Goal: Task Accomplishment & Management: Manage account settings

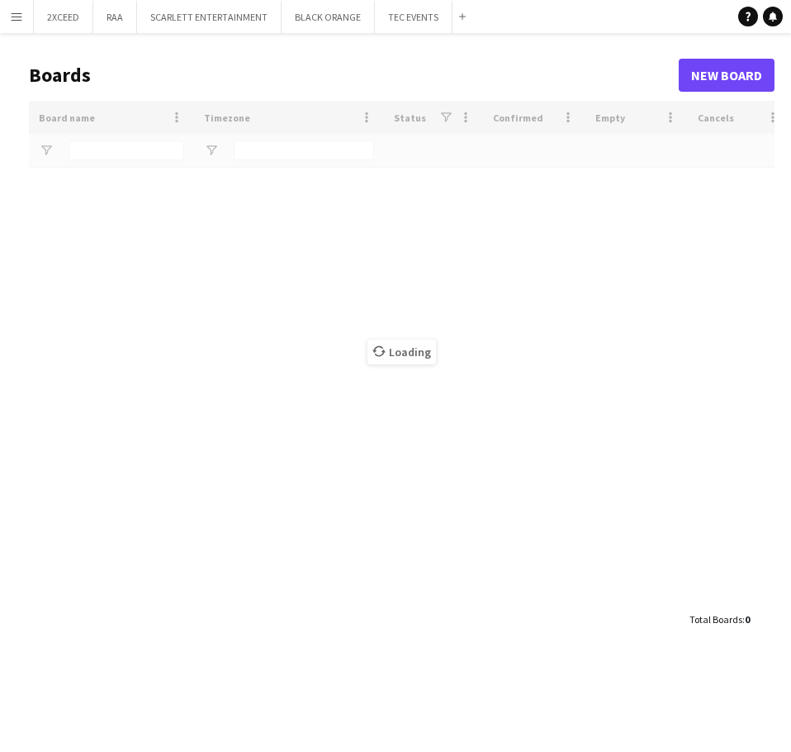
type input "***"
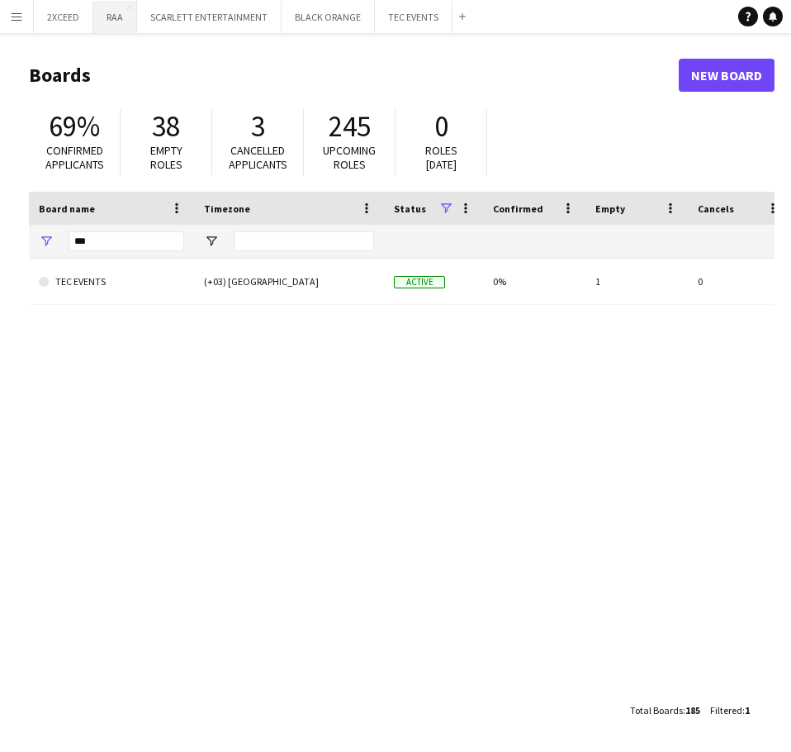
click at [115, 15] on button "RAA Close" at bounding box center [115, 17] width 44 height 32
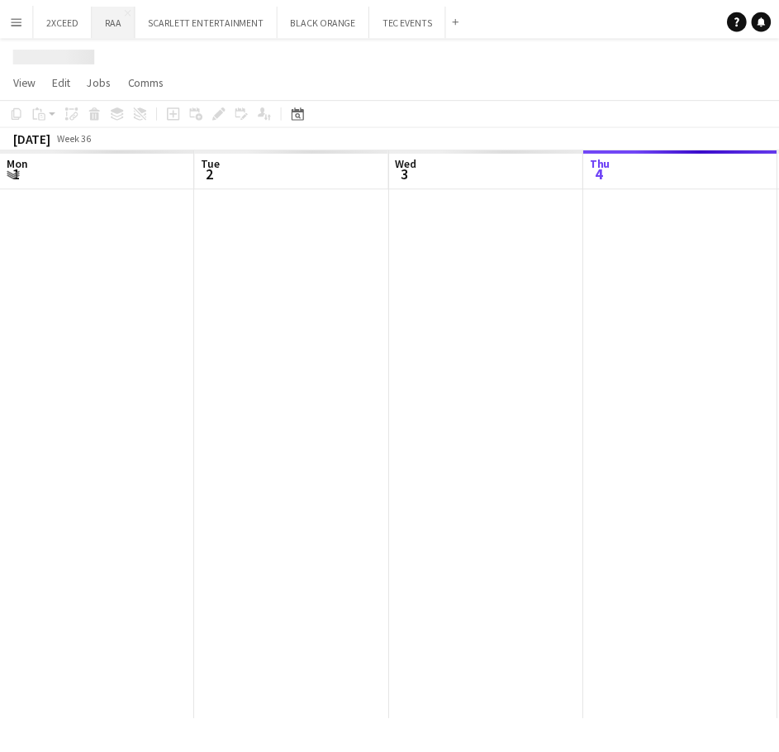
scroll to position [0, 395]
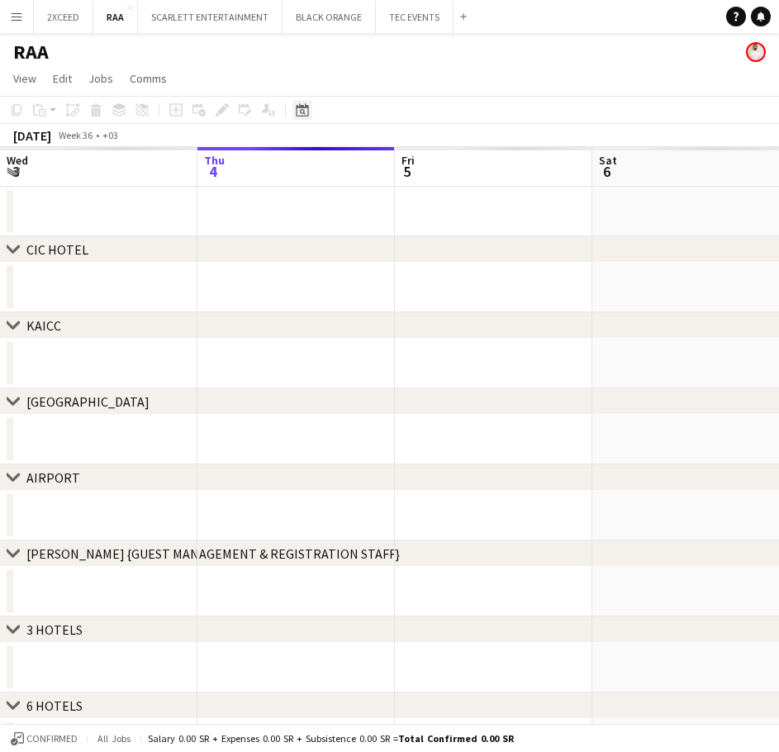
click at [301, 109] on icon "Date picker" at bounding box center [302, 109] width 13 height 13
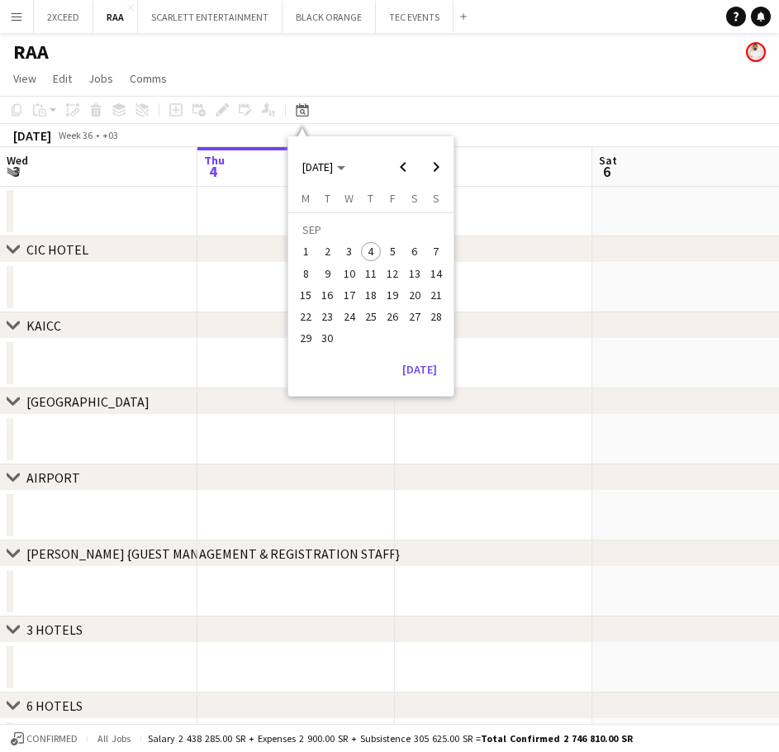
click at [413, 316] on span "27" at bounding box center [415, 316] width 20 height 20
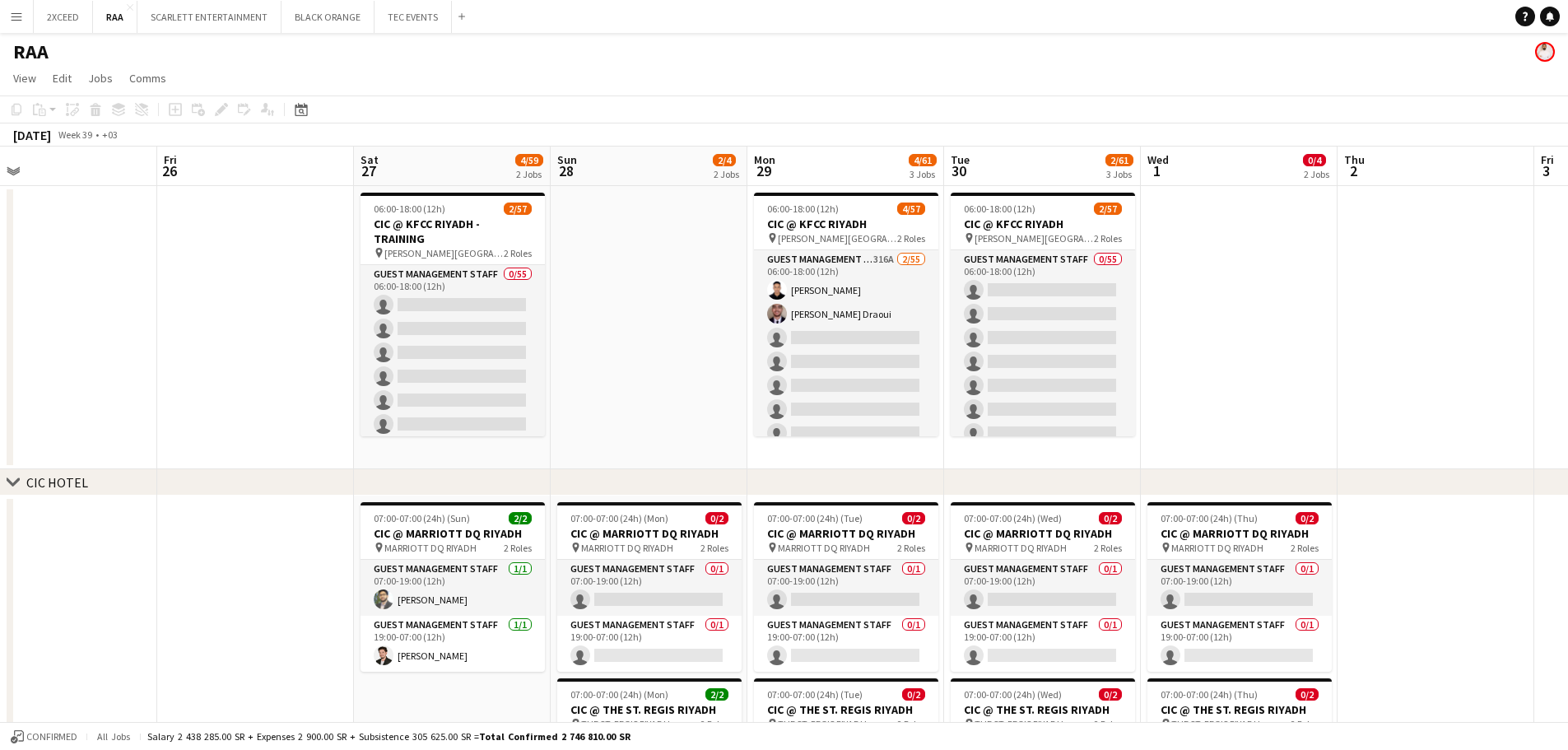
scroll to position [0, 495]
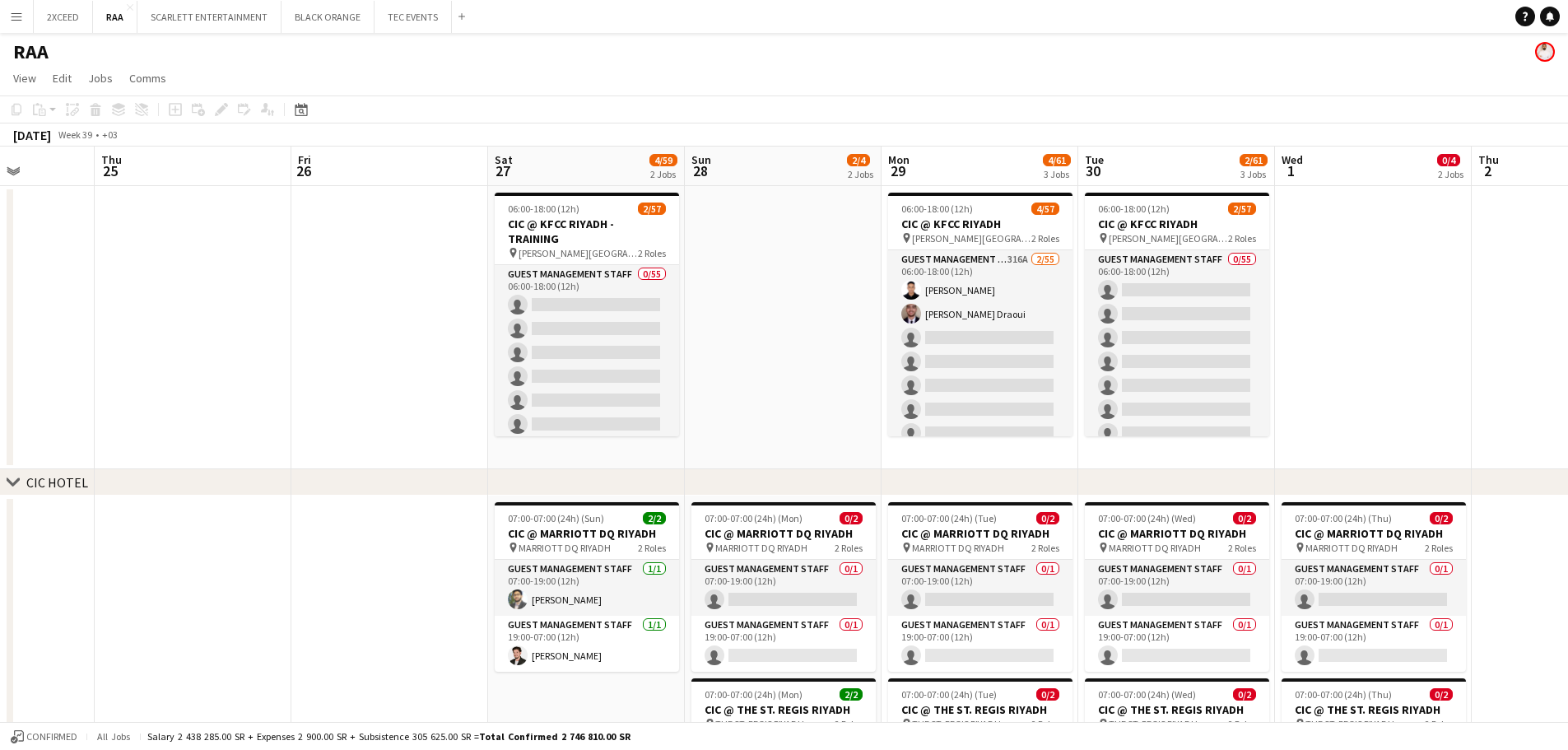
drag, startPoint x: 290, startPoint y: 345, endPoint x: 755, endPoint y: 332, distance: 465.2
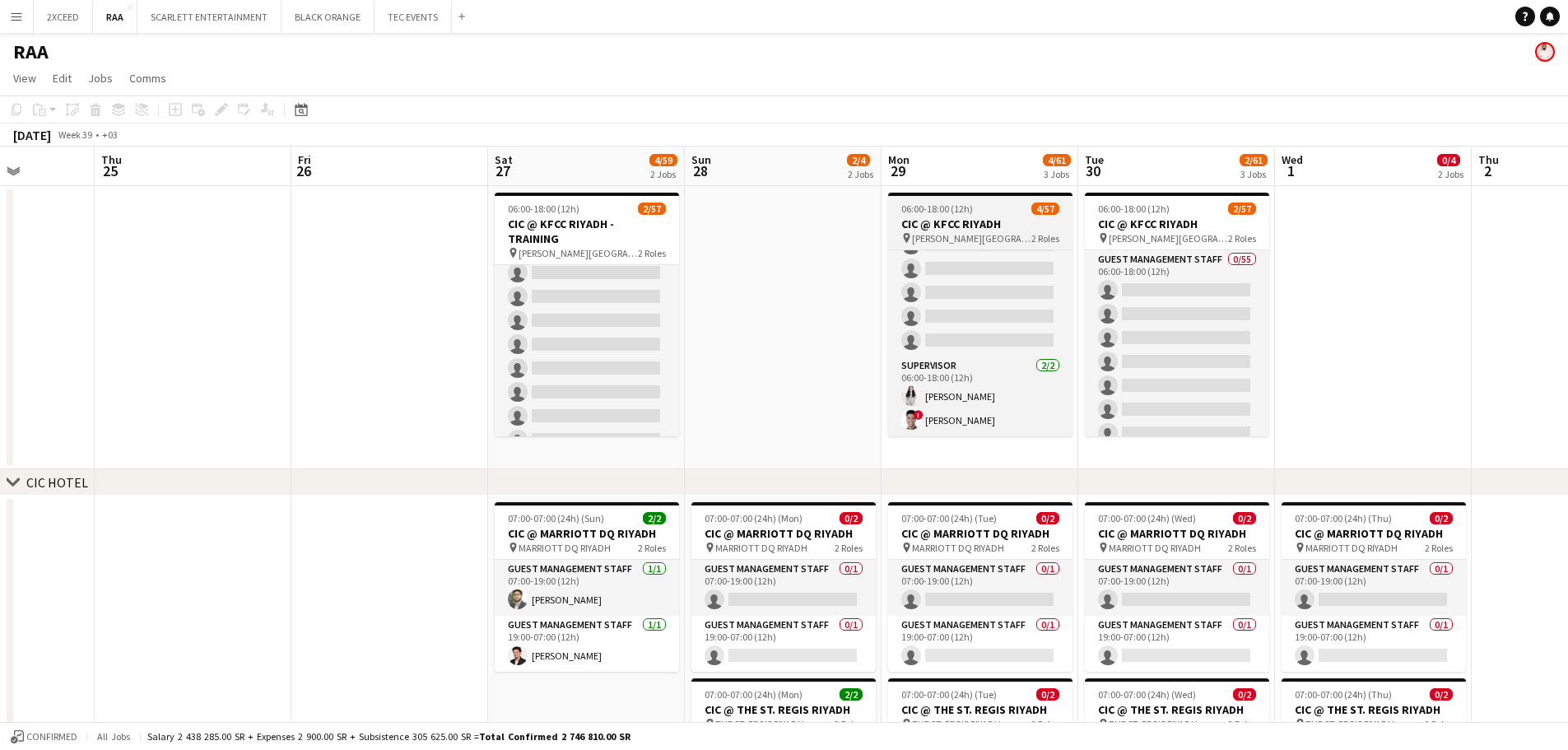
scroll to position [769, 0]
click at [787, 216] on h3 "CIC @ KFCC RIYADH" at bounding box center [980, 223] width 184 height 15
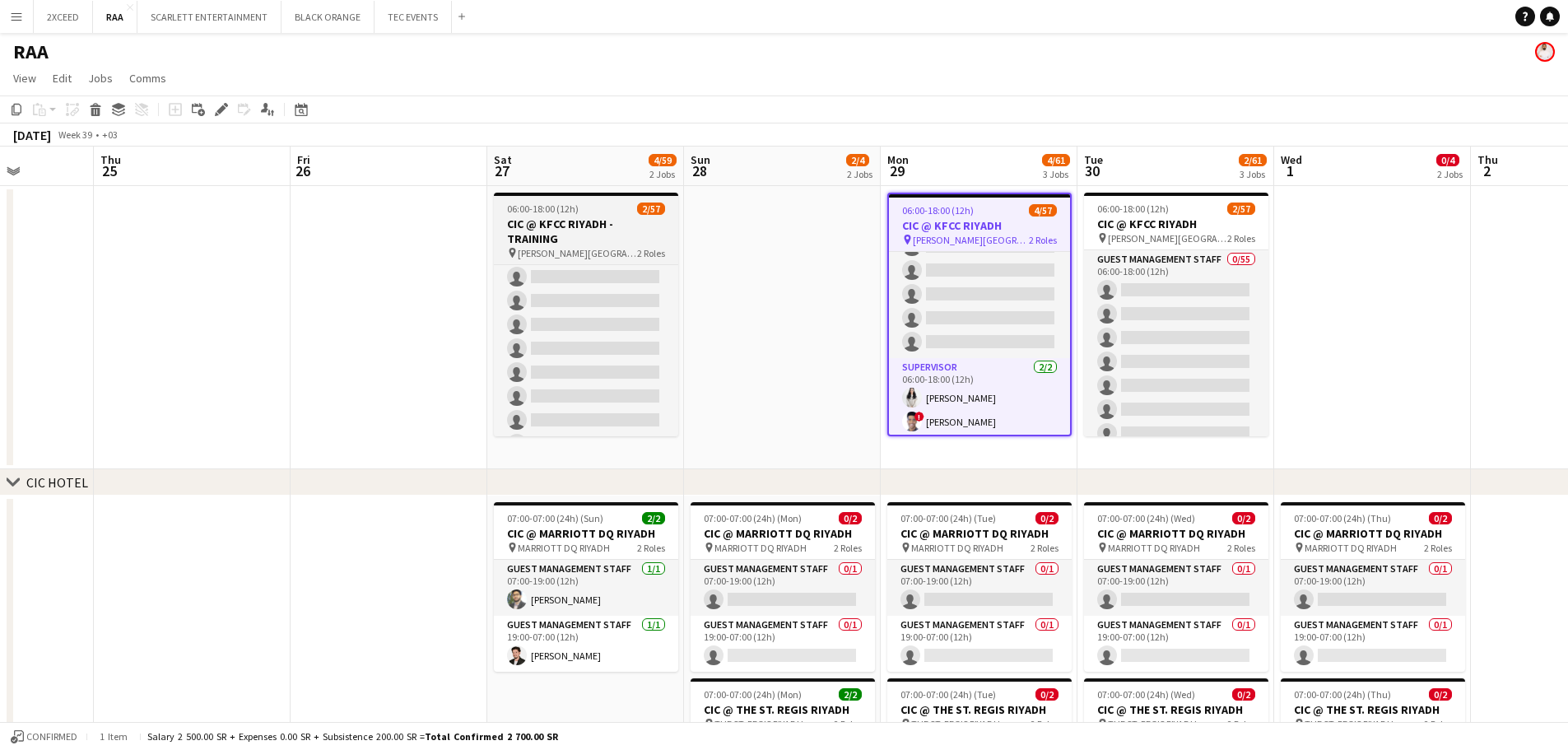
click at [605, 220] on h3 "CIC @ KFCC RIYADH - TRAINING" at bounding box center [586, 231] width 184 height 30
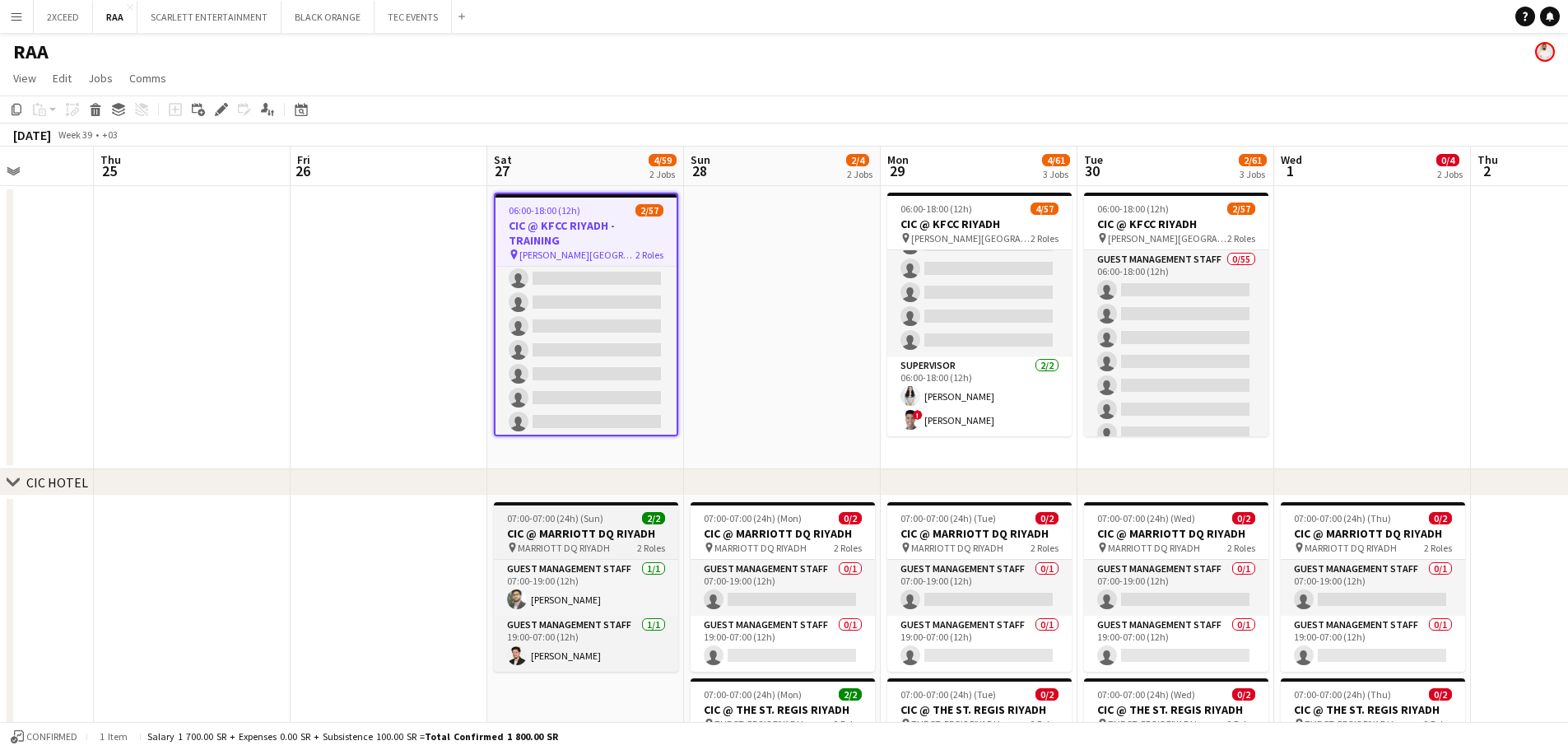
click at [532, 521] on span "07:00-07:00 (24h) (Sun)" at bounding box center [555, 519] width 97 height 12
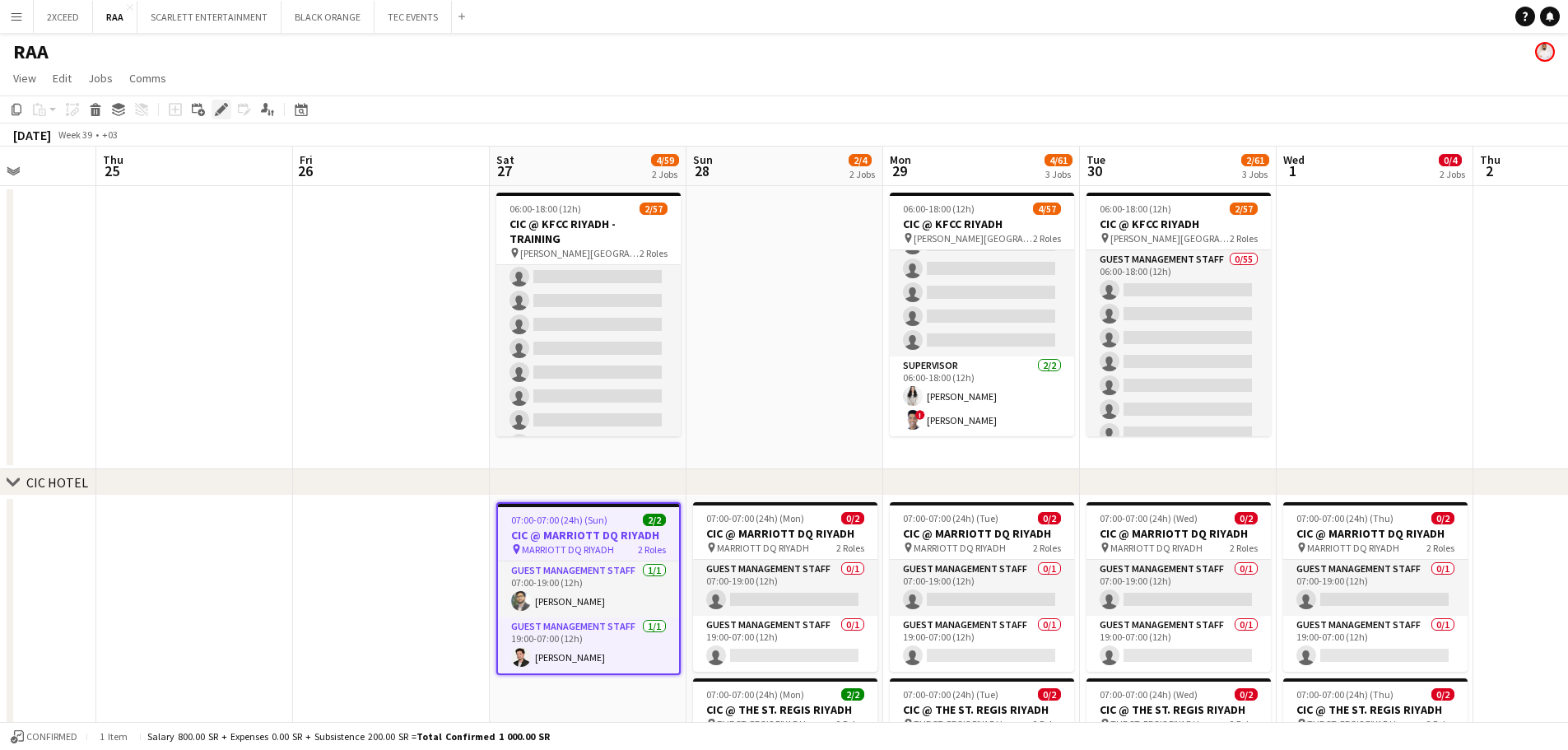
click at [216, 113] on icon at bounding box center [217, 114] width 4 height 4
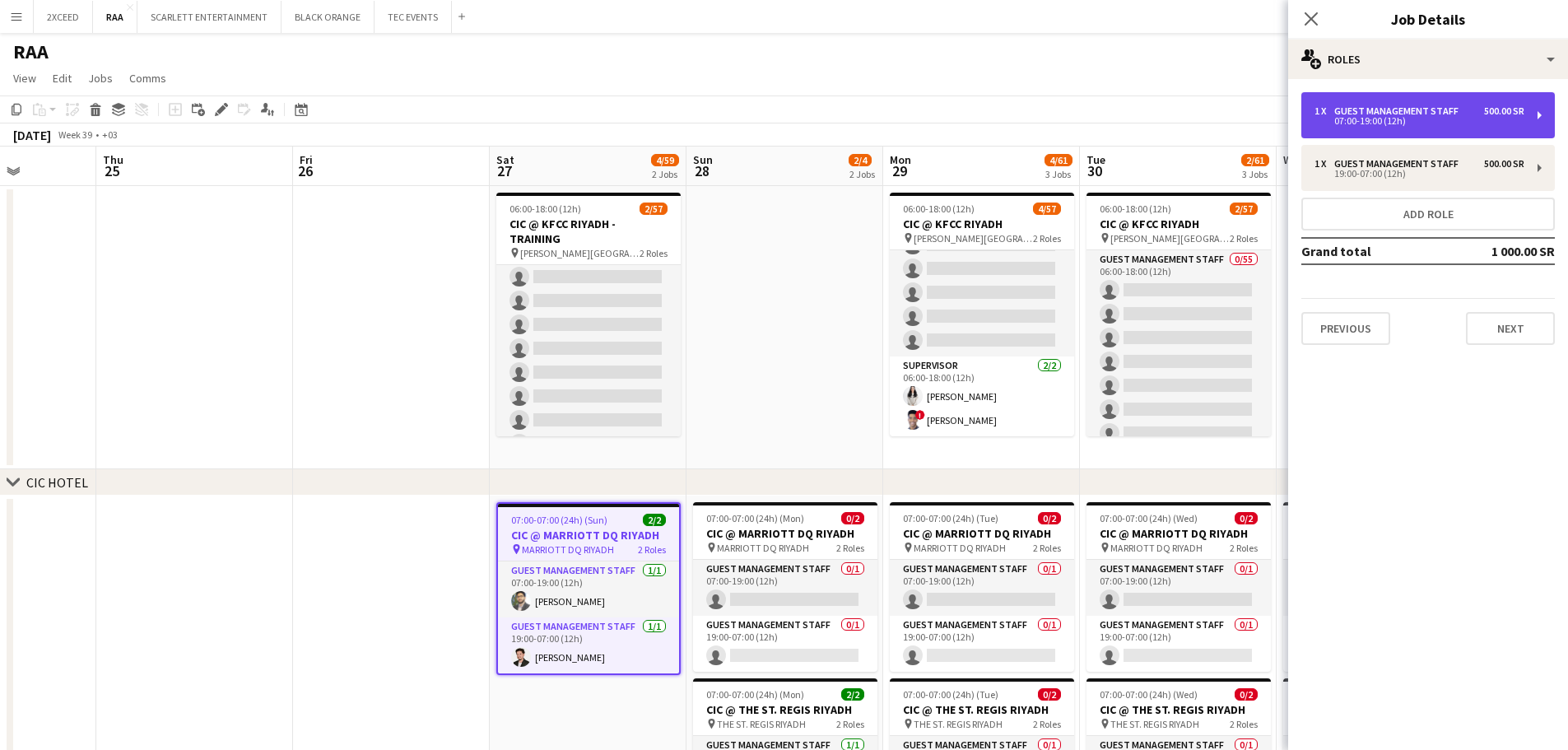
click at [787, 117] on div "07:00-19:00 (12h)" at bounding box center [1419, 121] width 210 height 8
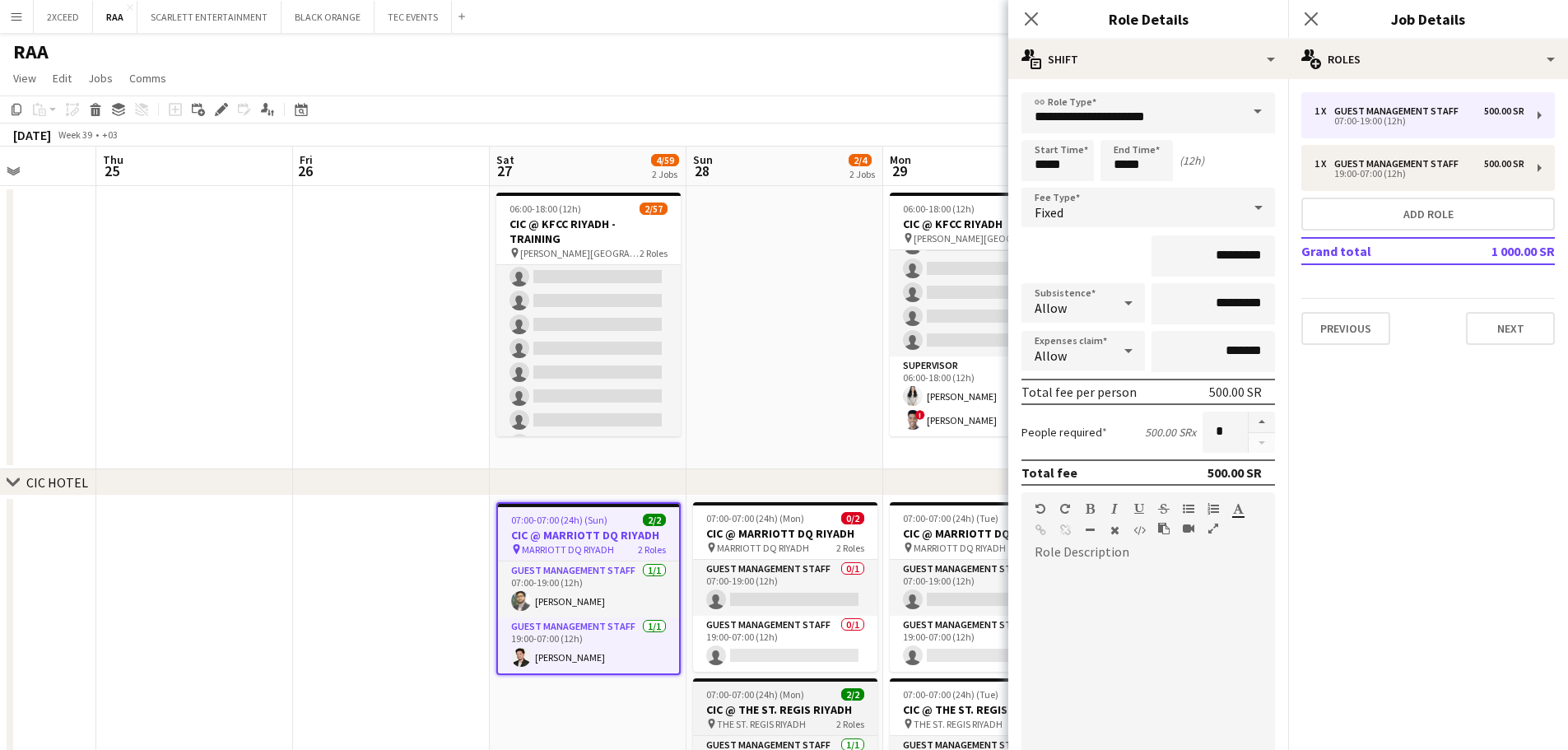
click at [787, 703] on h3 "CIC @ THE ST. REGIS RIYADH" at bounding box center [784, 710] width 184 height 15
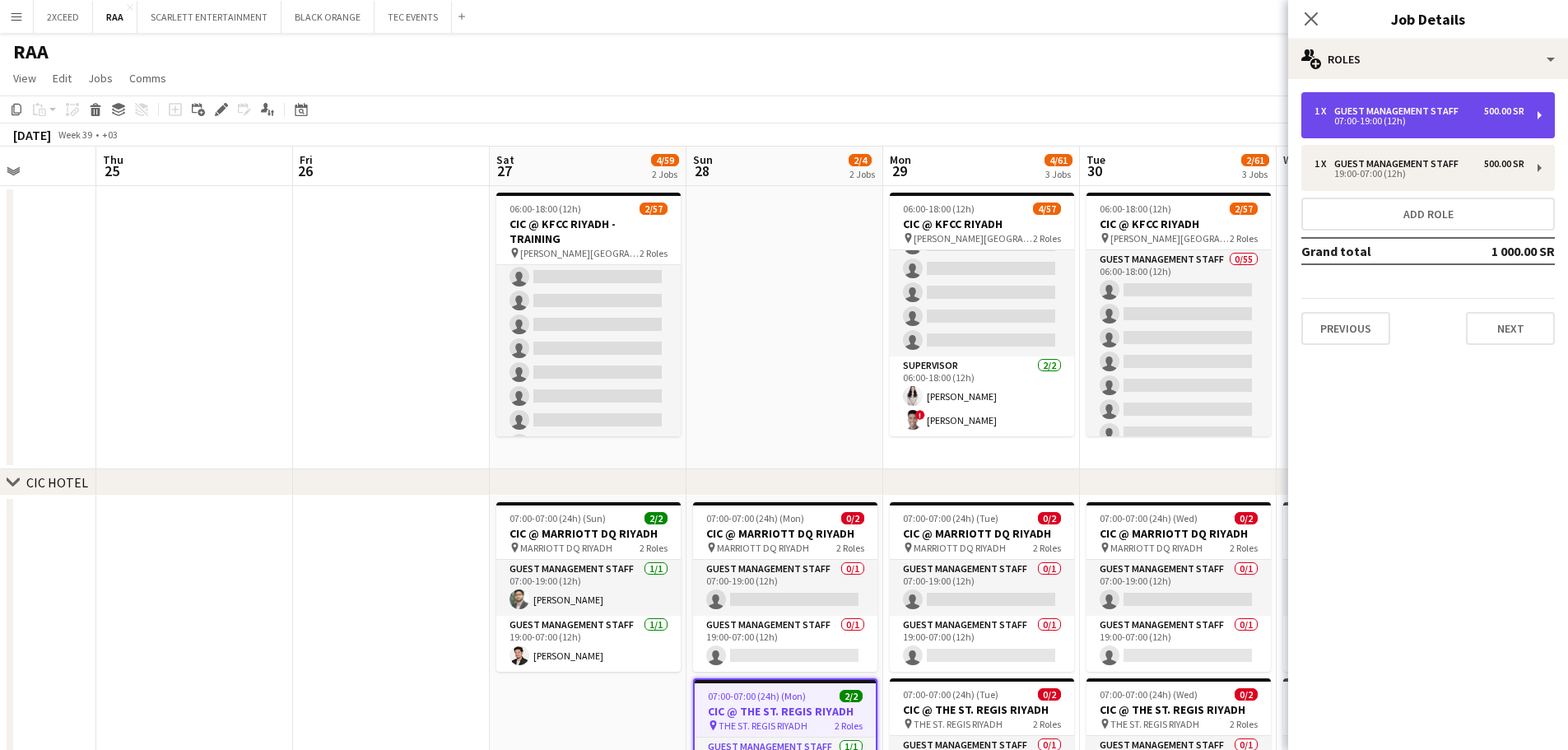
click at [787, 116] on div "Guest Management Staff" at bounding box center [1400, 112] width 131 height 12
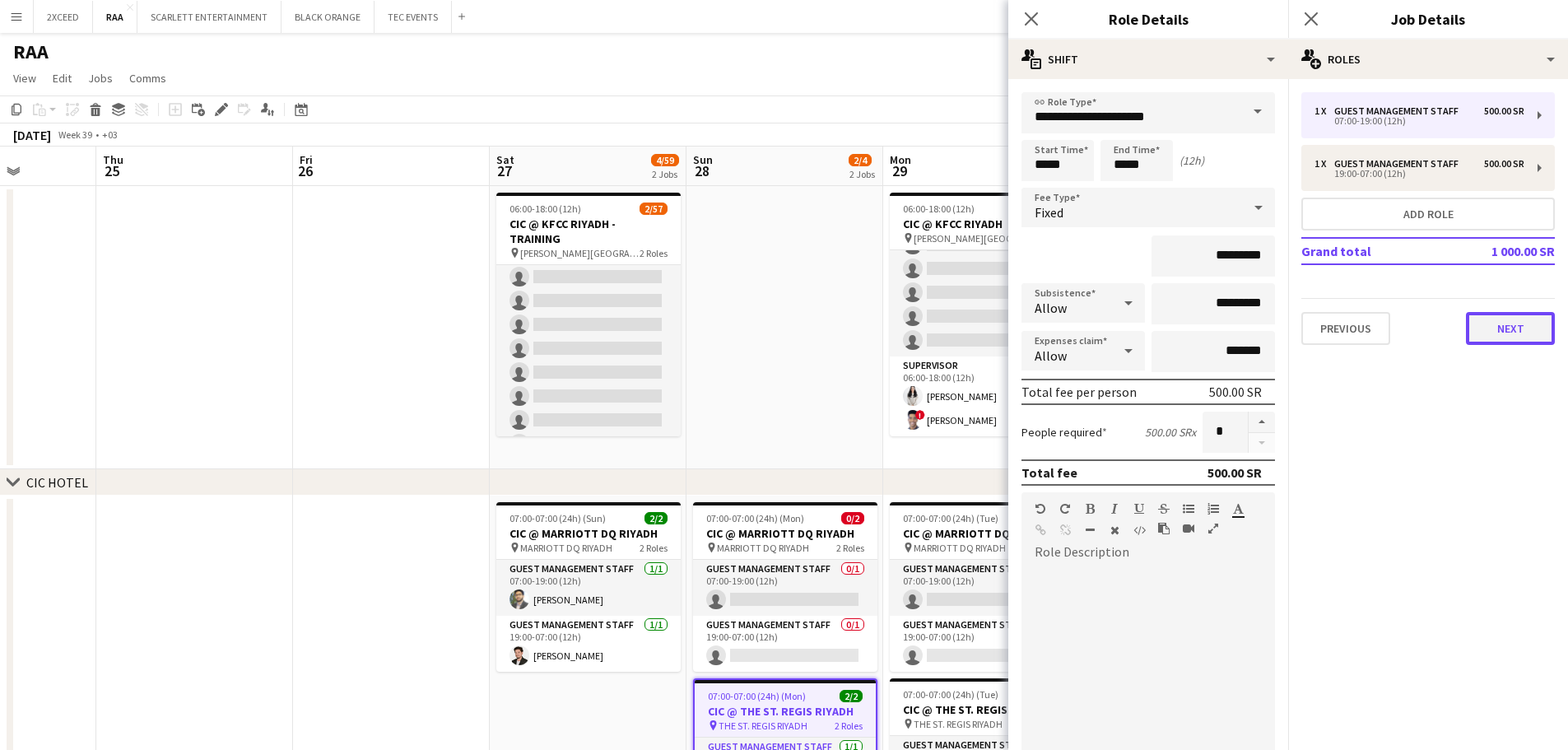
click at [787, 336] on button "Next" at bounding box center [1510, 328] width 89 height 33
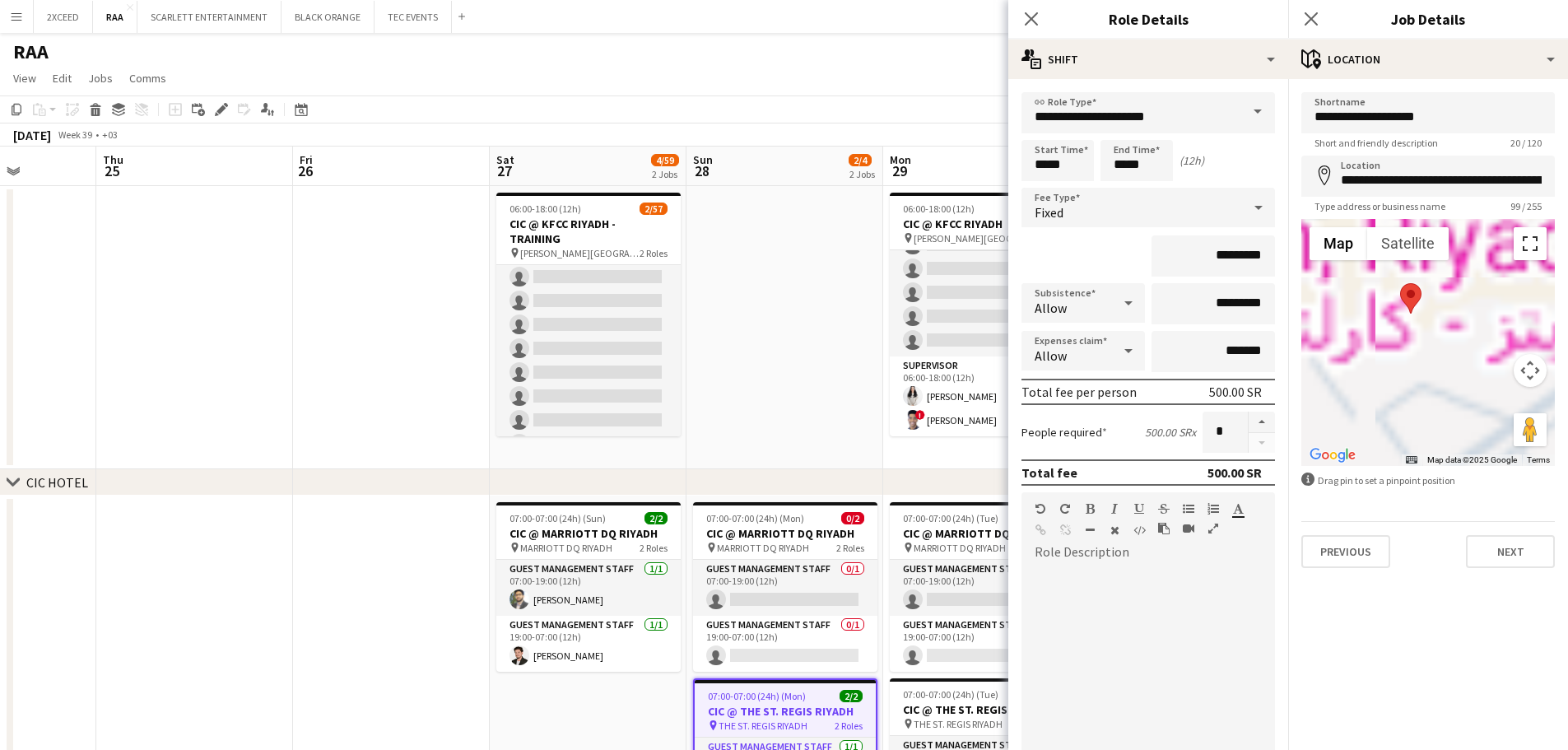
click at [787, 246] on button "Toggle fullscreen view" at bounding box center [1530, 243] width 33 height 33
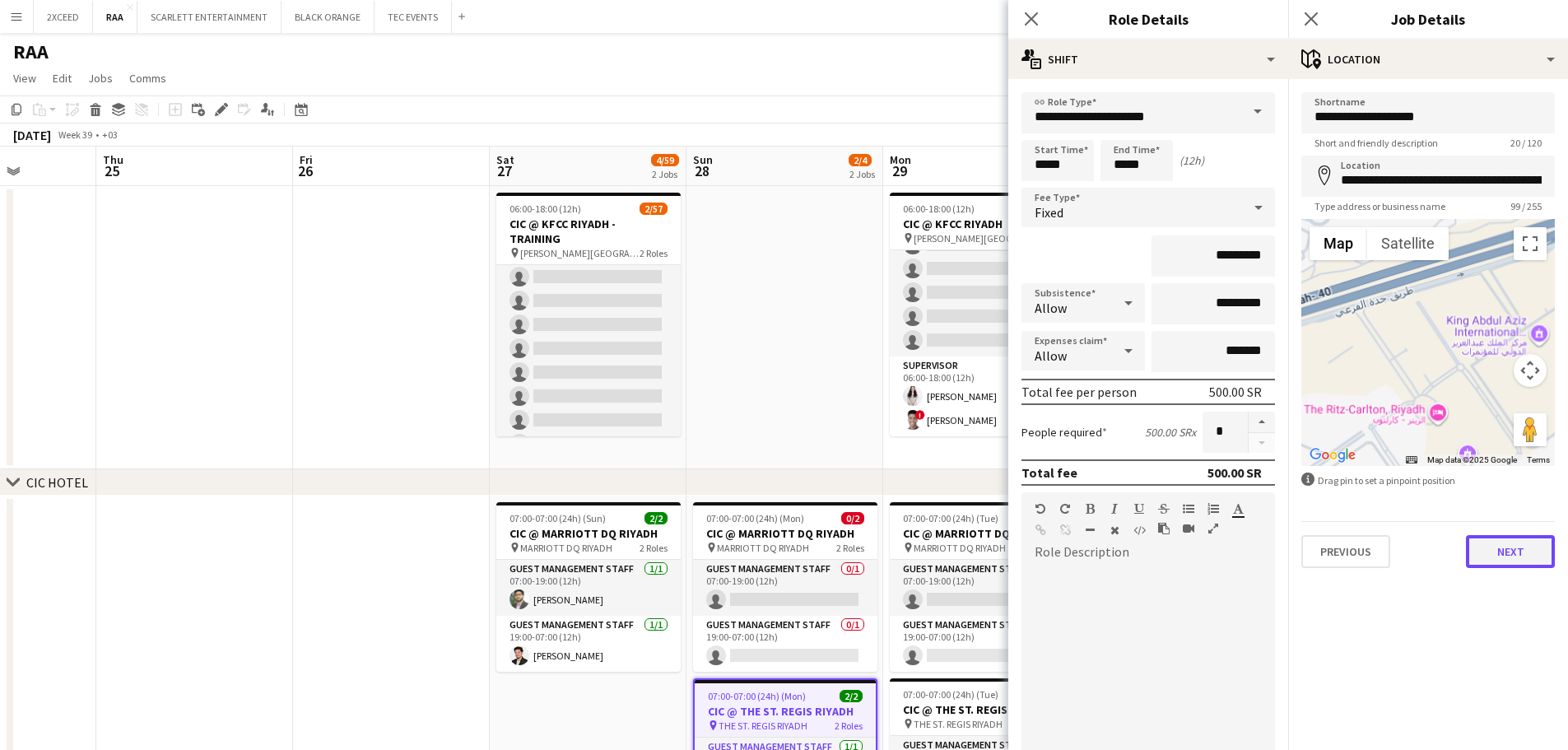
click at [787, 555] on button "Next" at bounding box center [1510, 552] width 89 height 33
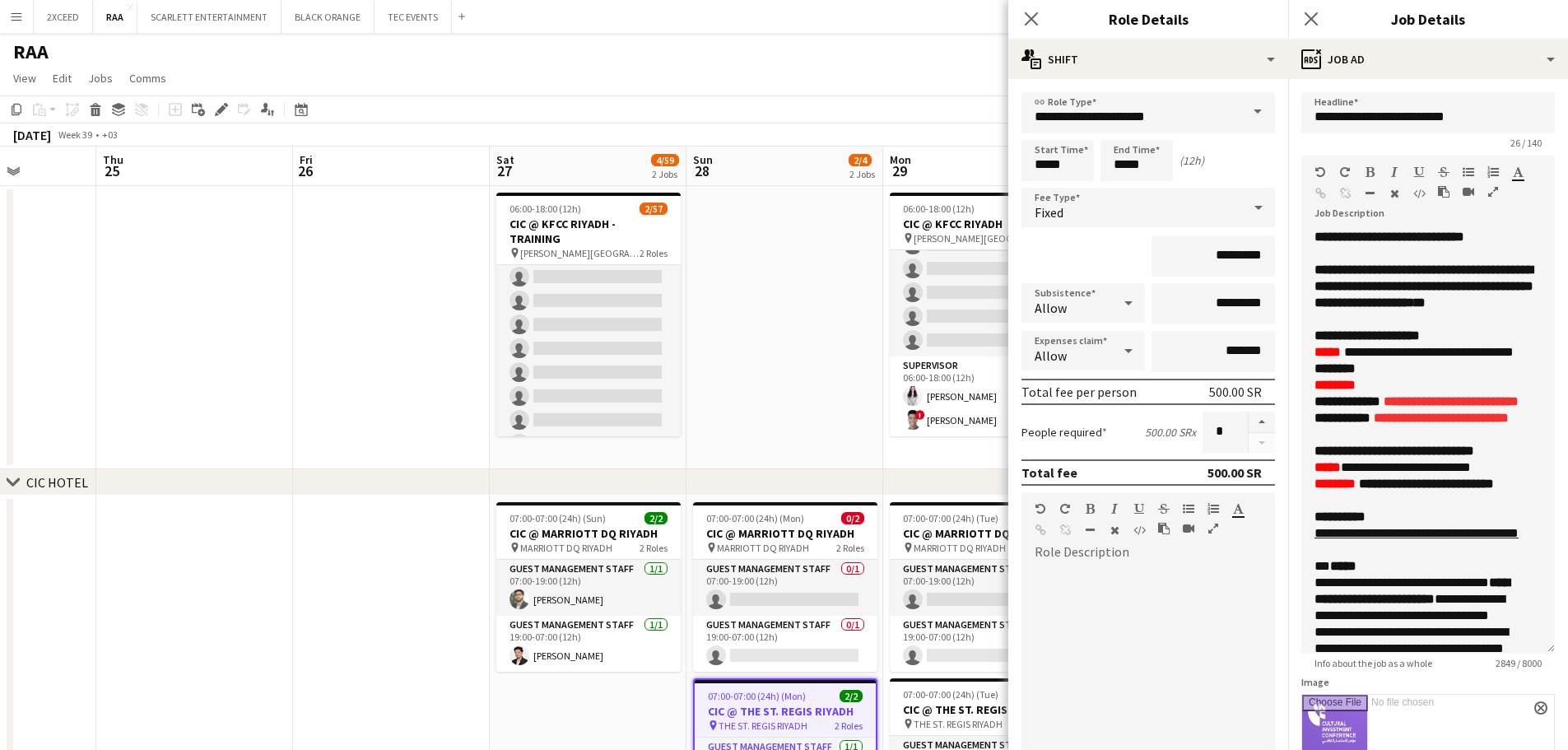
drag, startPoint x: 1526, startPoint y: 344, endPoint x: 1554, endPoint y: 682, distance: 339.2
click at [787, 682] on form "**********" at bounding box center [1428, 612] width 280 height 1039
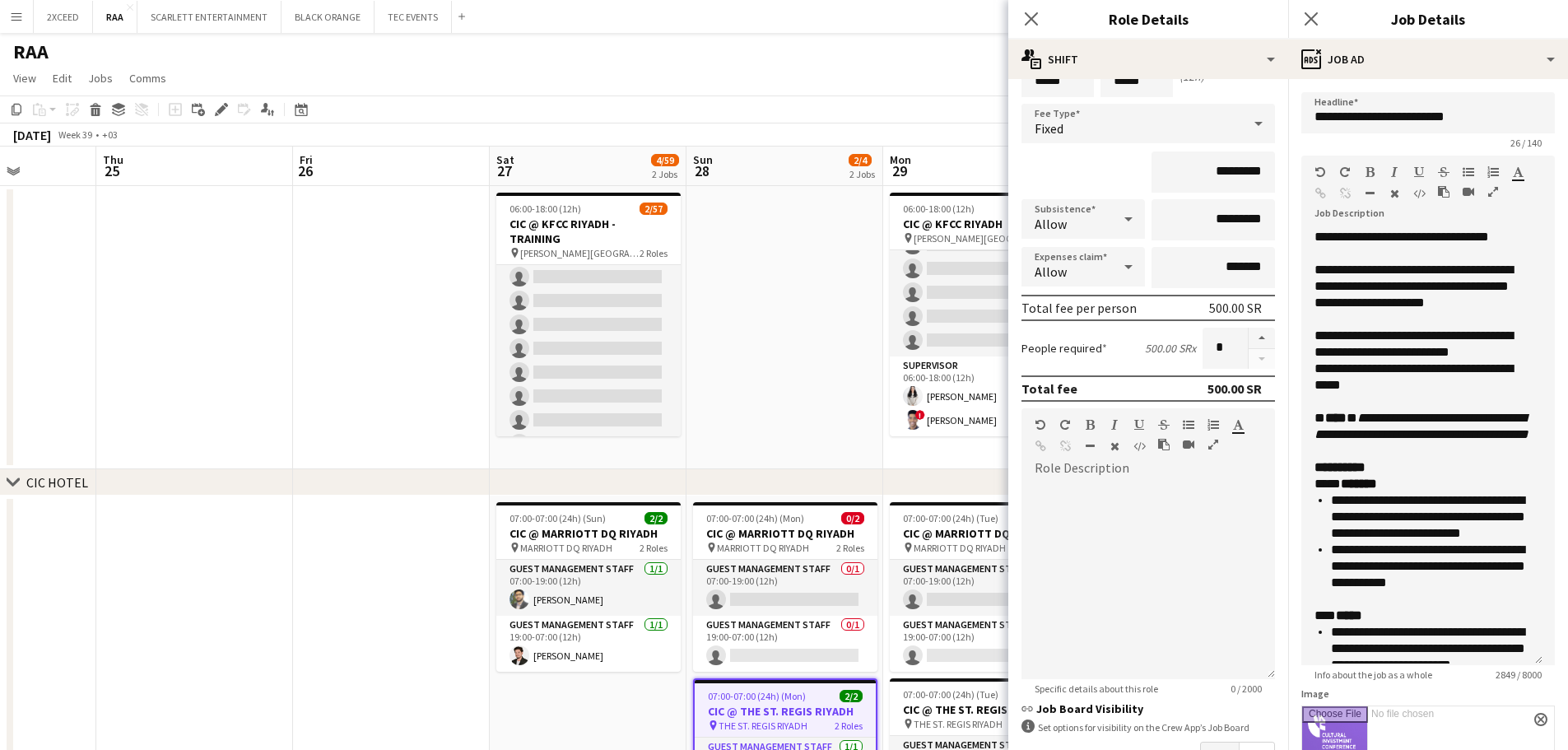
scroll to position [110, 0]
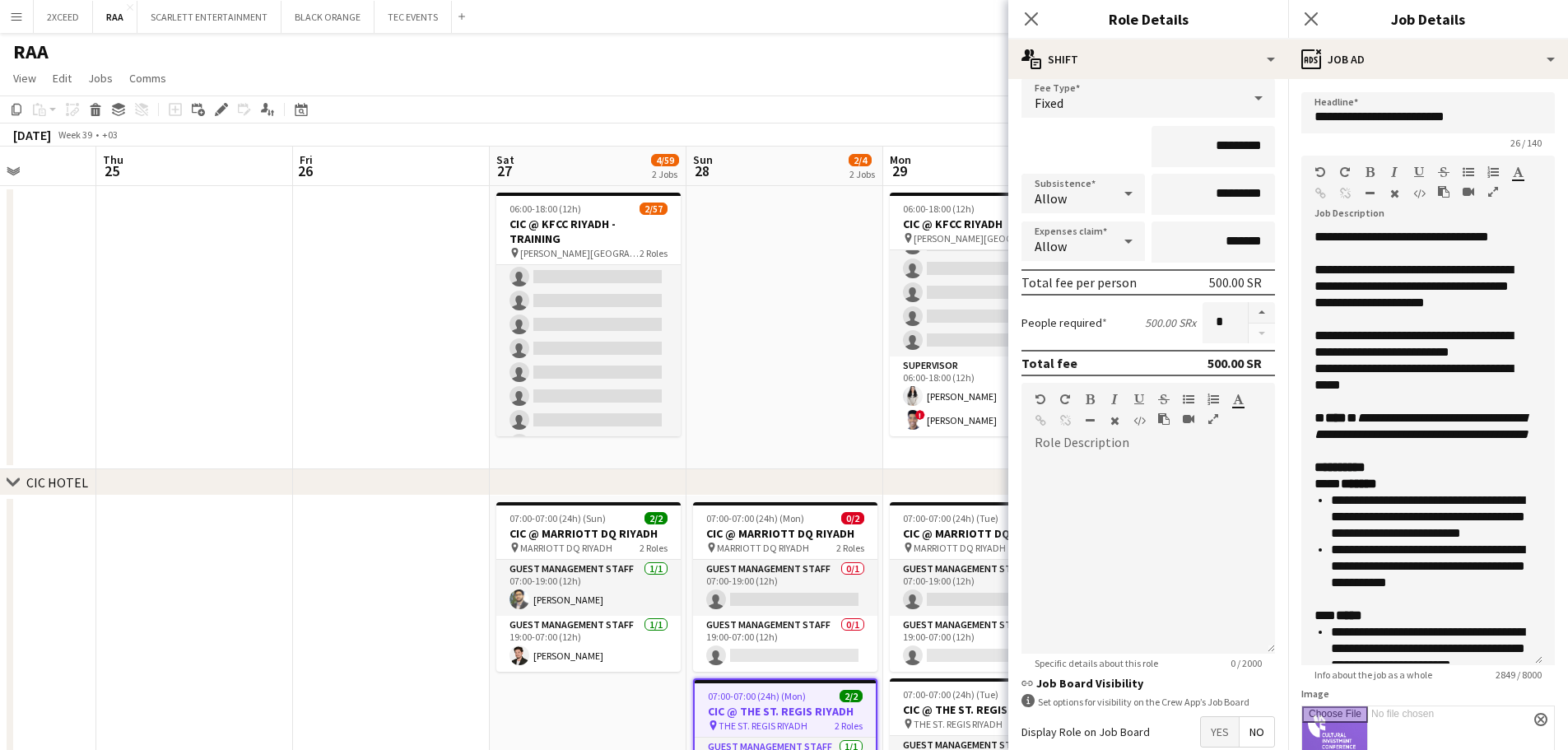
click at [410, 367] on app-date-cell at bounding box center [391, 328] width 196 height 283
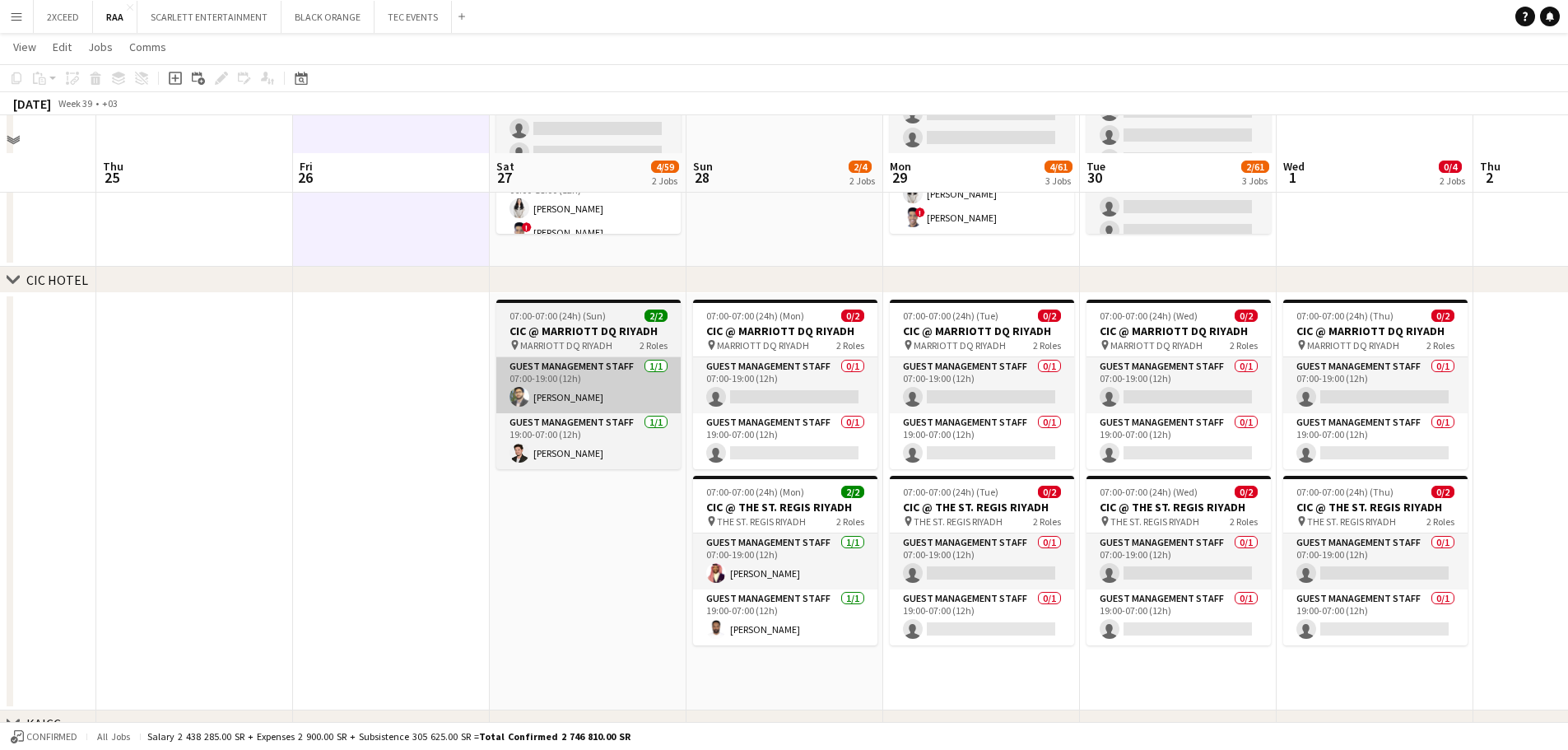
scroll to position [165, 0]
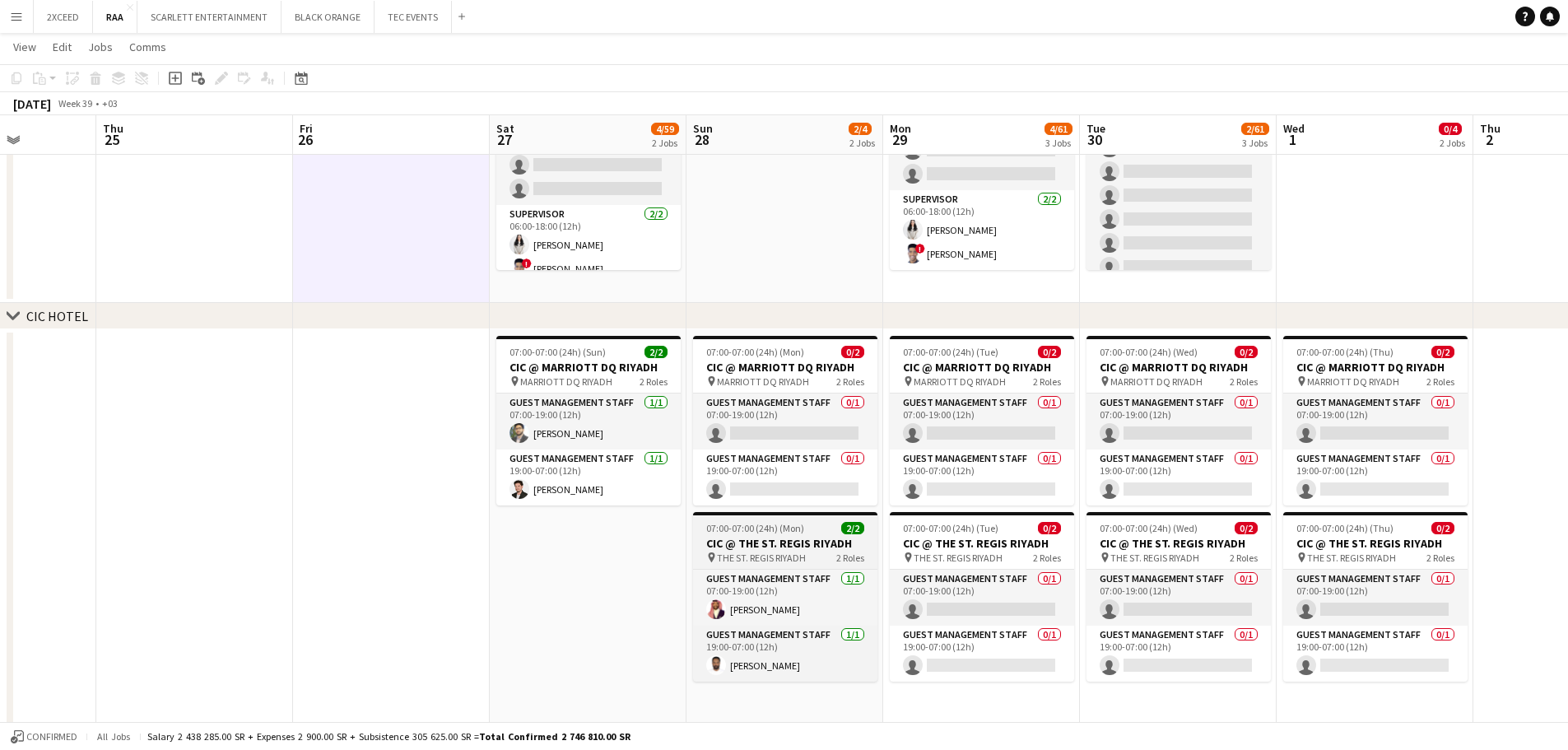
click at [765, 538] on h3 "CIC @ THE ST. REGIS RIYADH" at bounding box center [784, 544] width 184 height 15
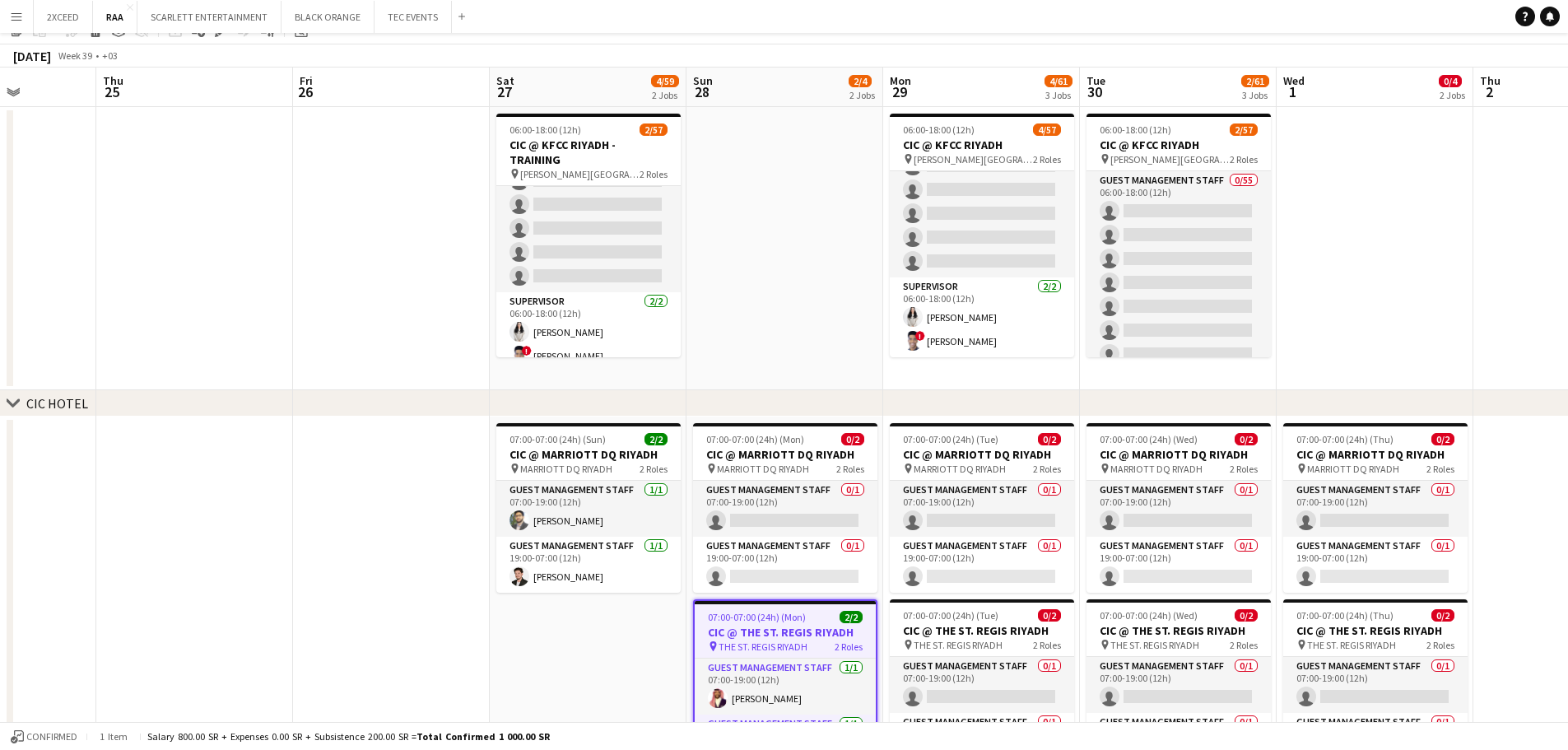
scroll to position [138, 0]
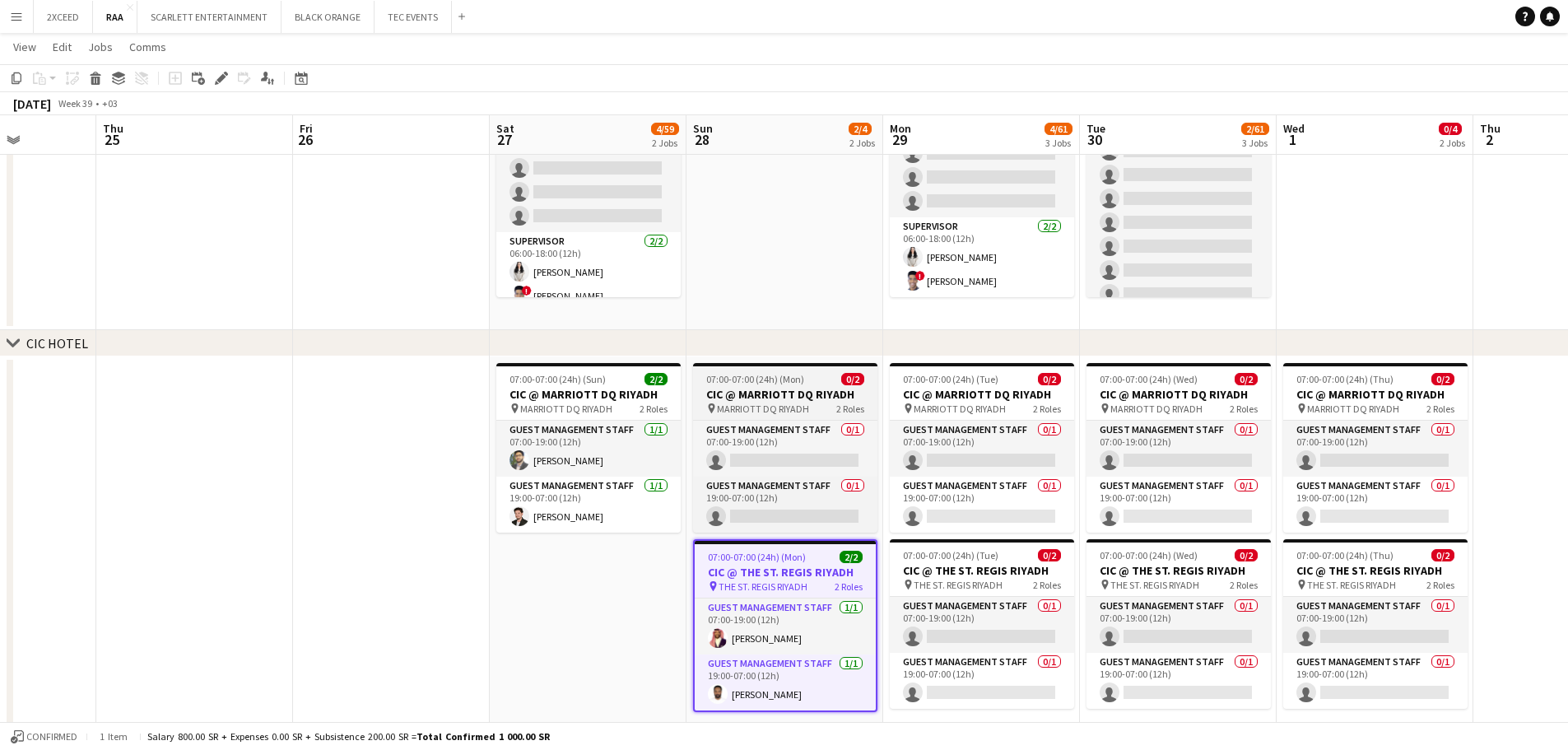
click at [787, 397] on h3 "CIC @ MARRIOTT DQ RIYADH" at bounding box center [784, 394] width 184 height 15
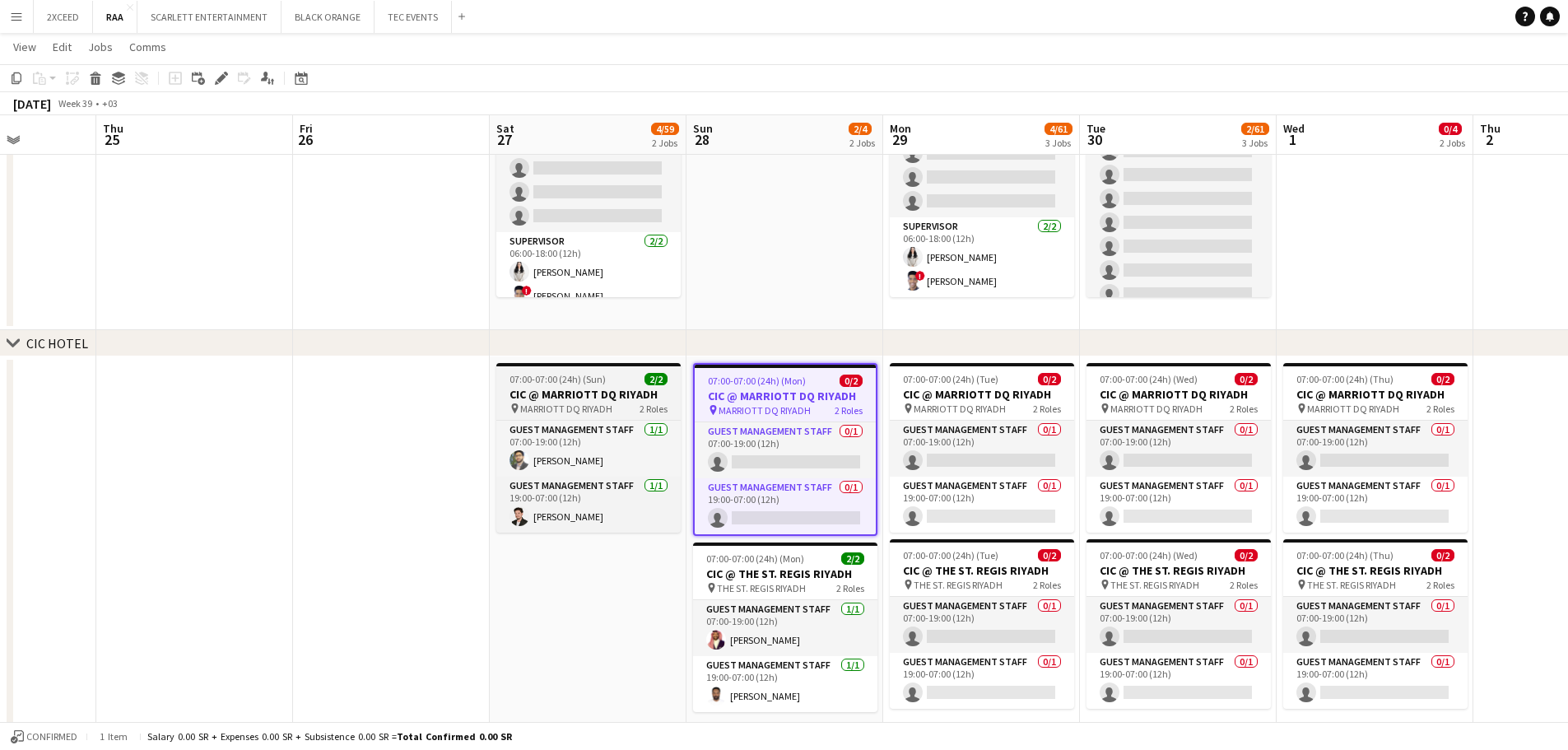
click at [595, 385] on span "07:00-07:00 (24h) (Sun)" at bounding box center [557, 379] width 97 height 12
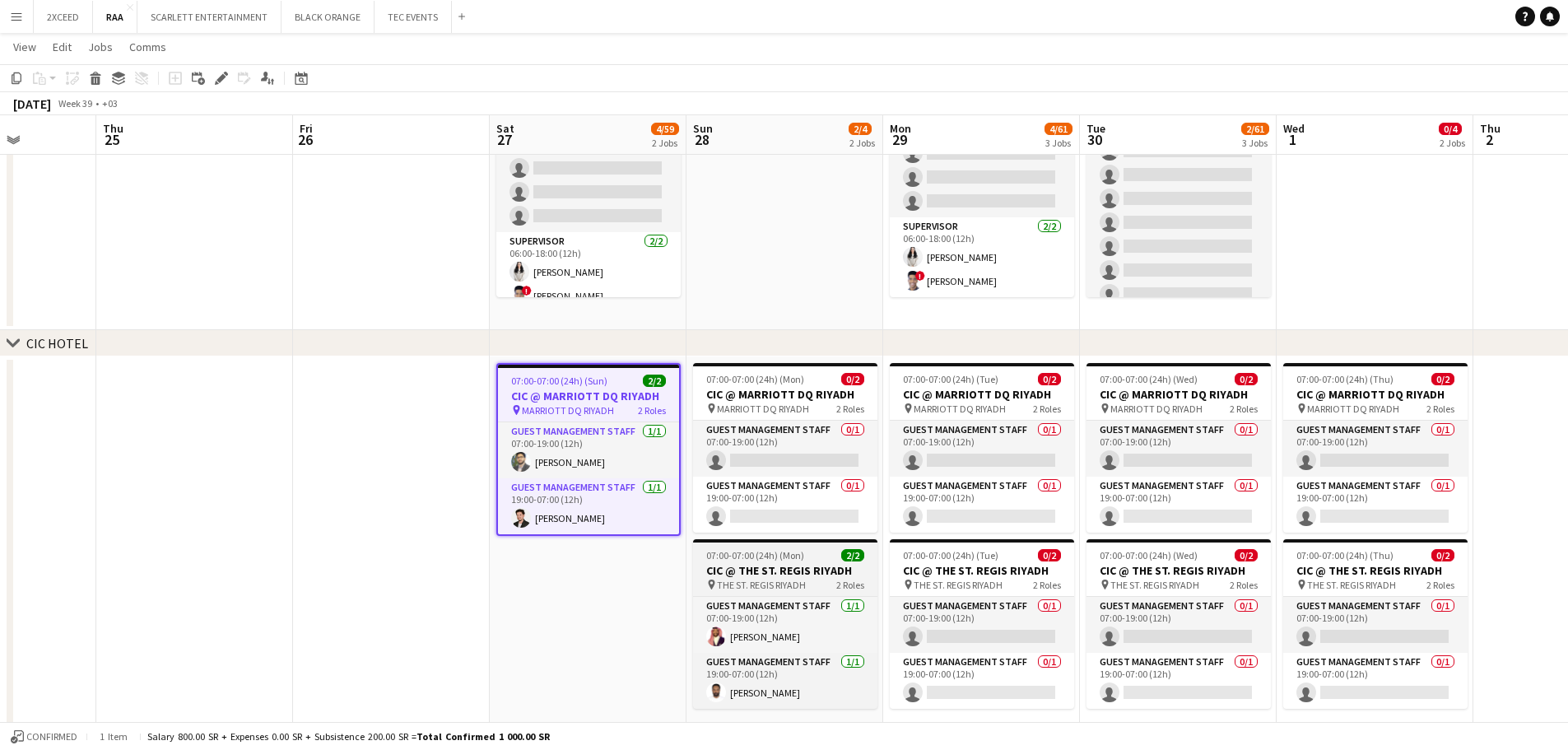
click at [783, 575] on h3 "CIC @ THE ST. REGIS RIYADH" at bounding box center [784, 570] width 184 height 15
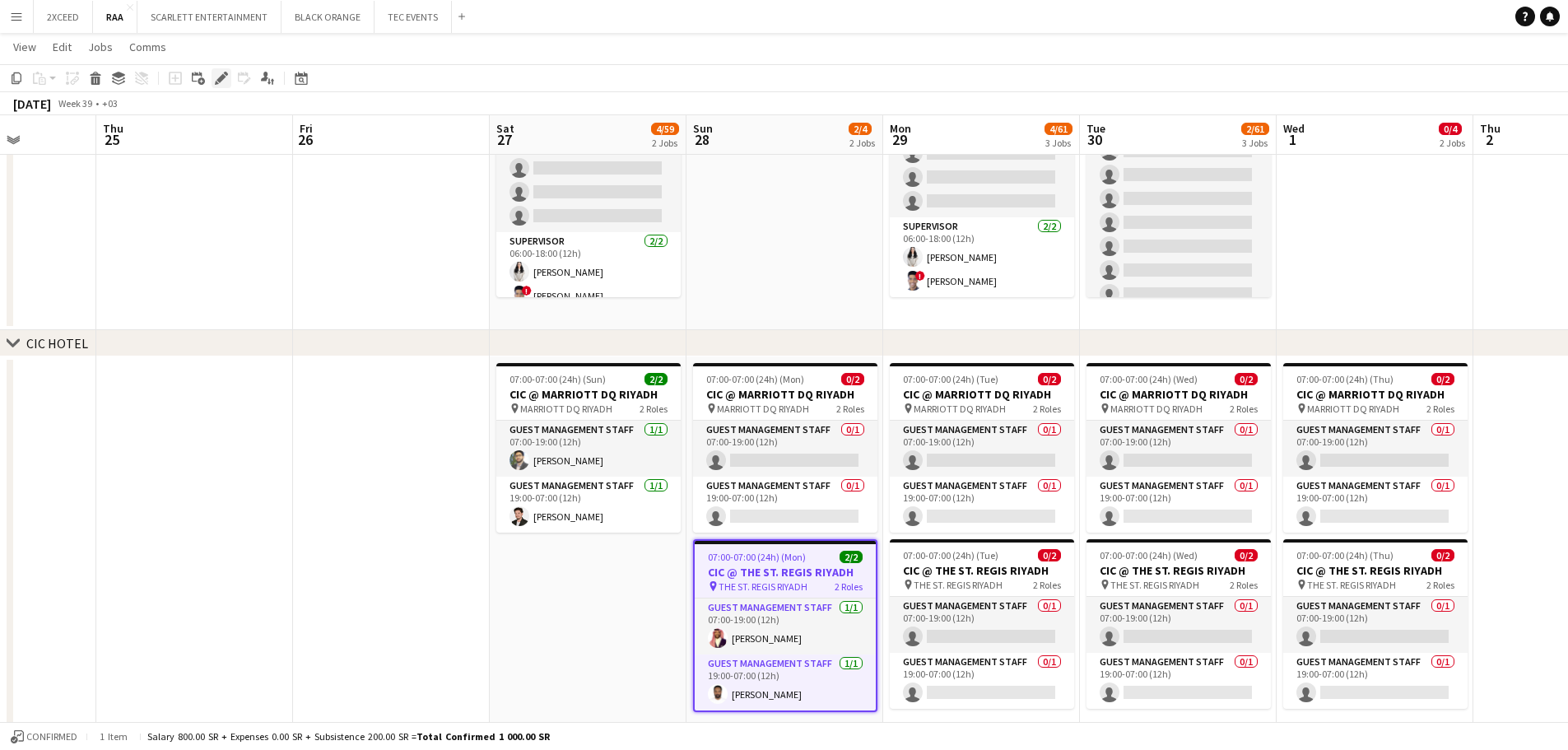
click at [218, 77] on icon "Edit" at bounding box center [221, 78] width 13 height 13
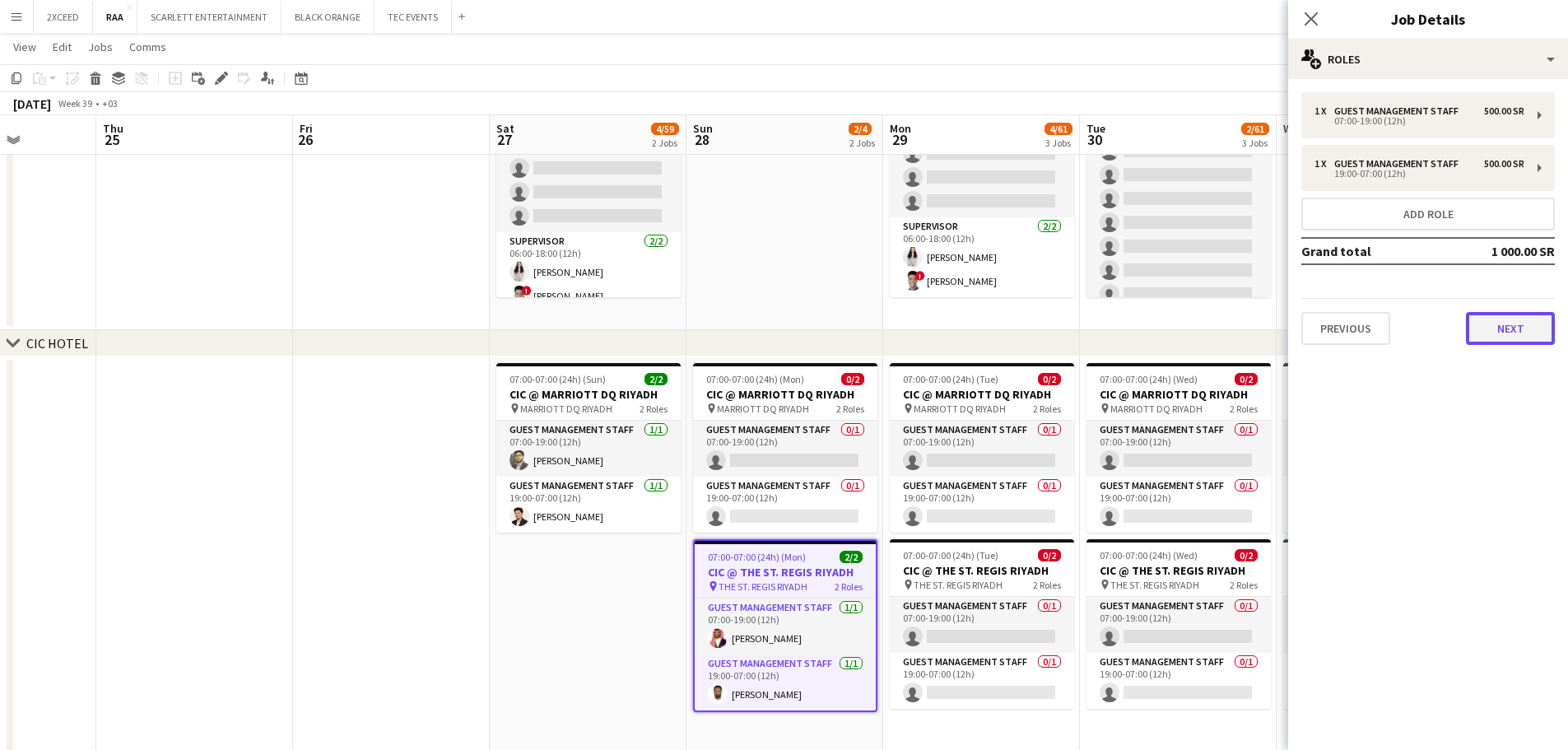
click at [787, 329] on button "Next" at bounding box center [1510, 328] width 89 height 33
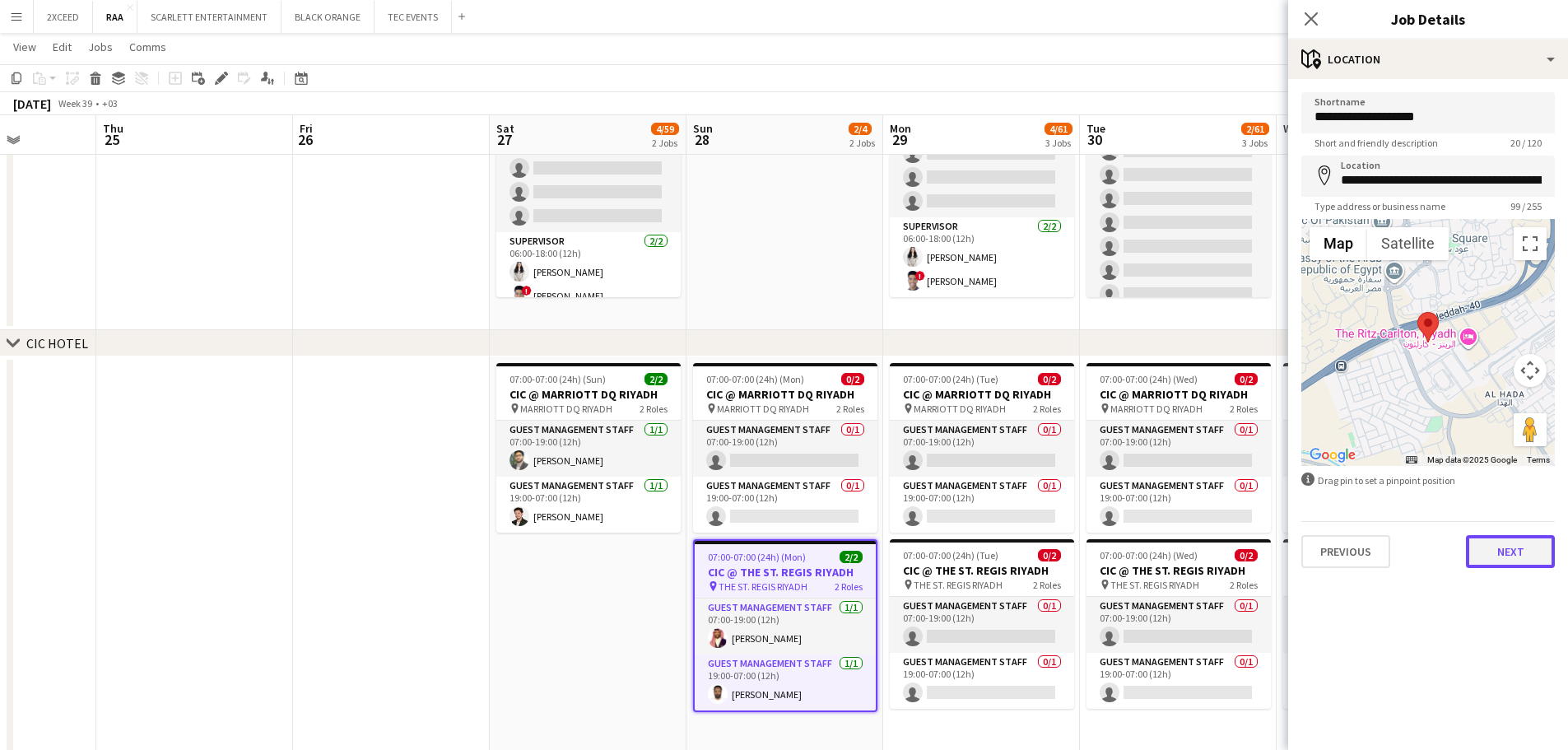
click at [787, 557] on button "Next" at bounding box center [1510, 552] width 89 height 33
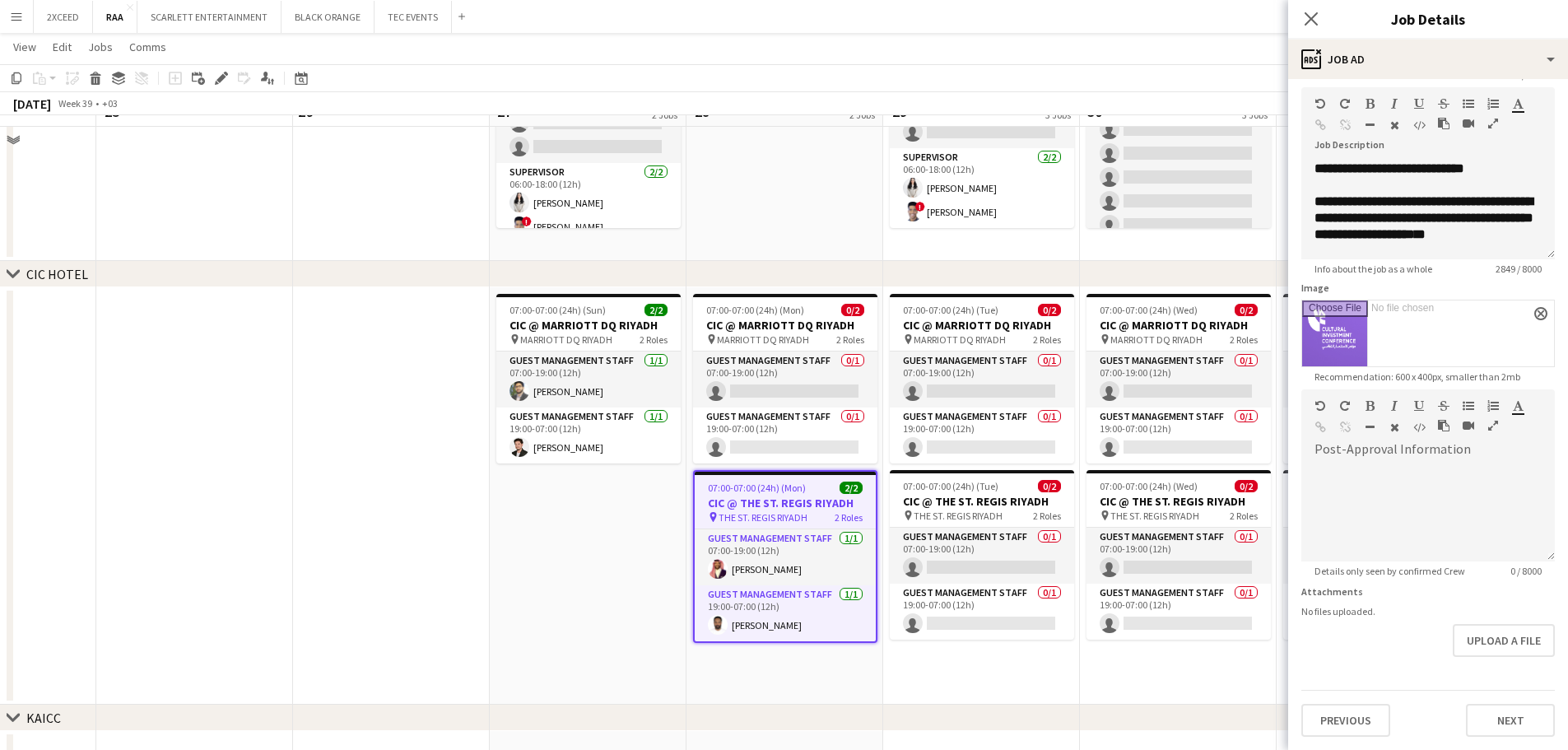
scroll to position [220, 0]
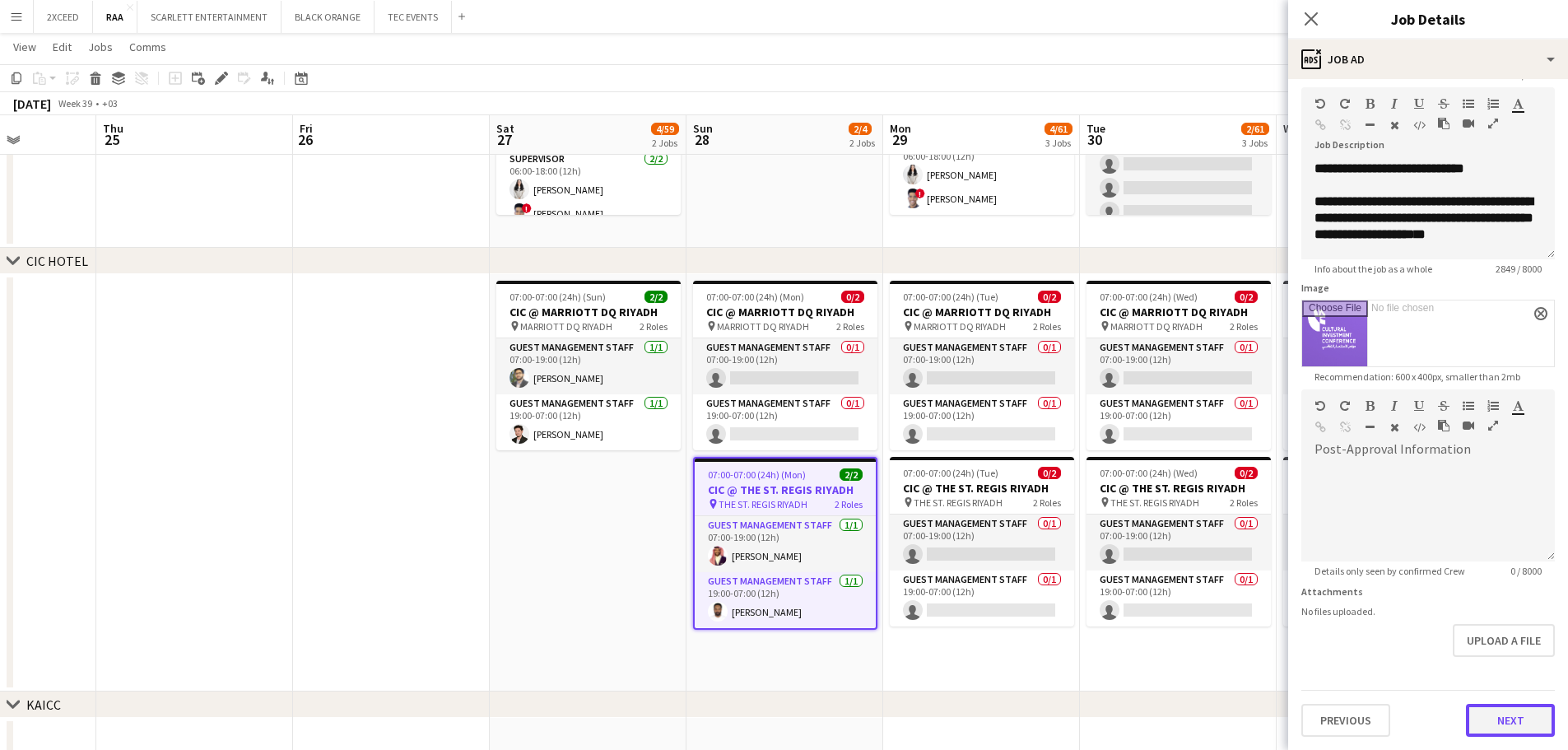
click at [787, 717] on button "Next" at bounding box center [1510, 720] width 89 height 33
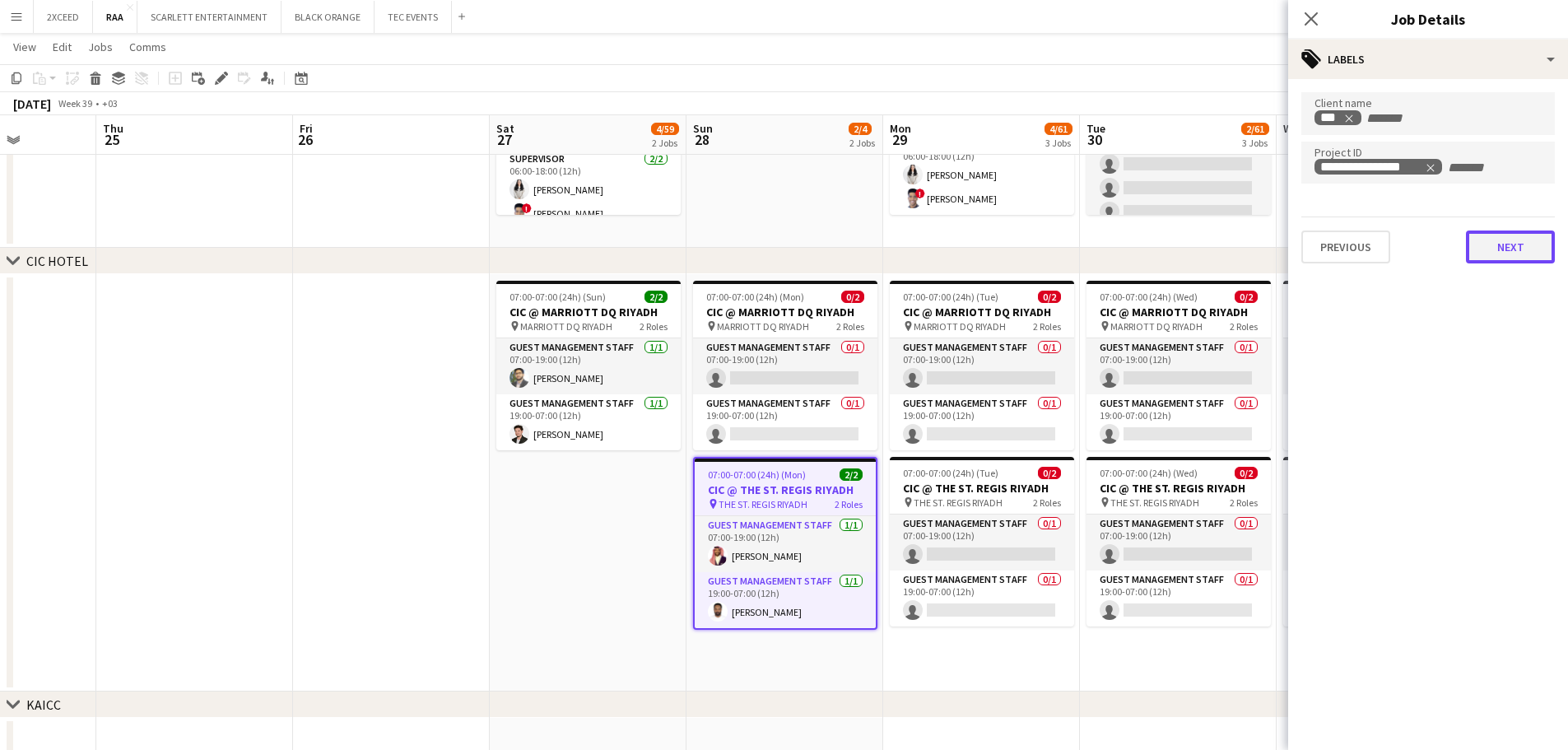
click at [787, 247] on button "Next" at bounding box center [1510, 246] width 89 height 33
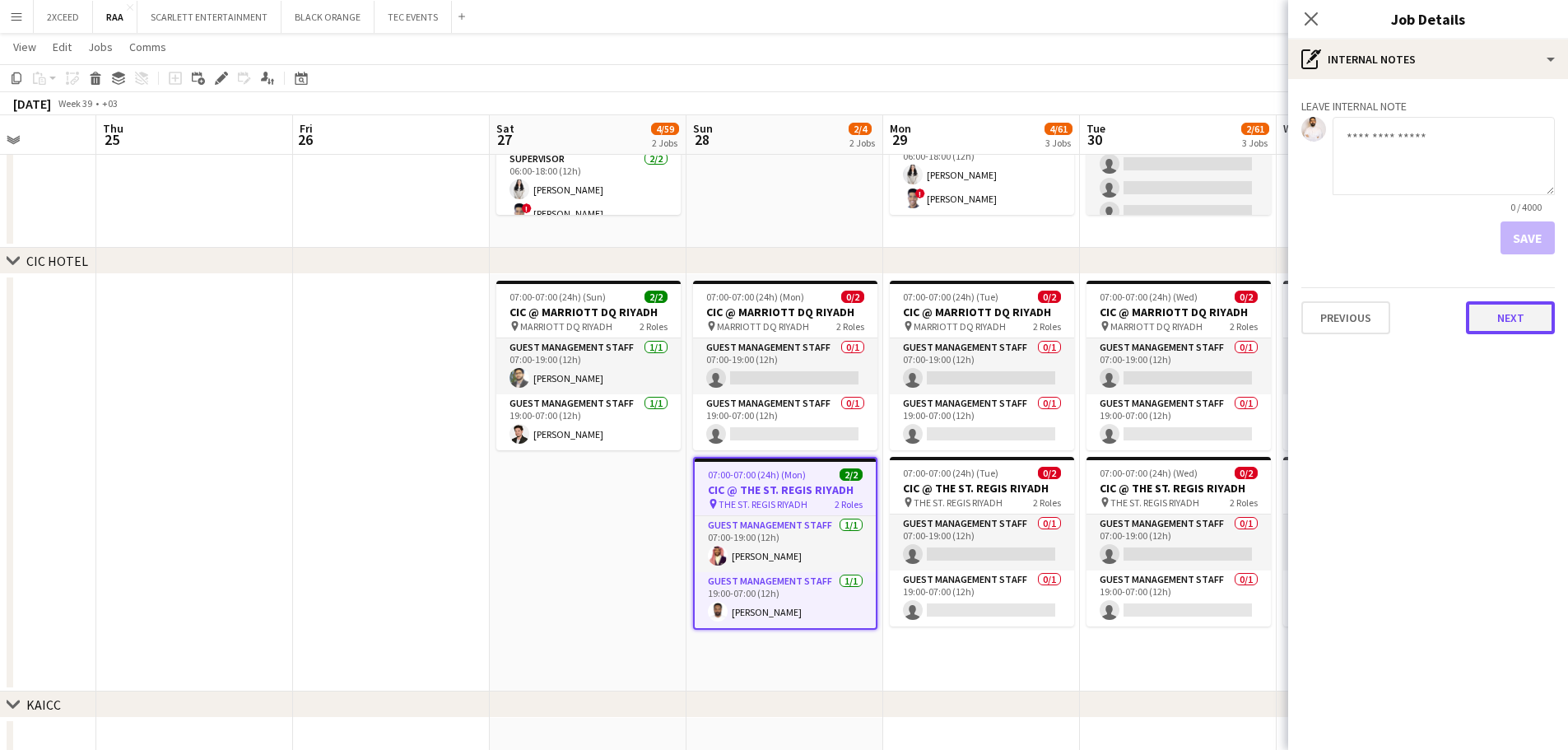
click at [787, 310] on button "Next" at bounding box center [1510, 317] width 89 height 33
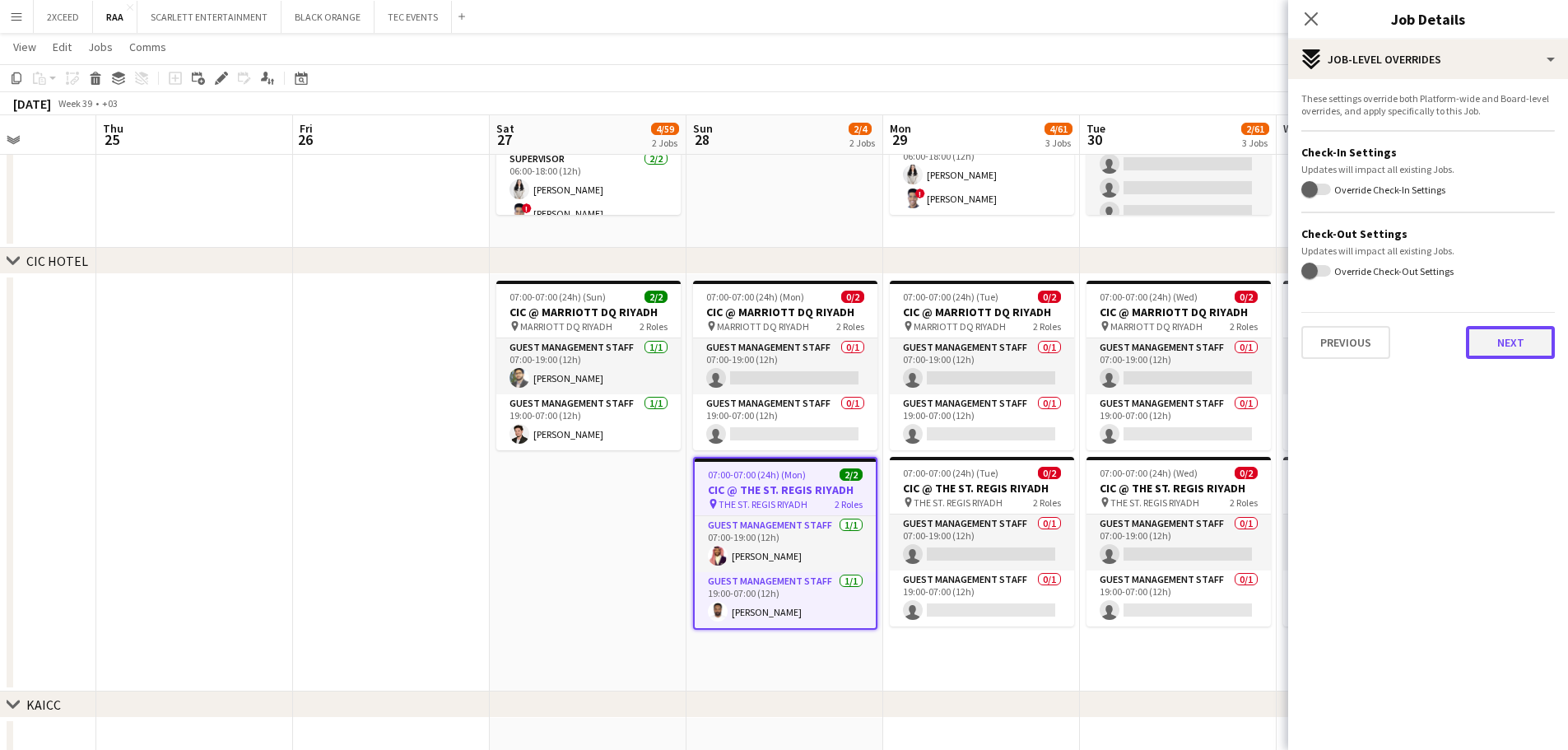
click at [787, 345] on button "Next" at bounding box center [1510, 342] width 89 height 33
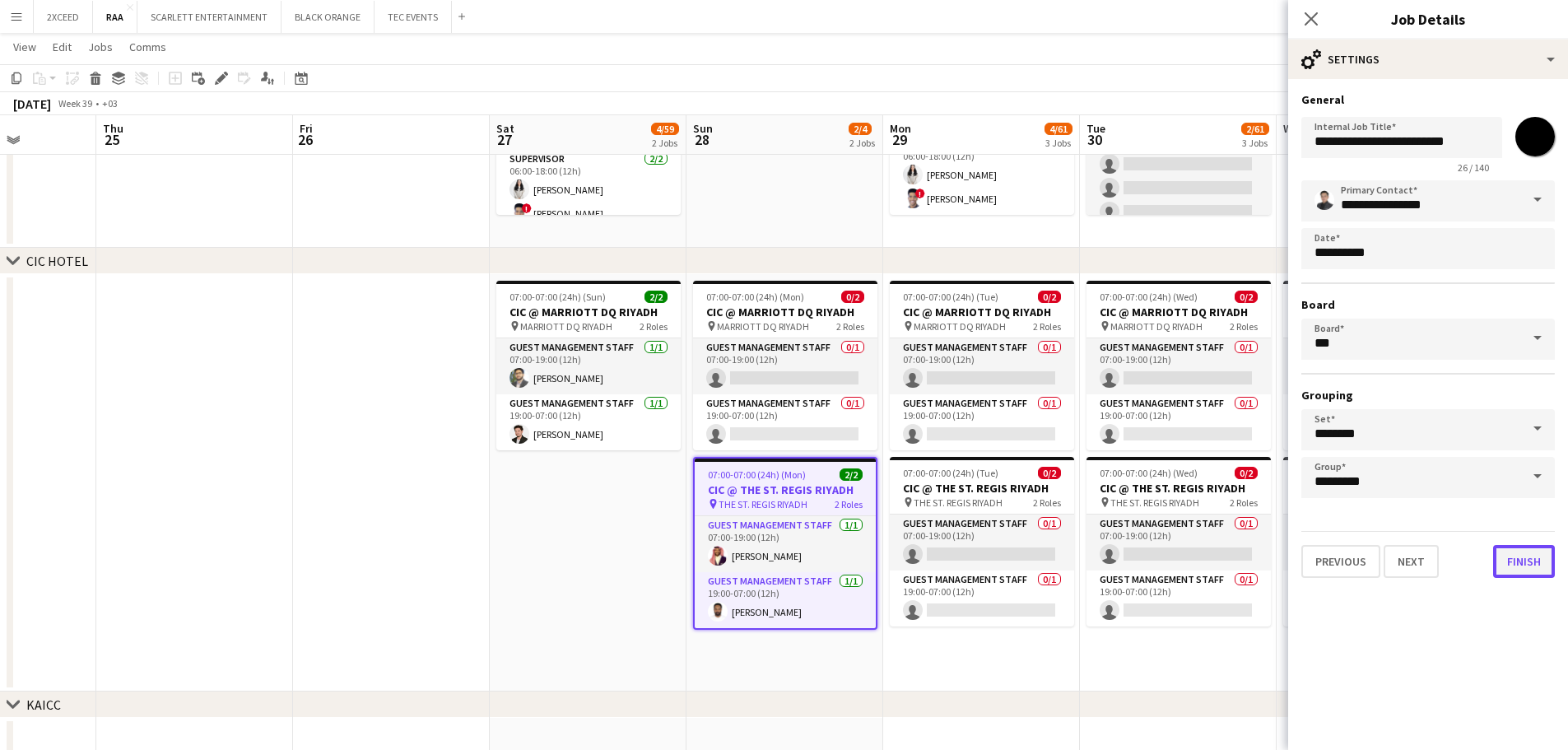
click at [787, 562] on button "Finish" at bounding box center [1524, 562] width 62 height 33
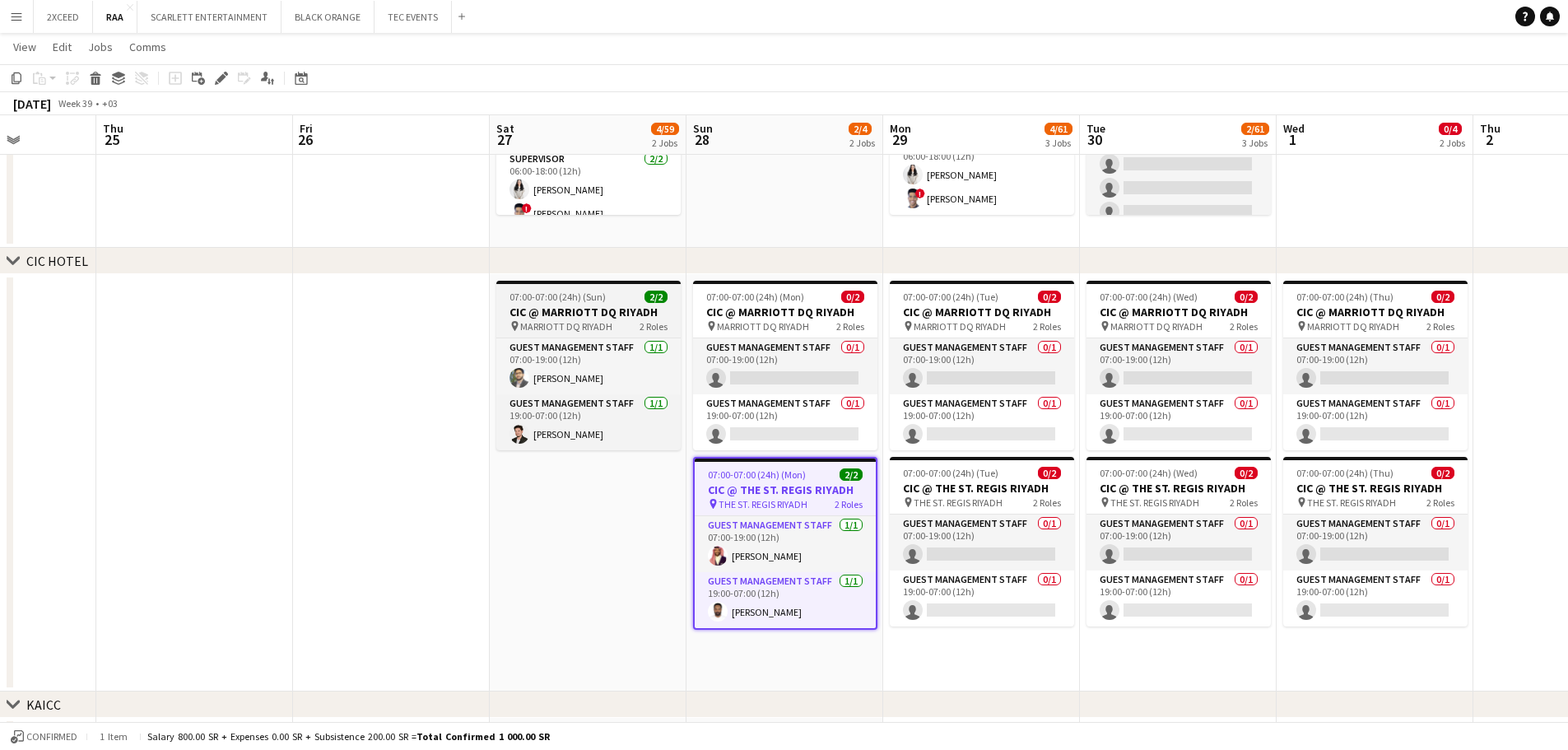
click at [616, 309] on h3 "CIC @ MARRIOTT DQ RIYADH" at bounding box center [588, 312] width 184 height 15
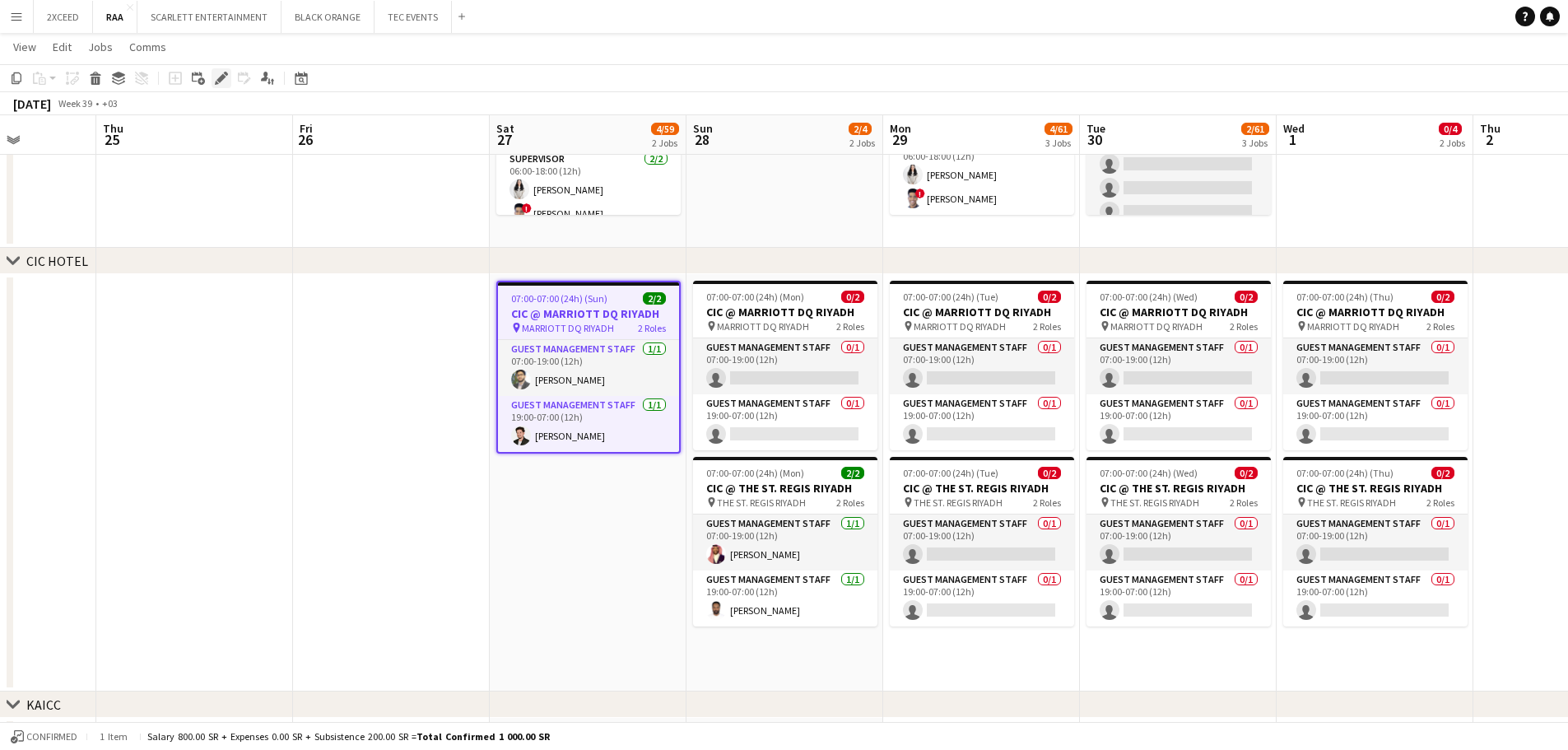
click at [218, 78] on icon "Edit" at bounding box center [221, 78] width 13 height 13
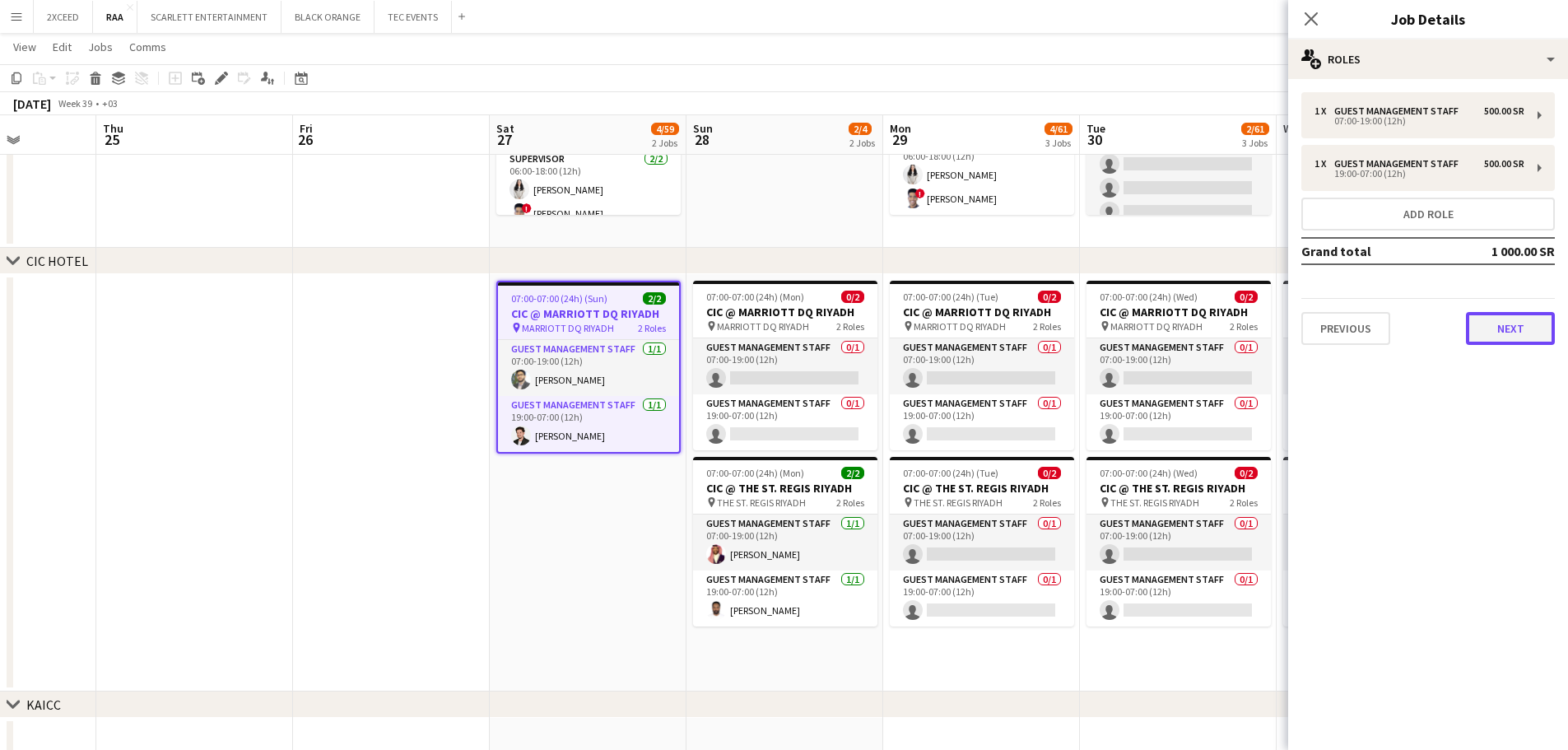
click at [787, 340] on button "Next" at bounding box center [1510, 328] width 89 height 33
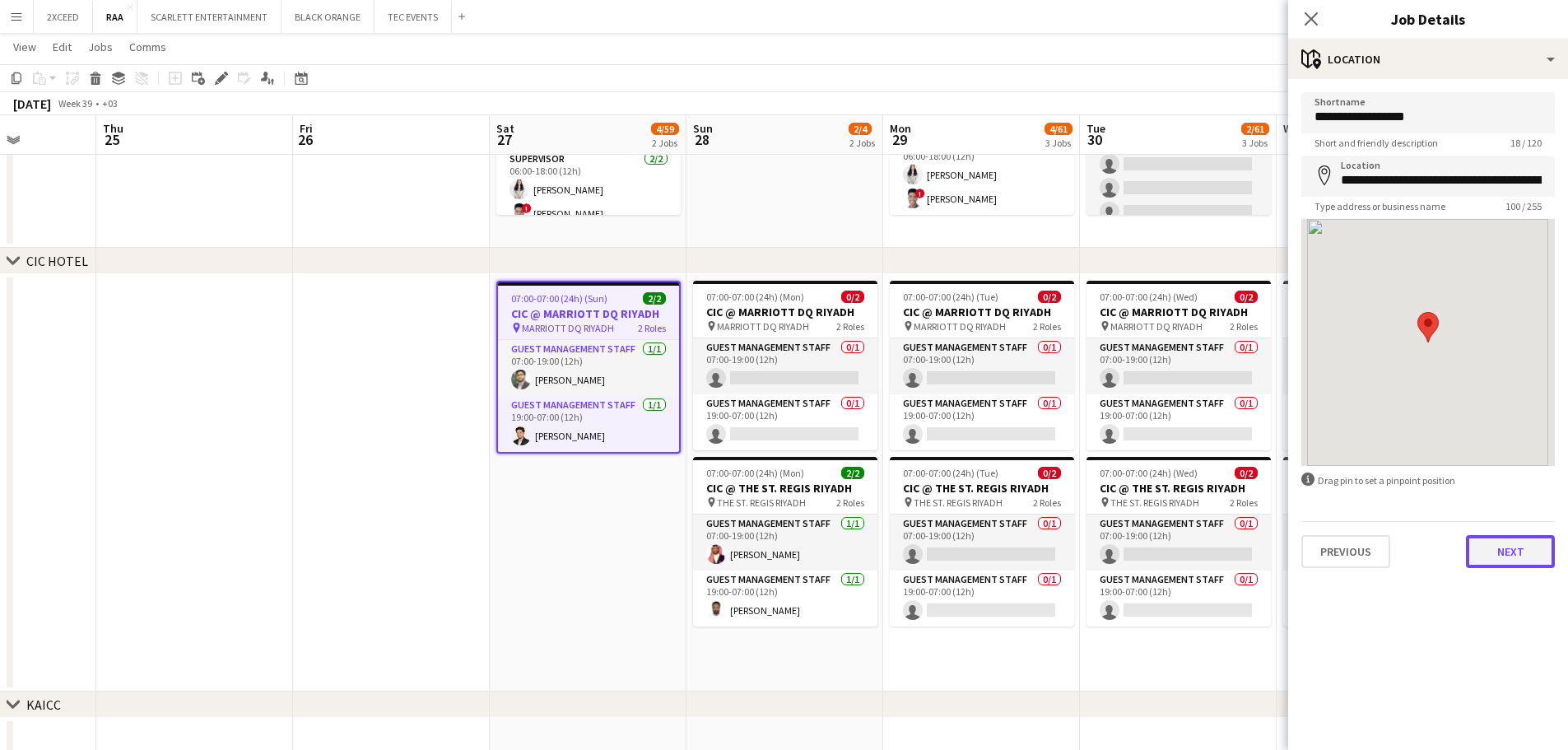
click at [787, 547] on button "Next" at bounding box center [1510, 552] width 89 height 33
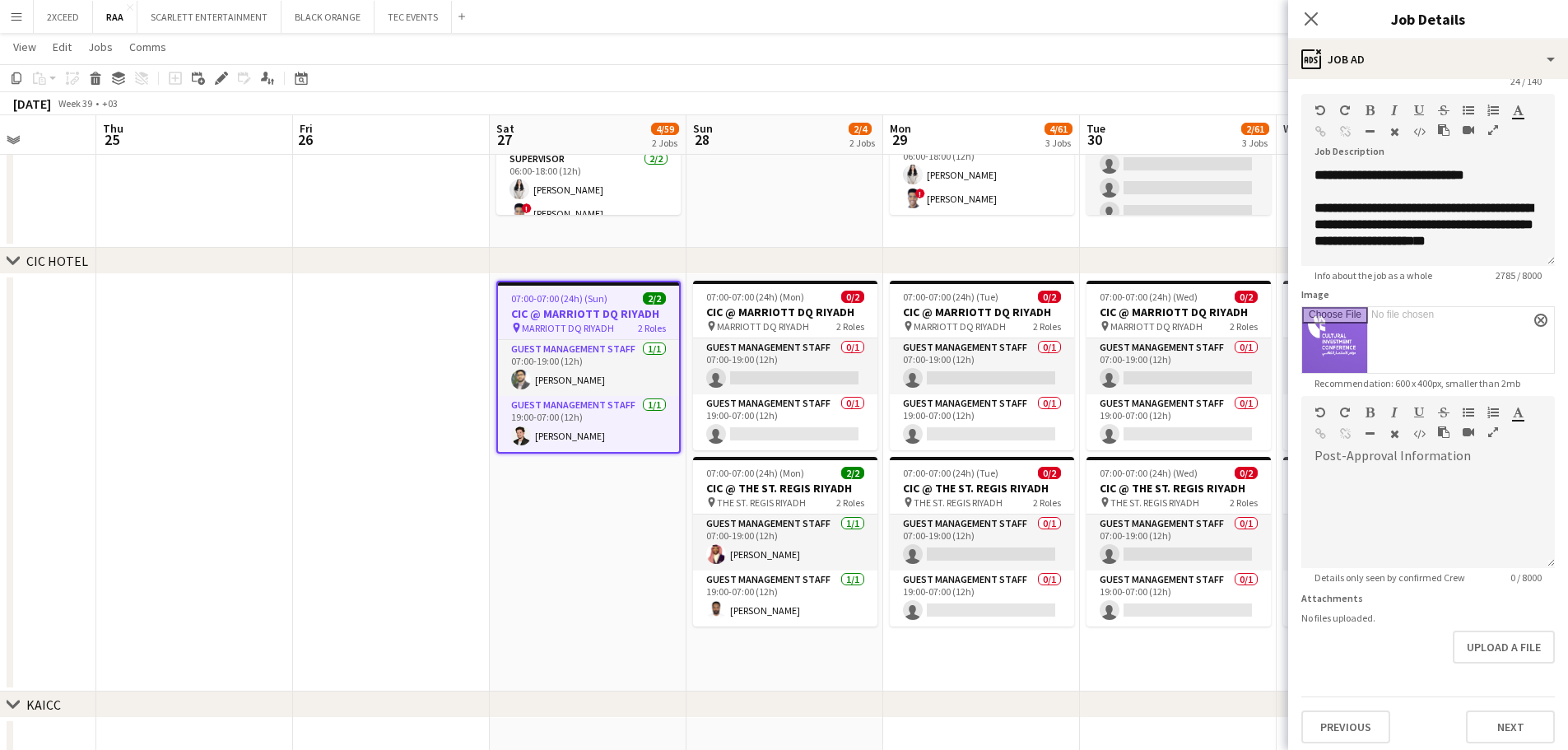
scroll to position [69, 0]
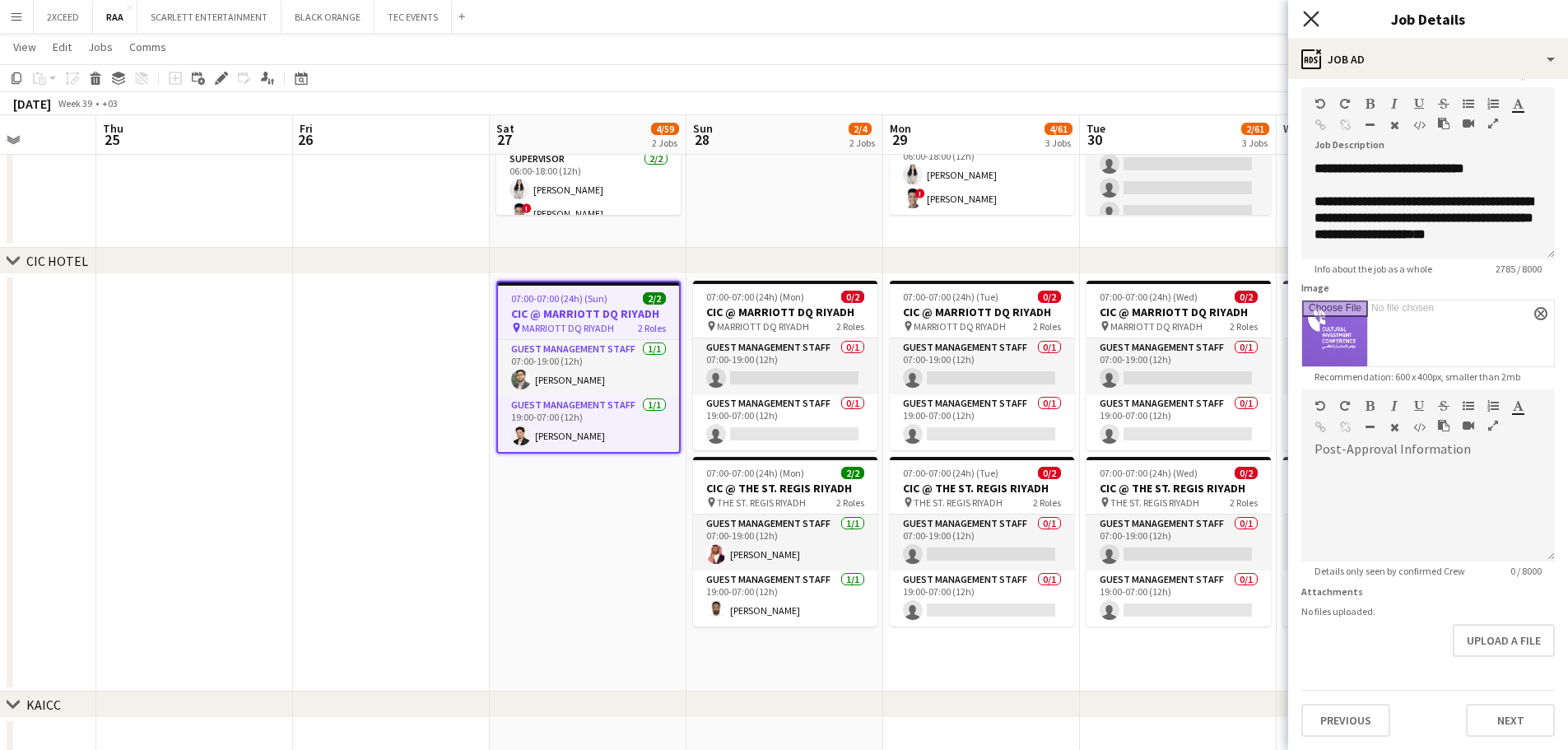
click at [787, 17] on icon "Close pop-in" at bounding box center [1312, 19] width 16 height 16
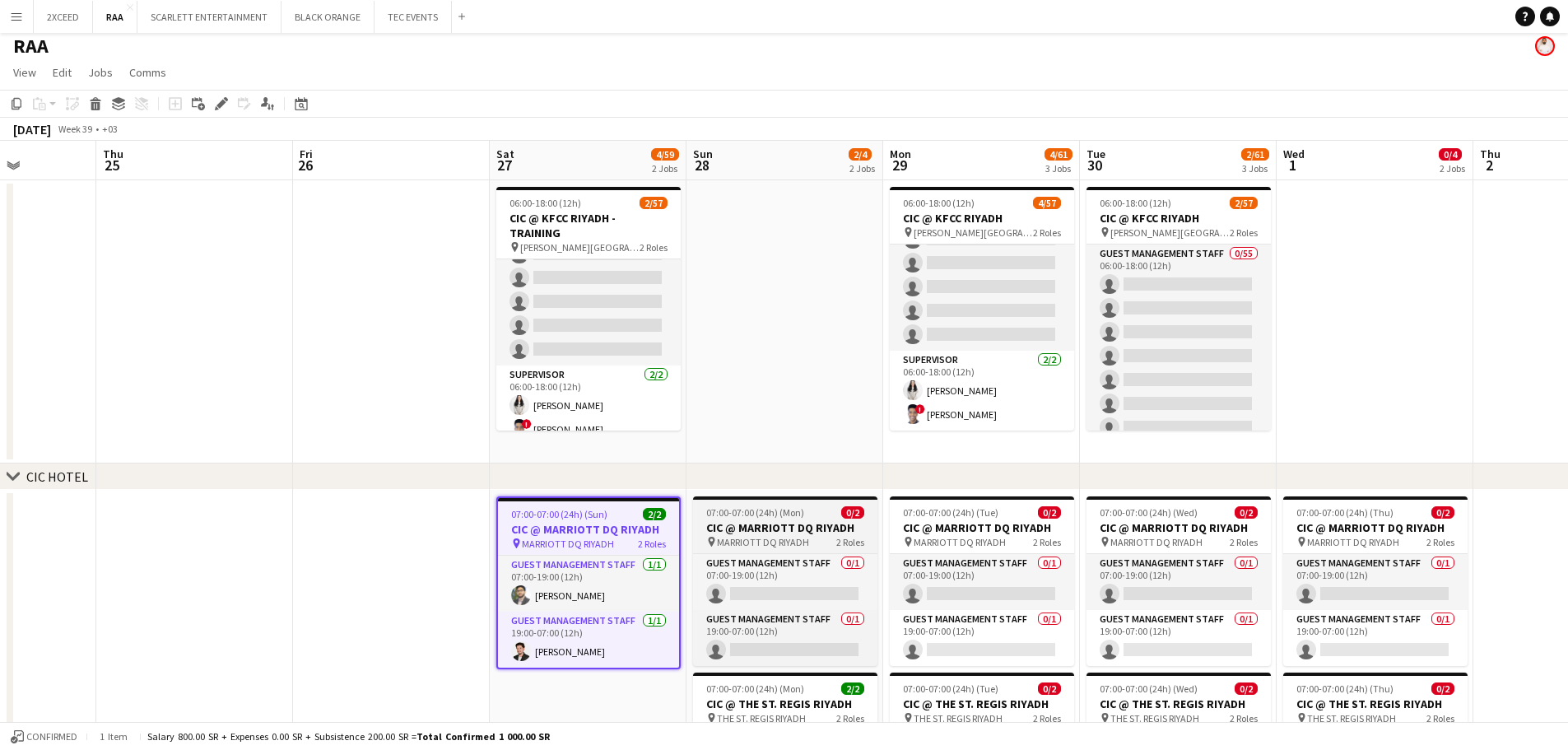
scroll to position [0, 0]
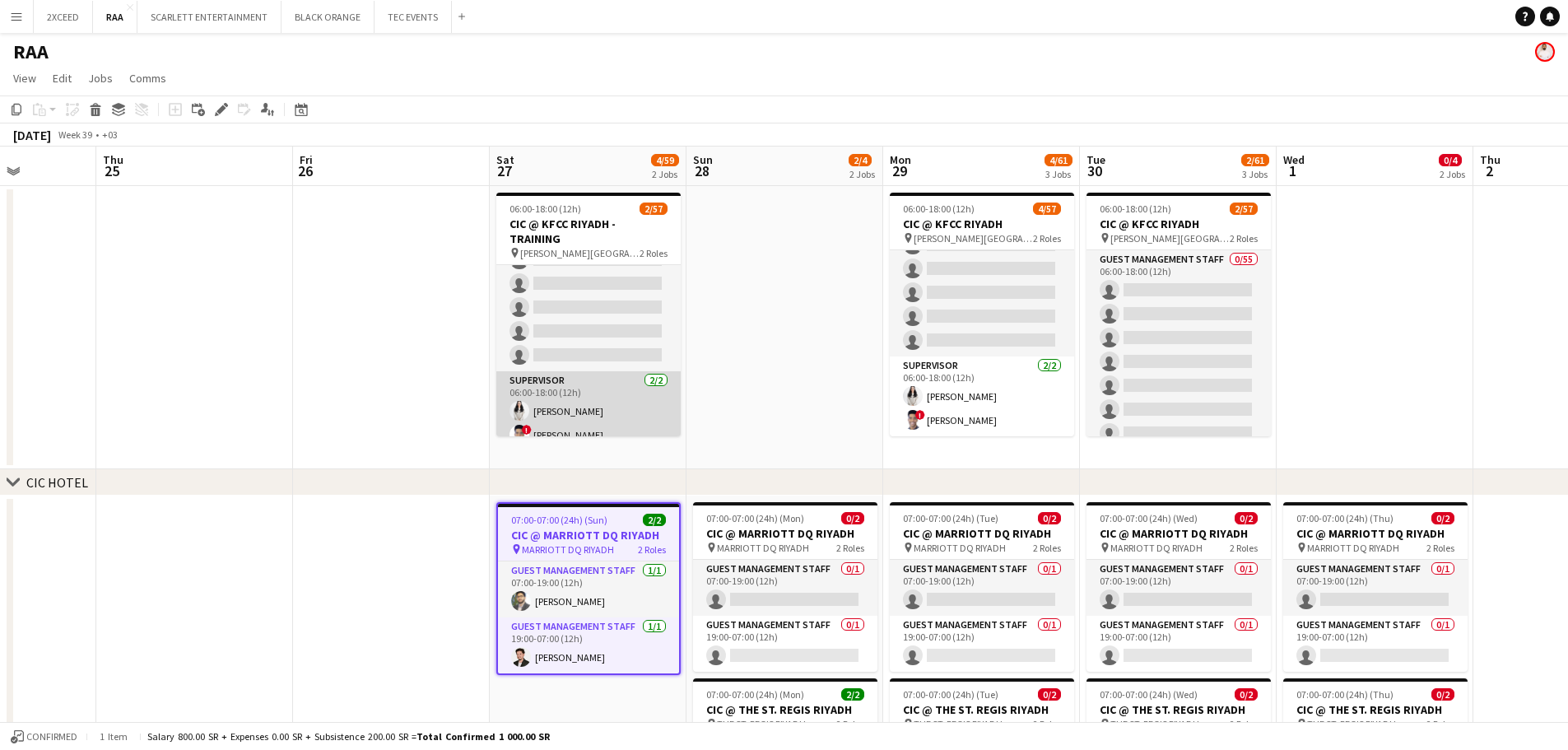
click at [578, 400] on app-card-role "Supervisor [DATE] 06:00-18:00 (12h) [PERSON_NAME] ! [PERSON_NAME]" at bounding box center [588, 412] width 184 height 80
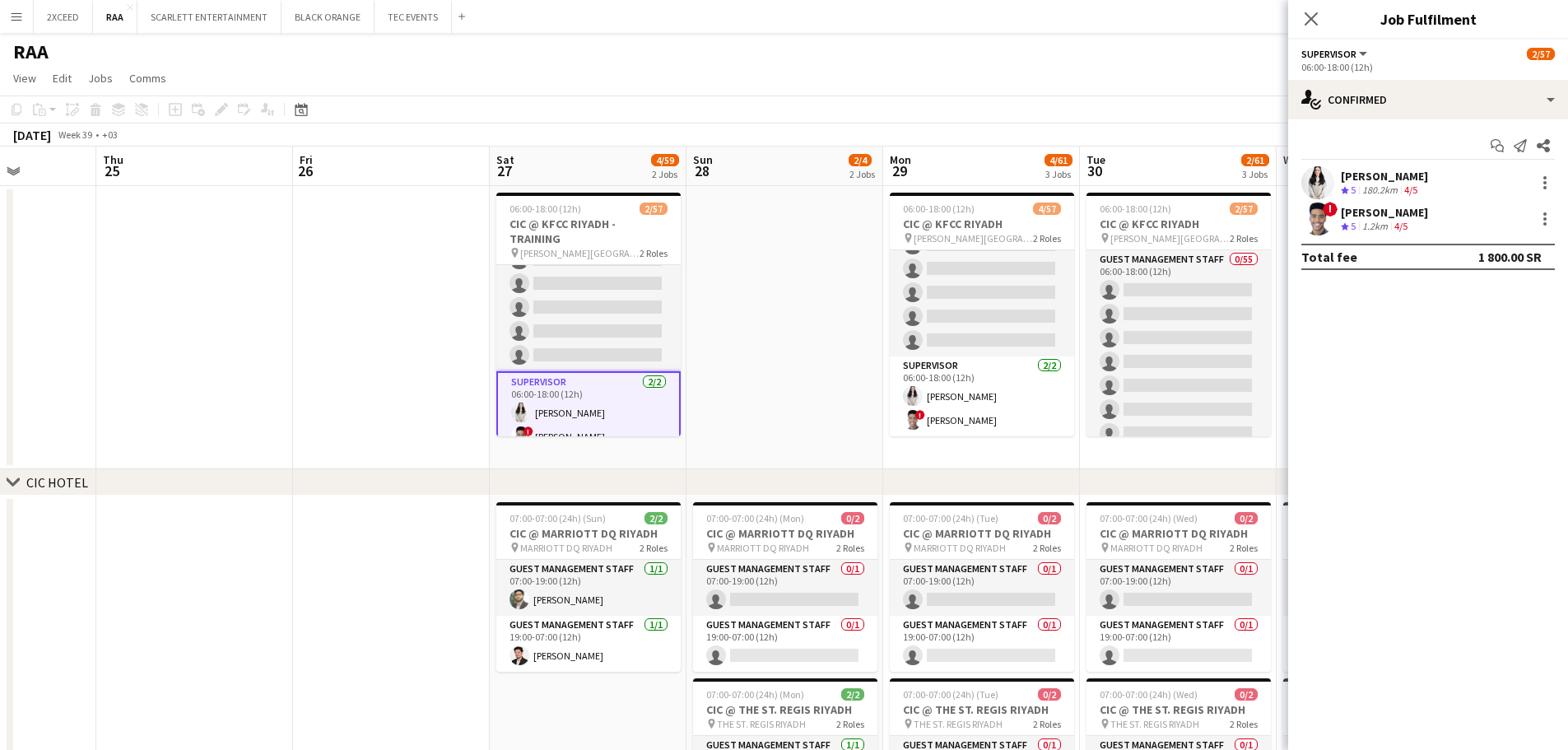
click at [787, 178] on div "[PERSON_NAME]" at bounding box center [1386, 176] width 88 height 15
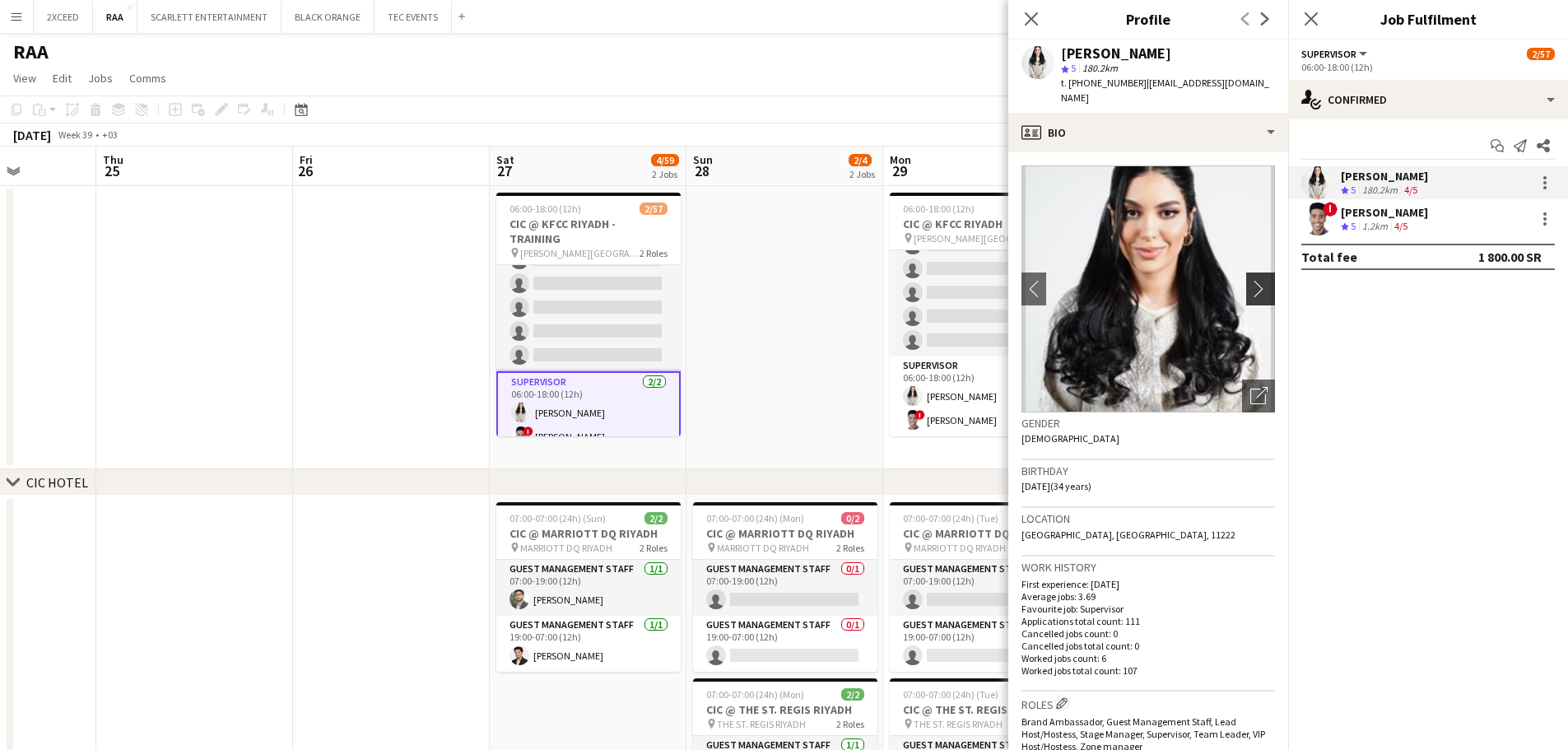
click at [787, 280] on app-icon "chevron-right" at bounding box center [1264, 288] width 26 height 17
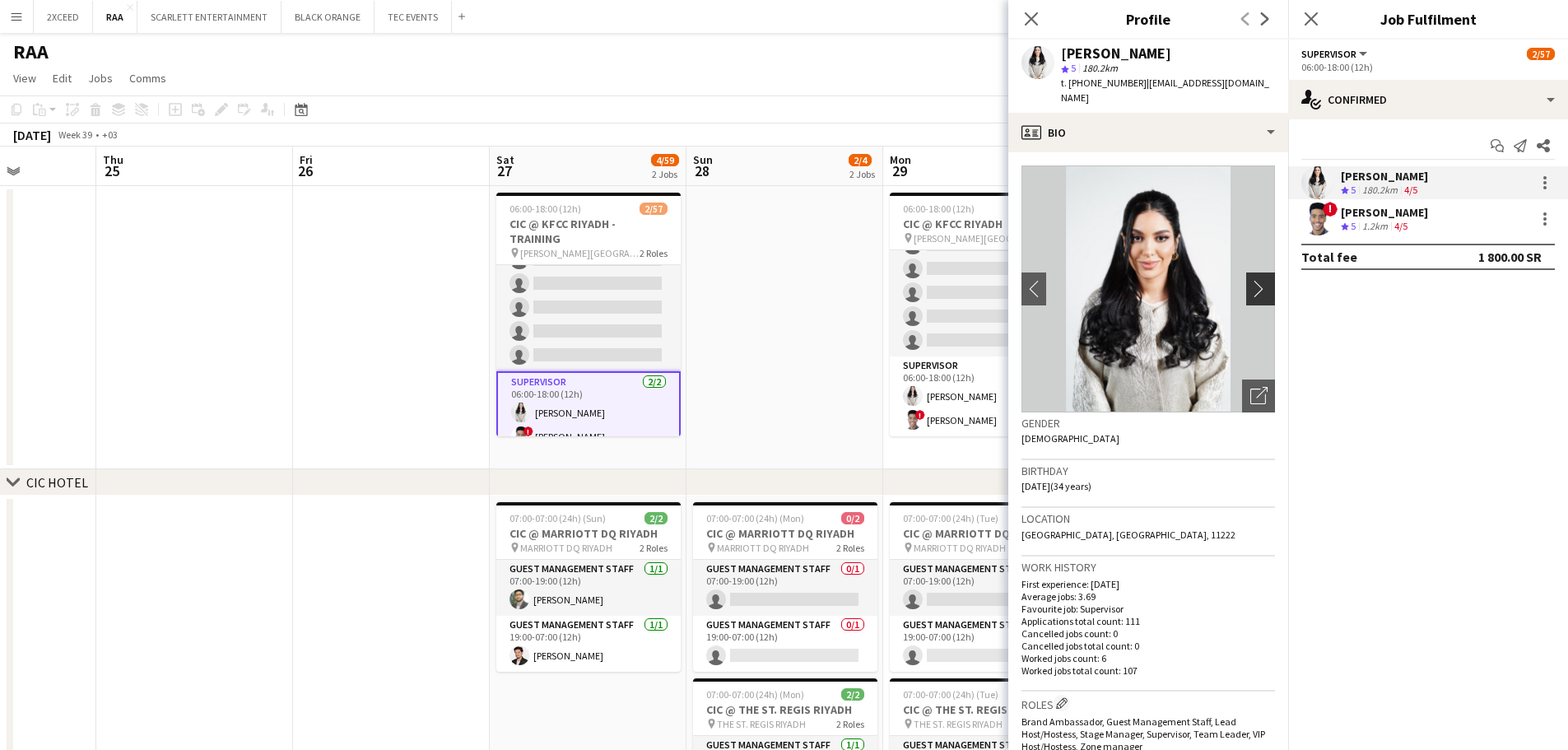
click at [787, 280] on app-icon "chevron-right" at bounding box center [1264, 288] width 26 height 17
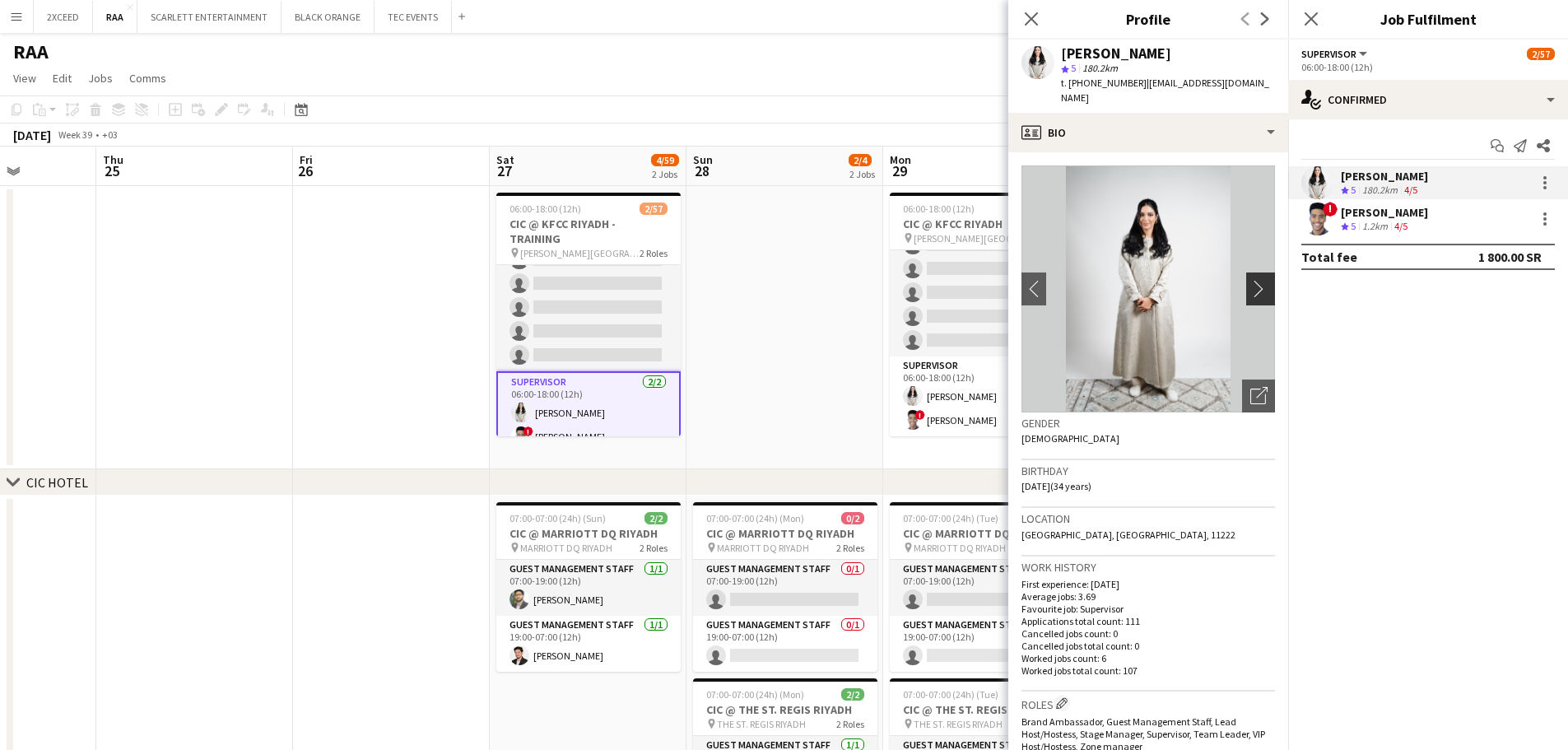
click at [787, 280] on app-icon "chevron-right" at bounding box center [1264, 288] width 26 height 17
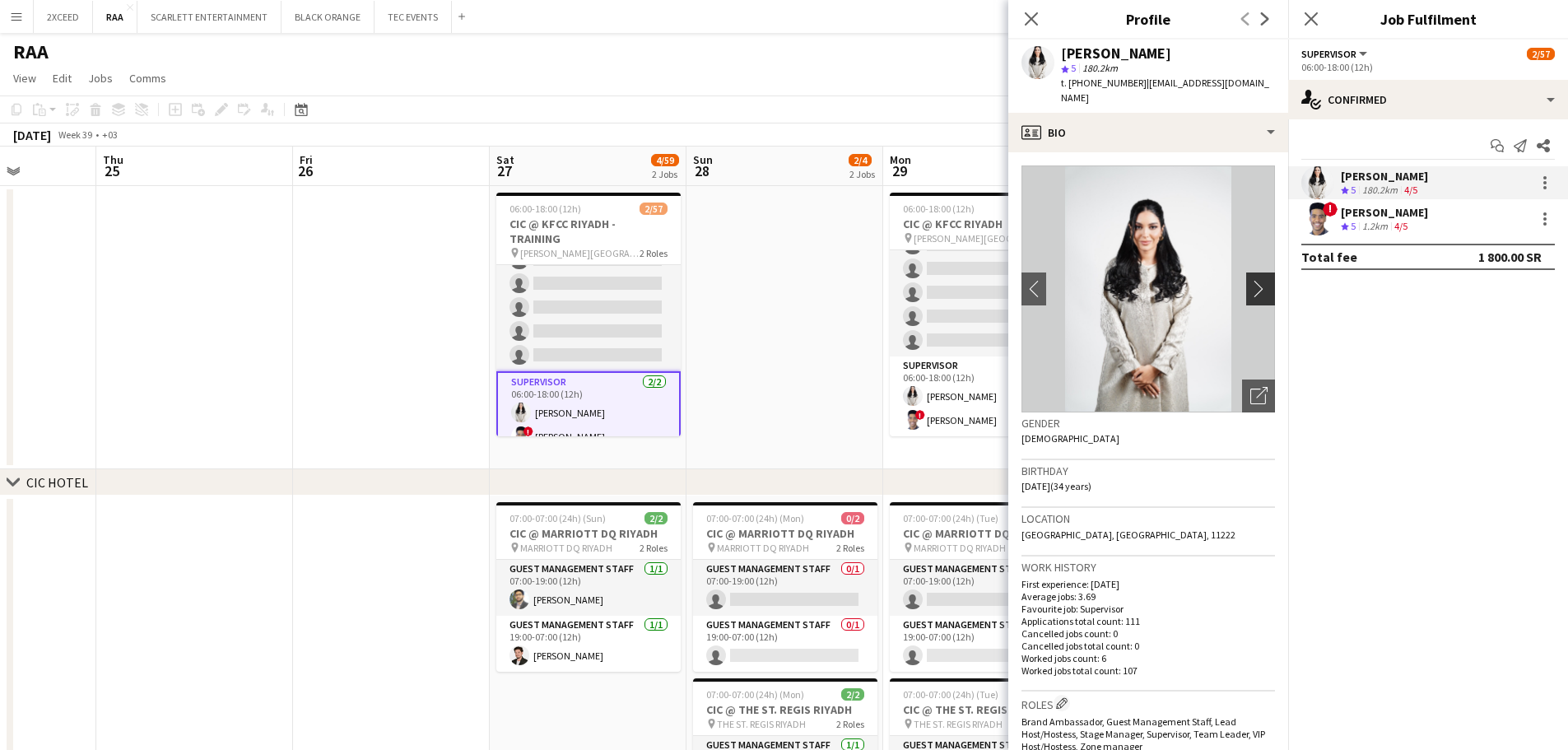
click at [787, 280] on app-icon "chevron-right" at bounding box center [1264, 288] width 26 height 17
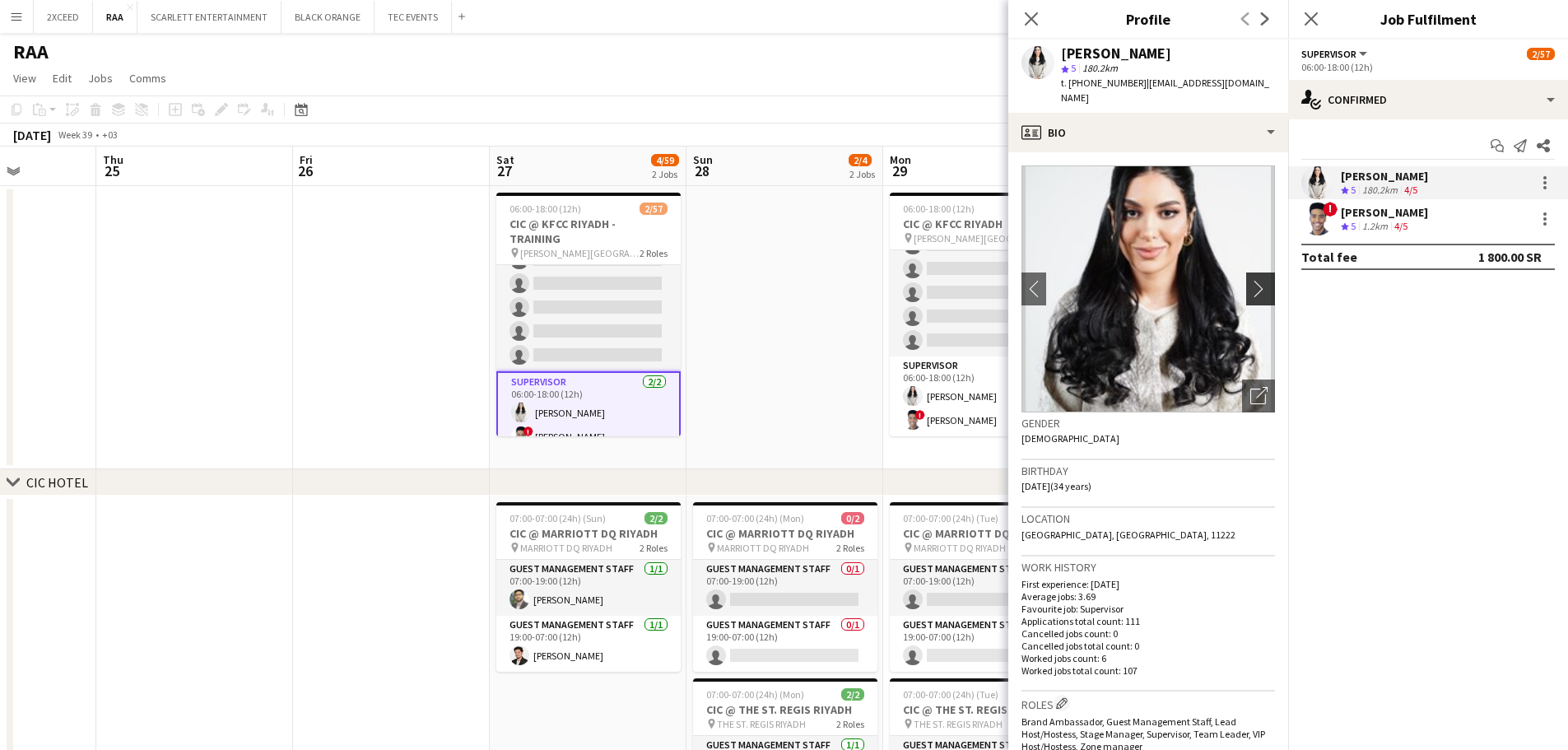
click at [787, 280] on app-icon "chevron-right" at bounding box center [1264, 288] width 26 height 17
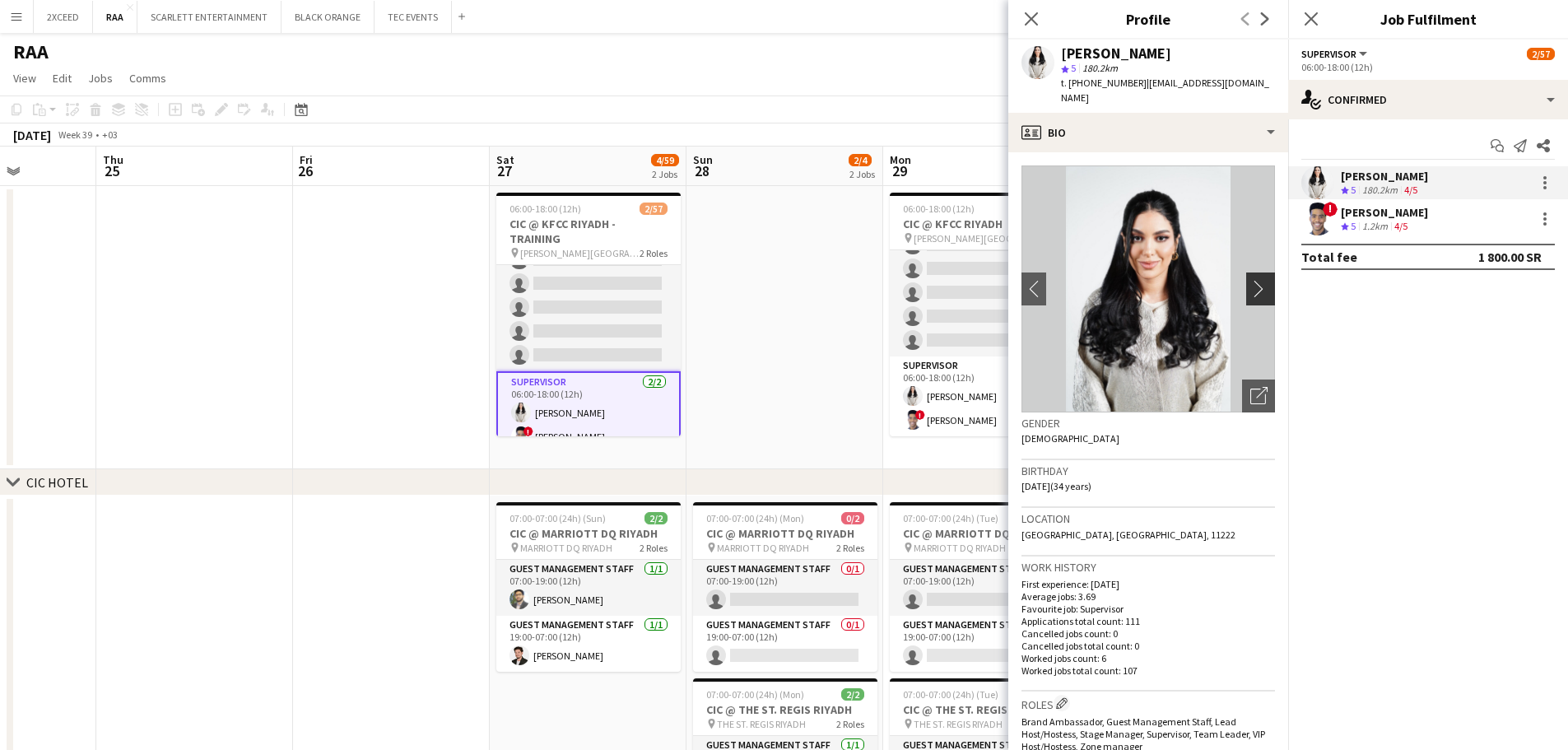
click at [787, 280] on app-icon "chevron-right" at bounding box center [1264, 288] width 26 height 17
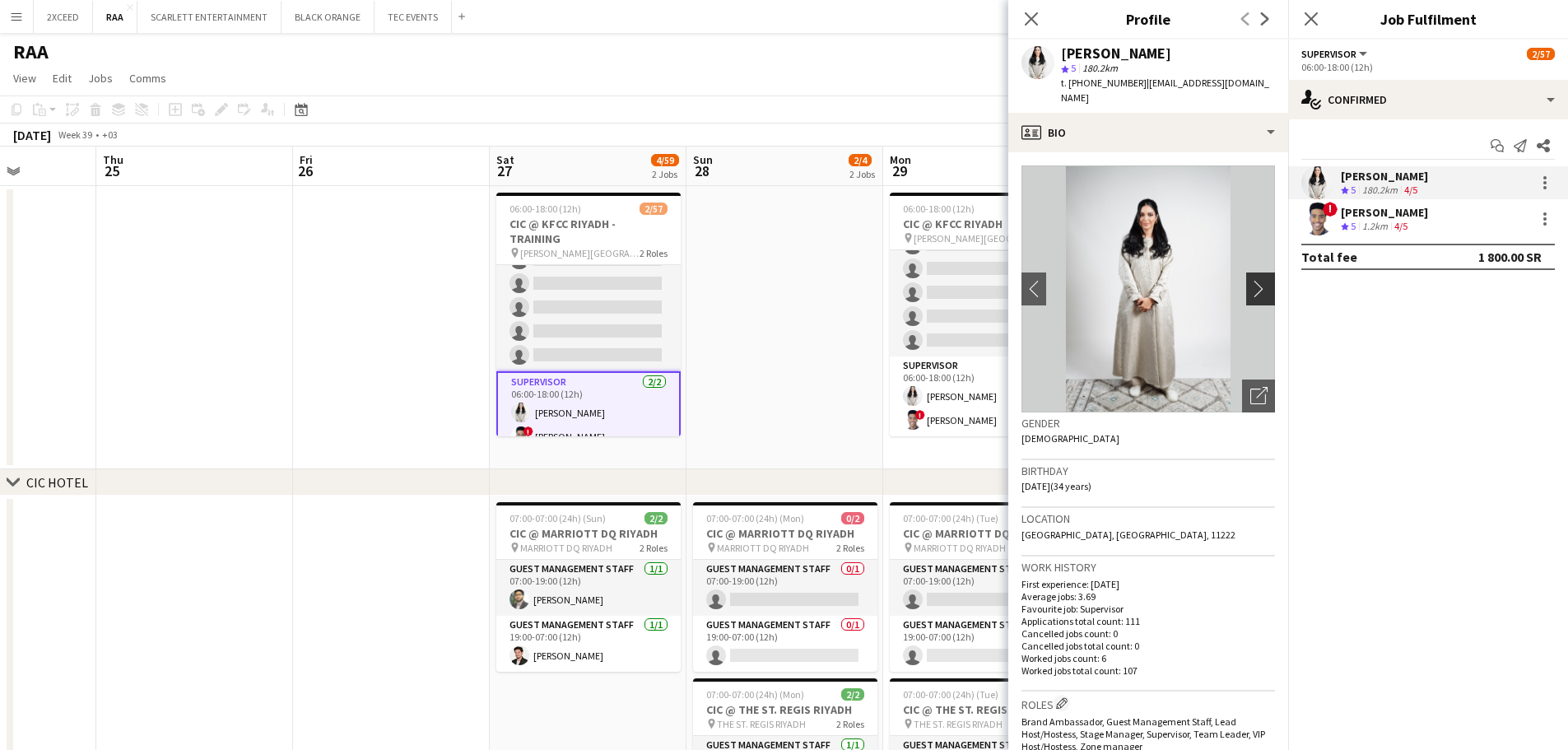
click at [787, 280] on app-icon "chevron-right" at bounding box center [1264, 288] width 26 height 17
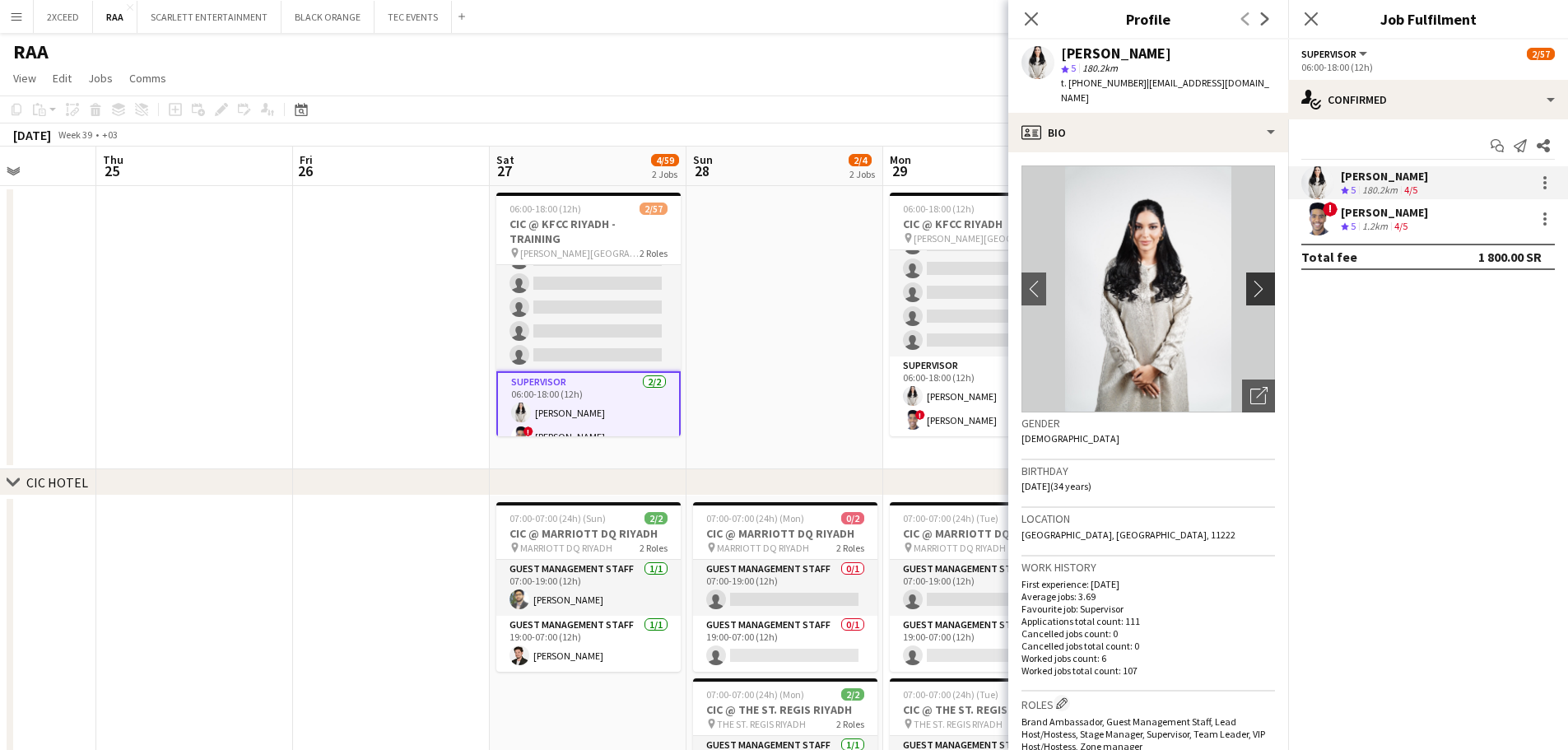
click at [787, 280] on app-icon "chevron-right" at bounding box center [1264, 288] width 26 height 17
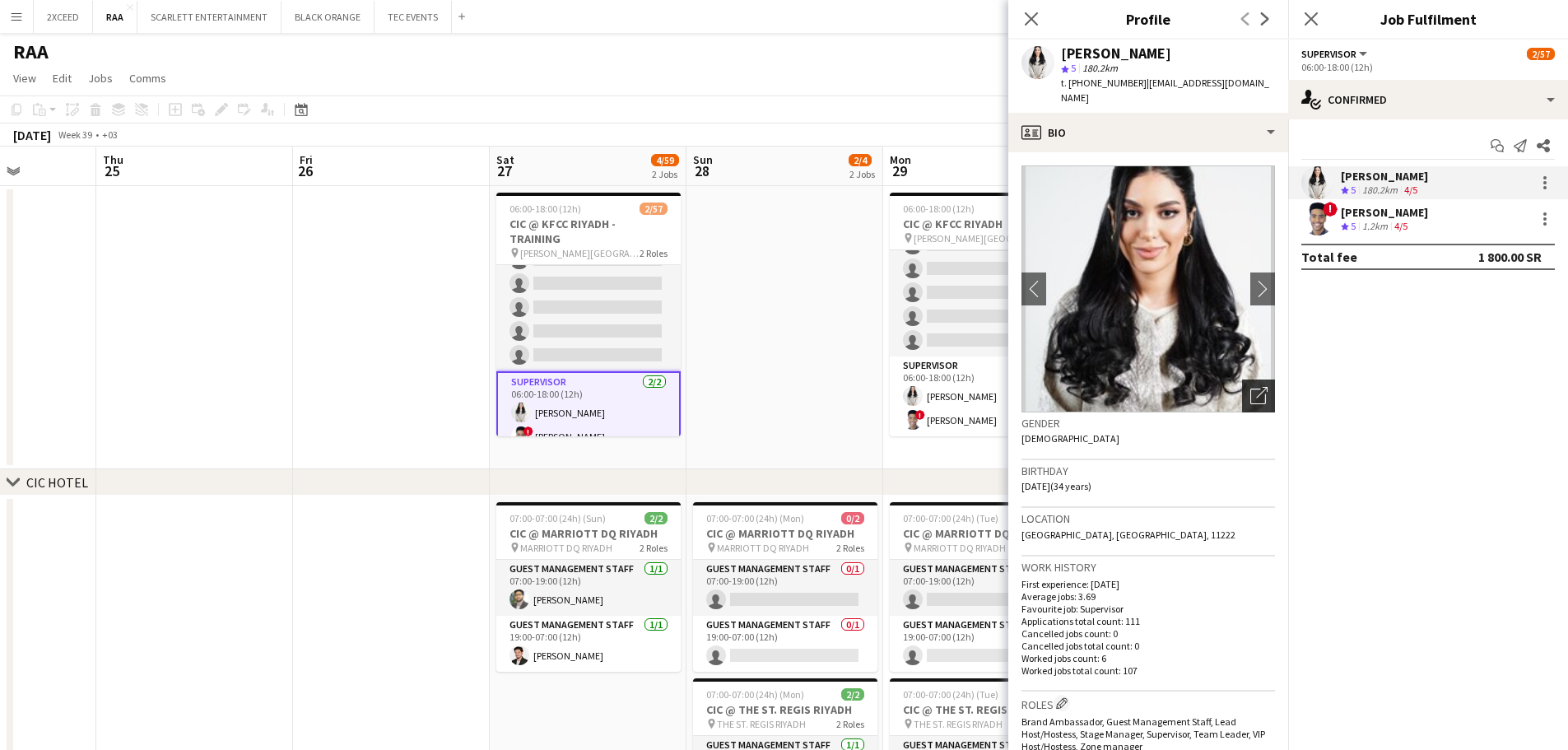
click at [787, 380] on div "Open photos pop-in" at bounding box center [1258, 396] width 33 height 33
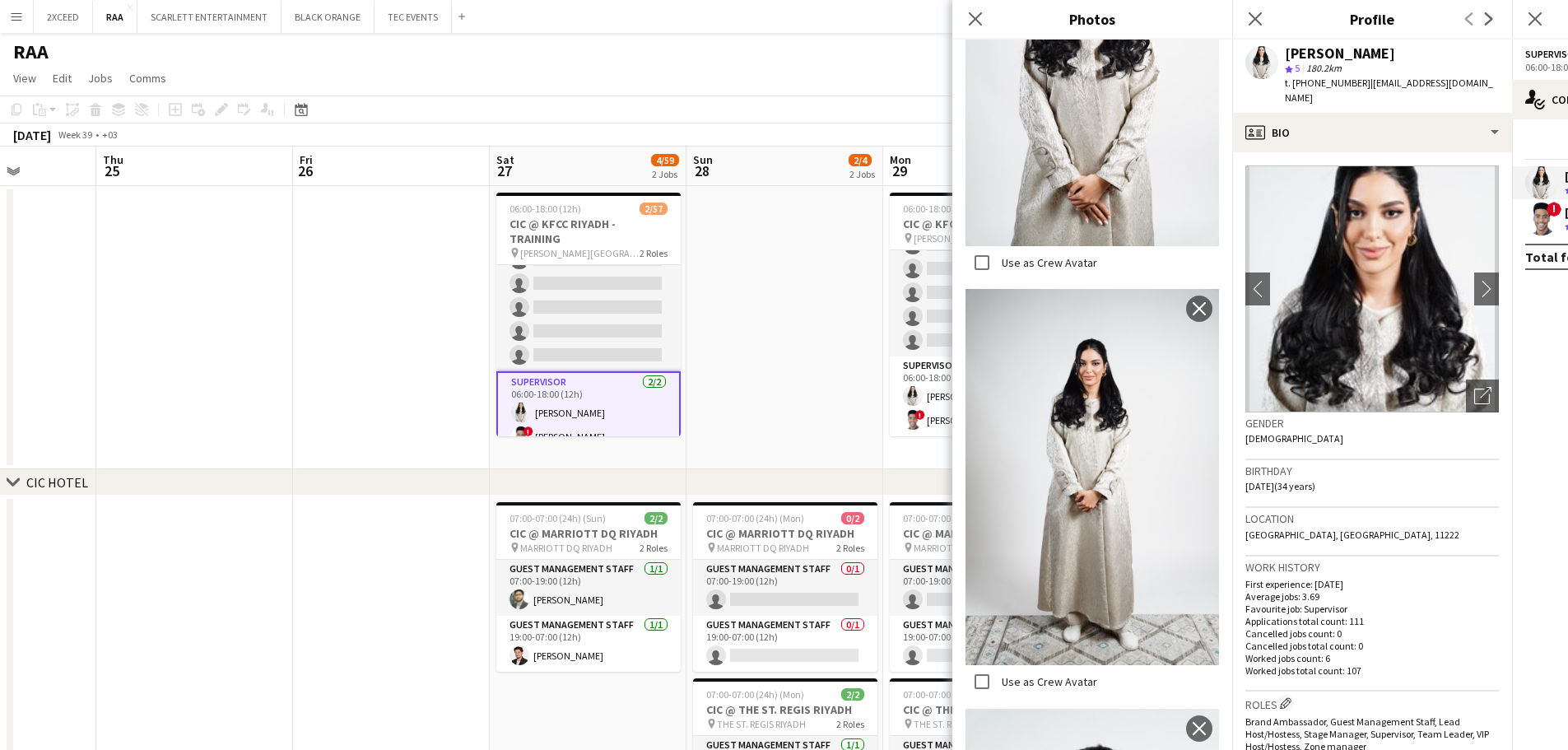
scroll to position [487, 0]
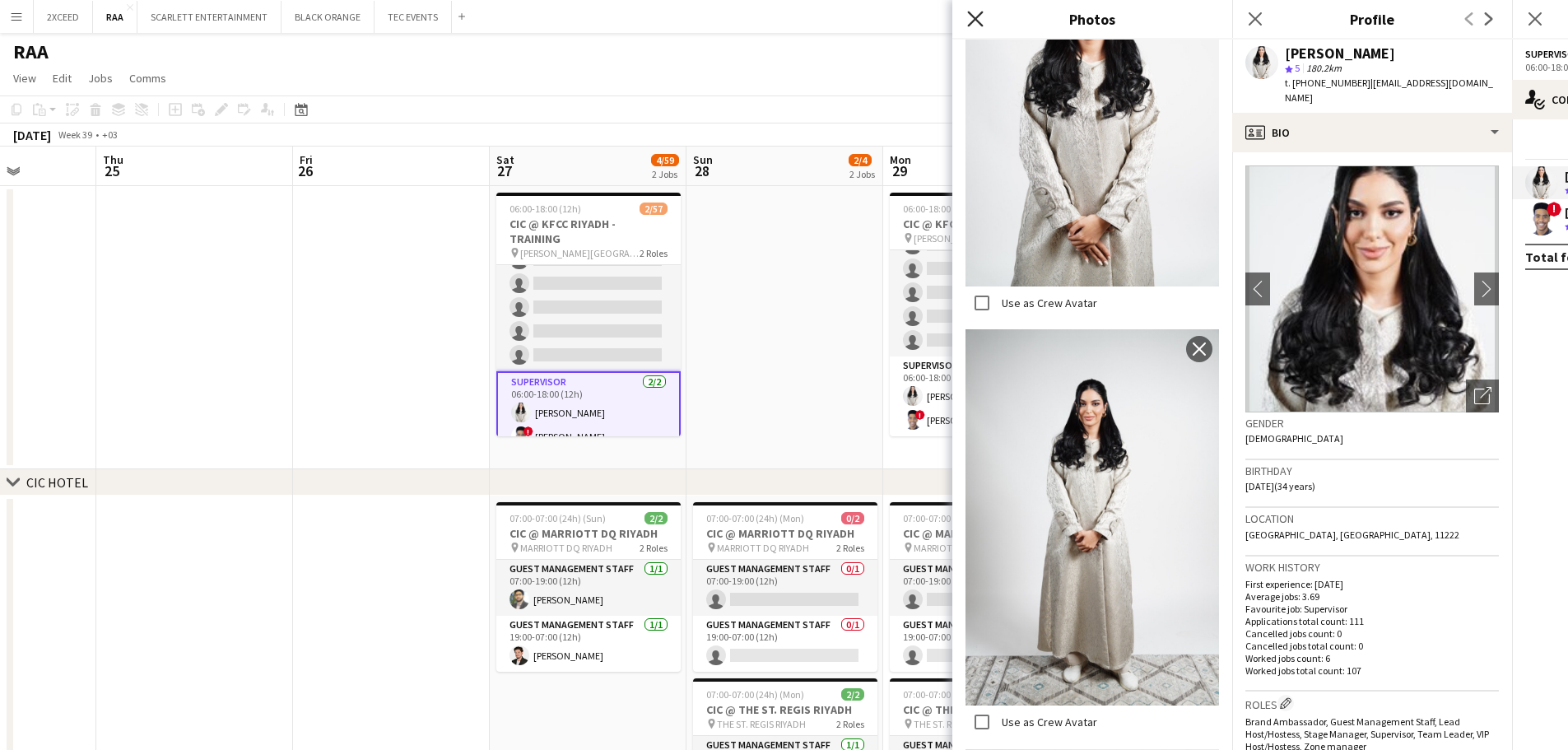
click at [787, 25] on icon "Close pop-in" at bounding box center [976, 19] width 16 height 16
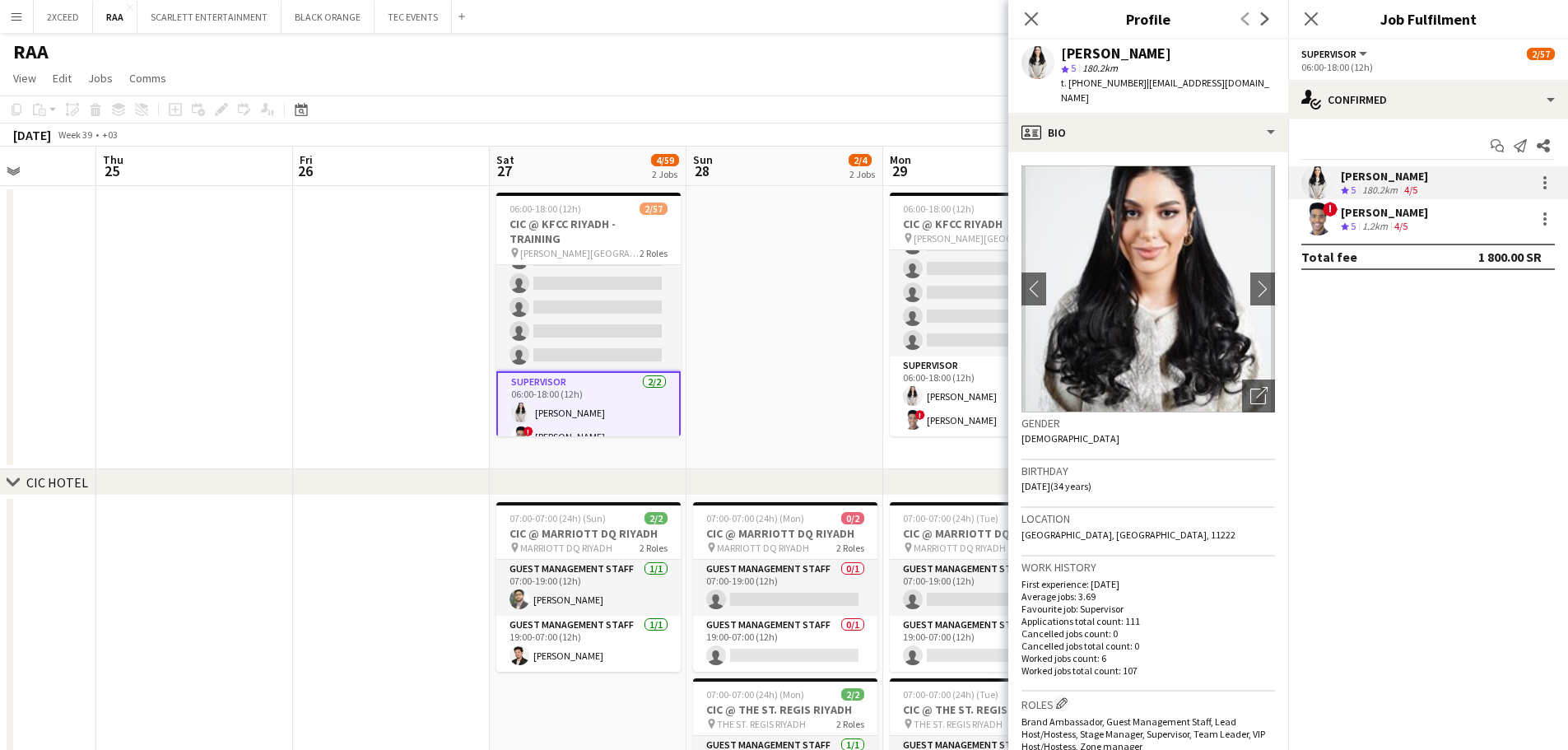
click at [787, 212] on div "[PERSON_NAME]" at bounding box center [1386, 212] width 88 height 15
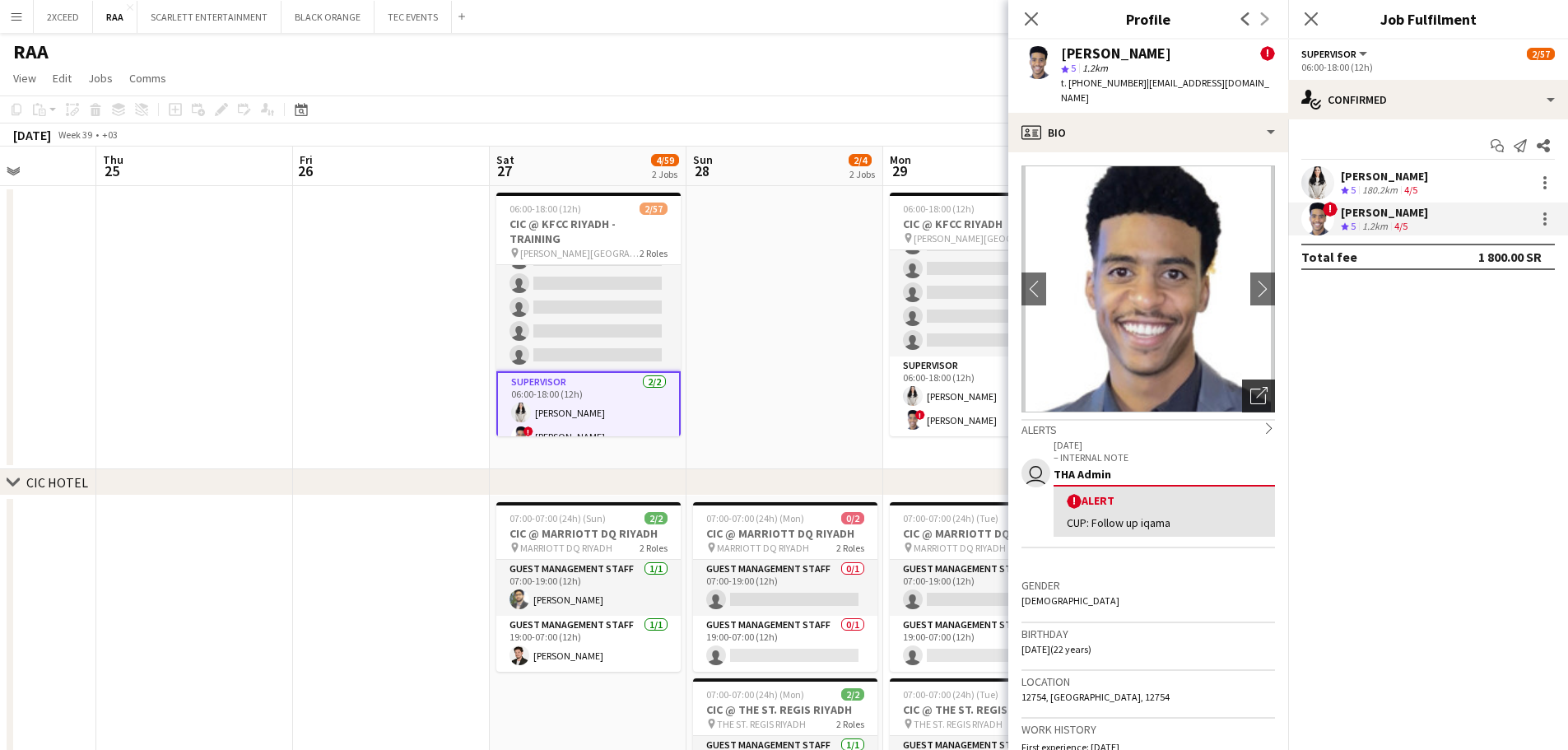
click at [787, 391] on icon "Open photos pop-in" at bounding box center [1259, 395] width 17 height 17
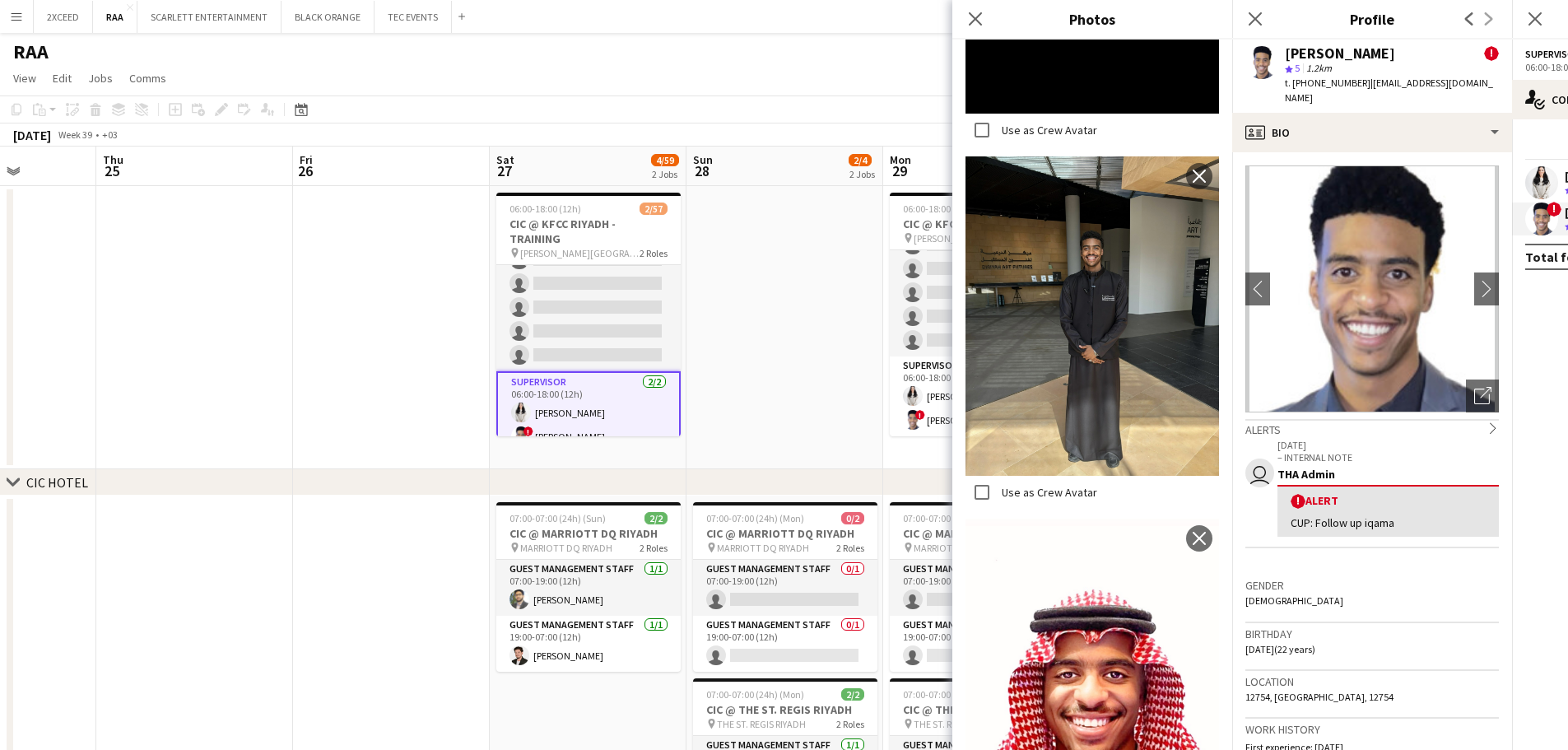
scroll to position [727, 0]
click at [787, 24] on icon at bounding box center [976, 19] width 16 height 16
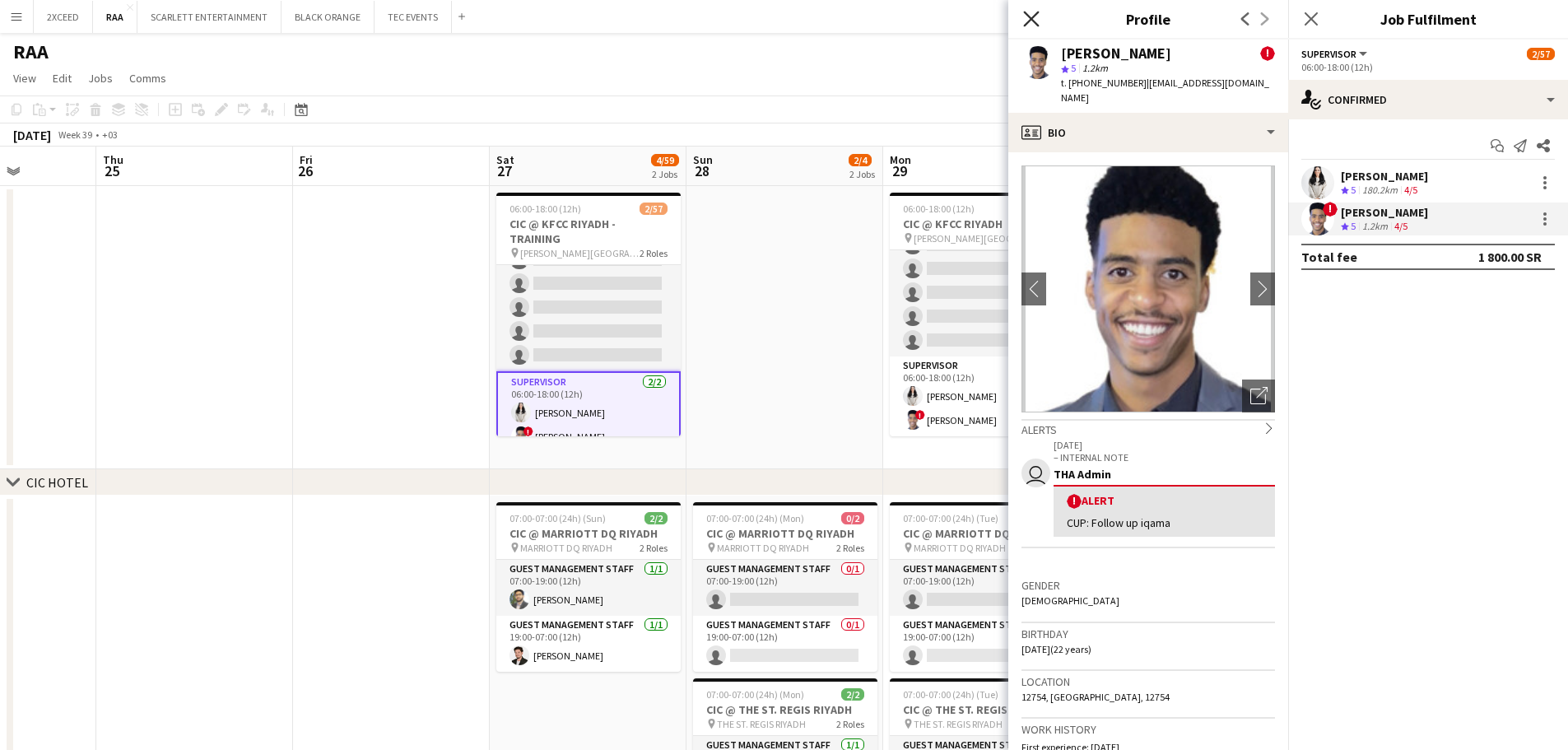
click at [787, 16] on icon "Close pop-in" at bounding box center [1032, 19] width 16 height 16
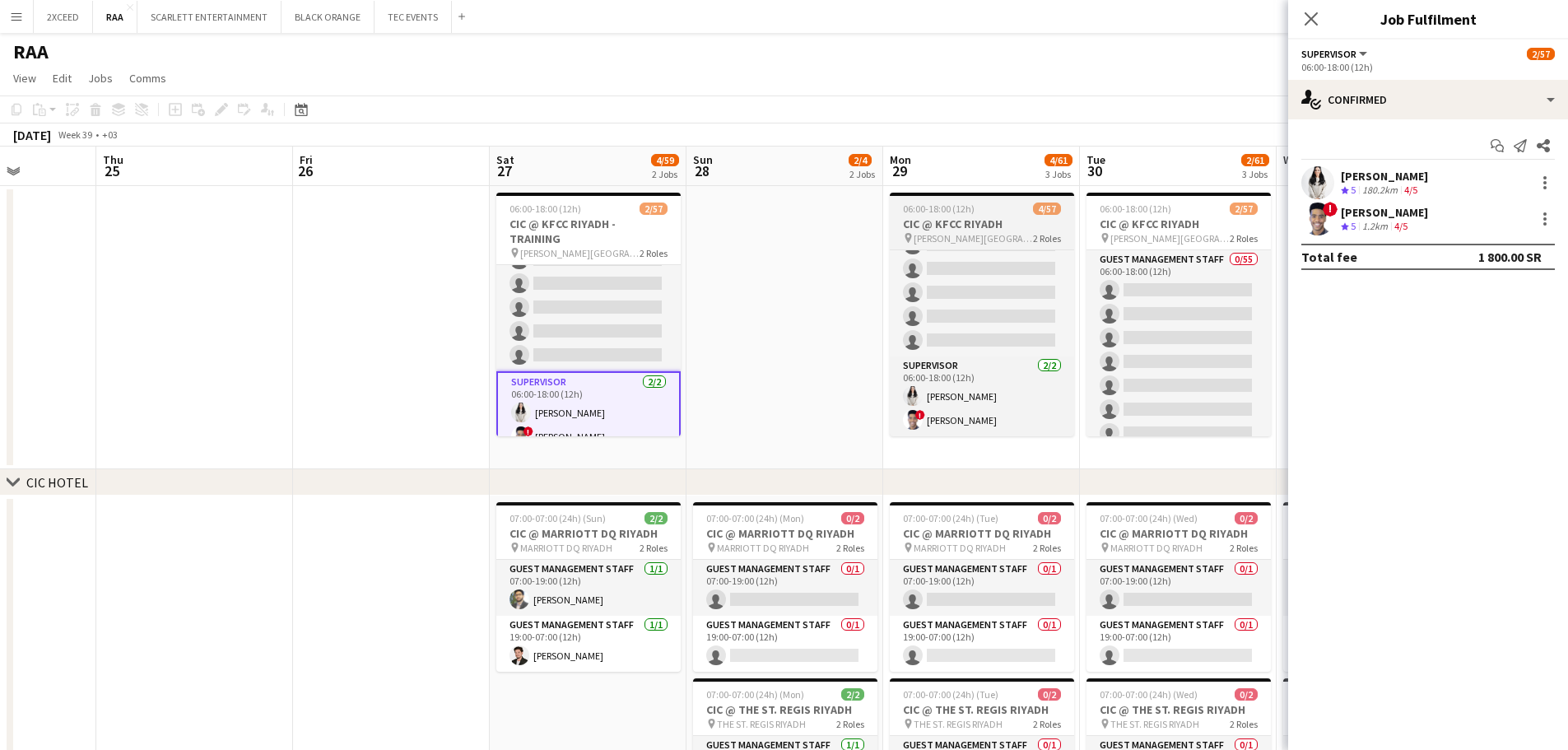
click at [787, 220] on h3 "CIC @ KFCC RIYADH" at bounding box center [982, 223] width 184 height 15
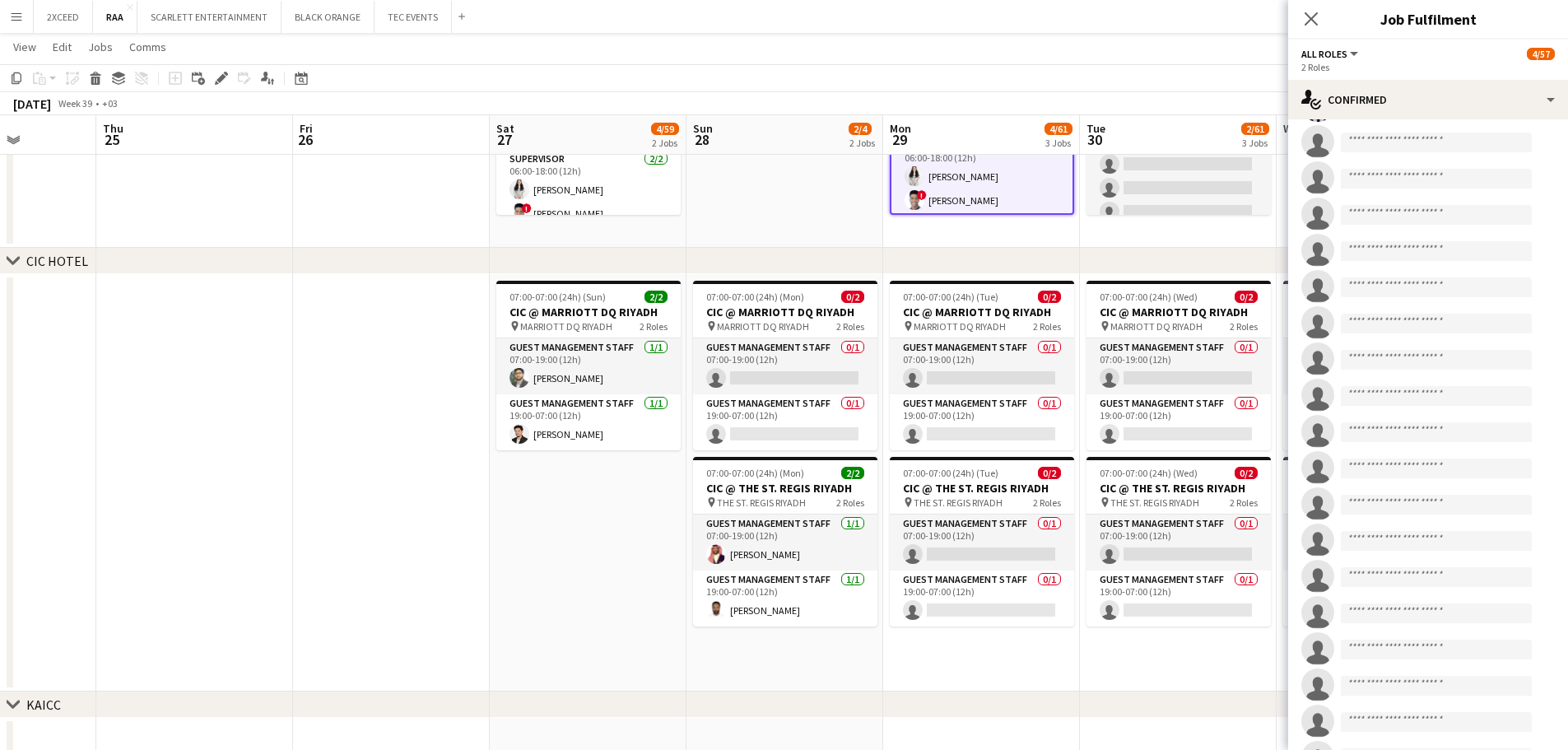
scroll to position [0, 0]
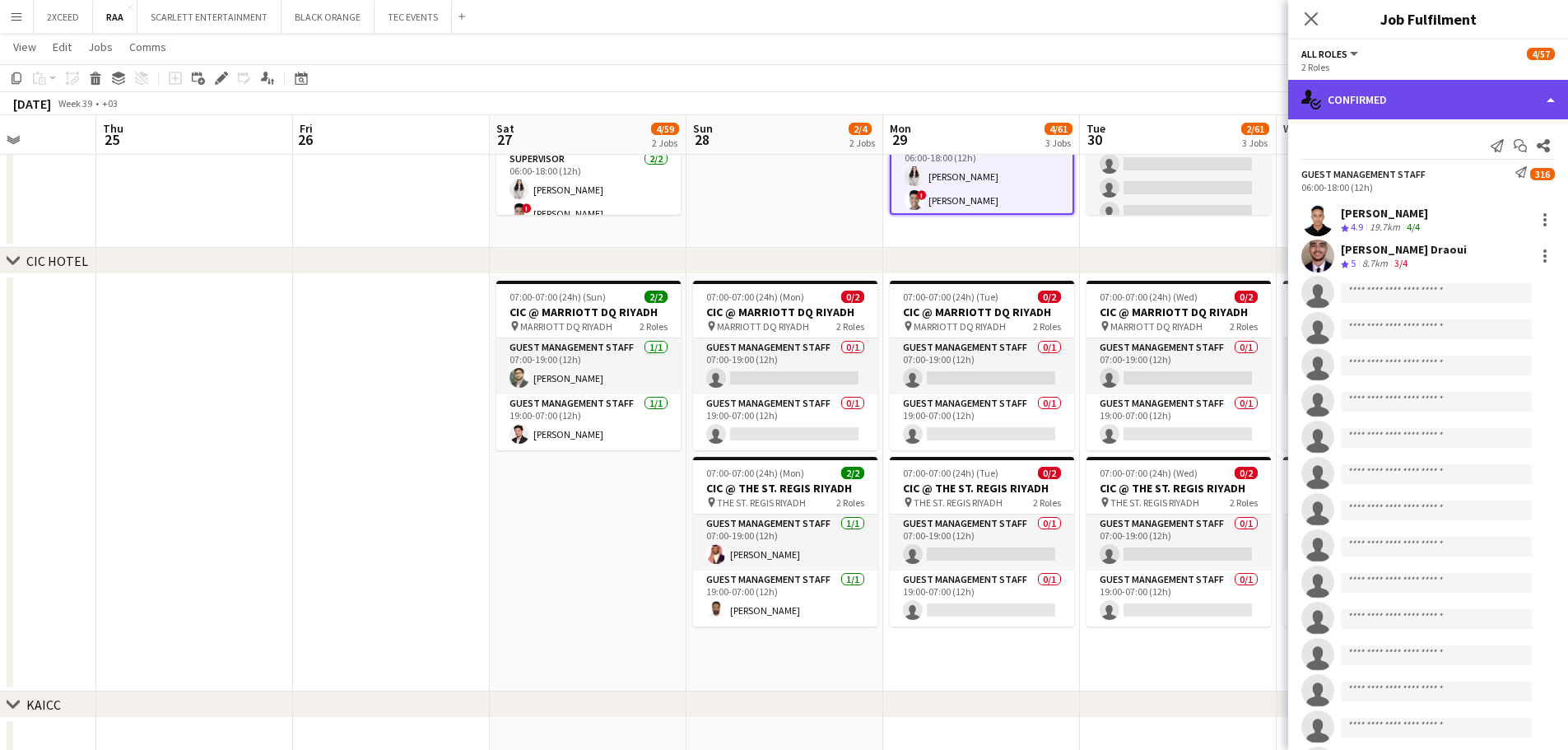
click at [787, 97] on div "single-neutral-actions-check-2 Confirmed" at bounding box center [1428, 100] width 280 height 40
click at [787, 104] on div "single-neutral-actions-check-2 Confirmed" at bounding box center [1428, 100] width 280 height 40
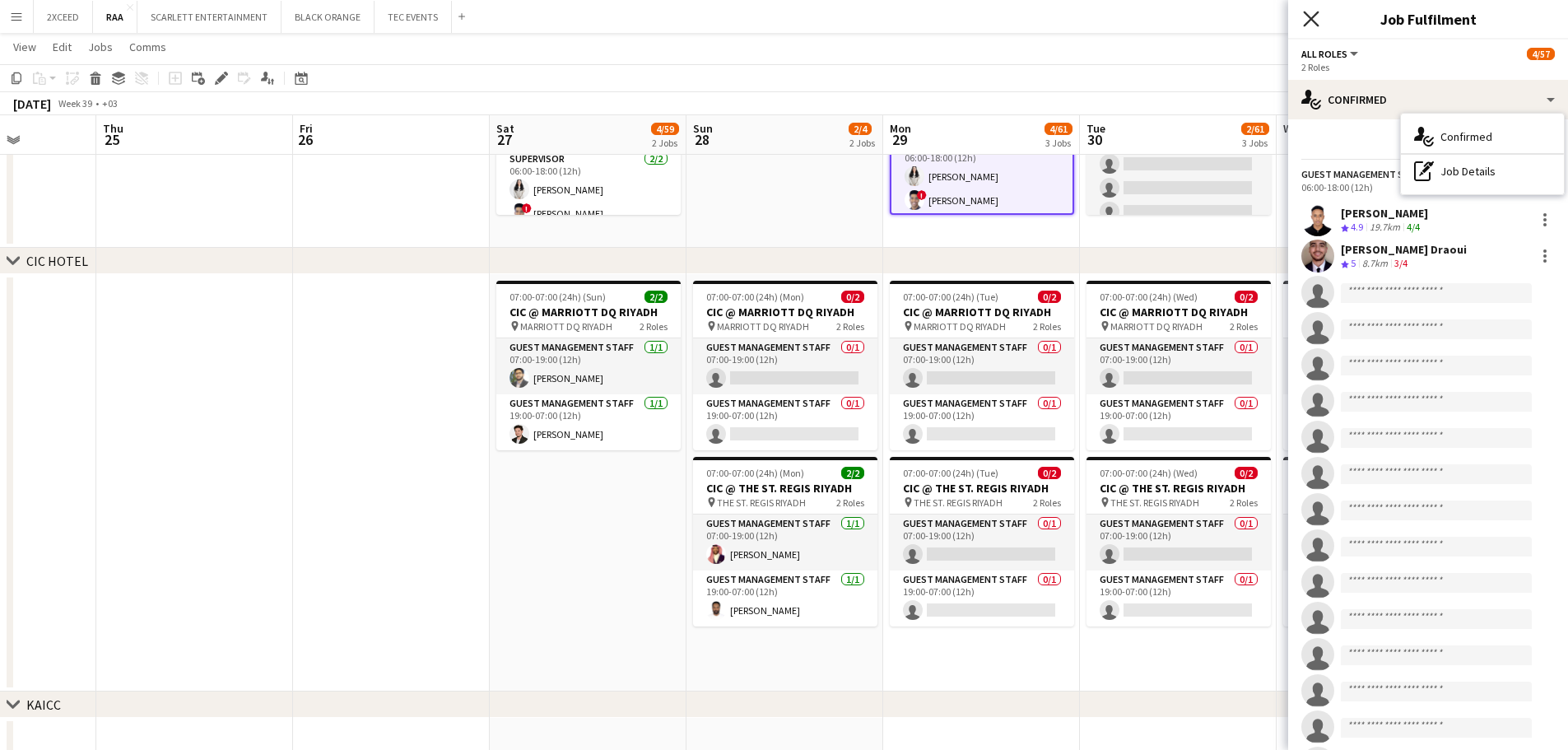
click at [787, 15] on icon "Close pop-in" at bounding box center [1312, 19] width 16 height 16
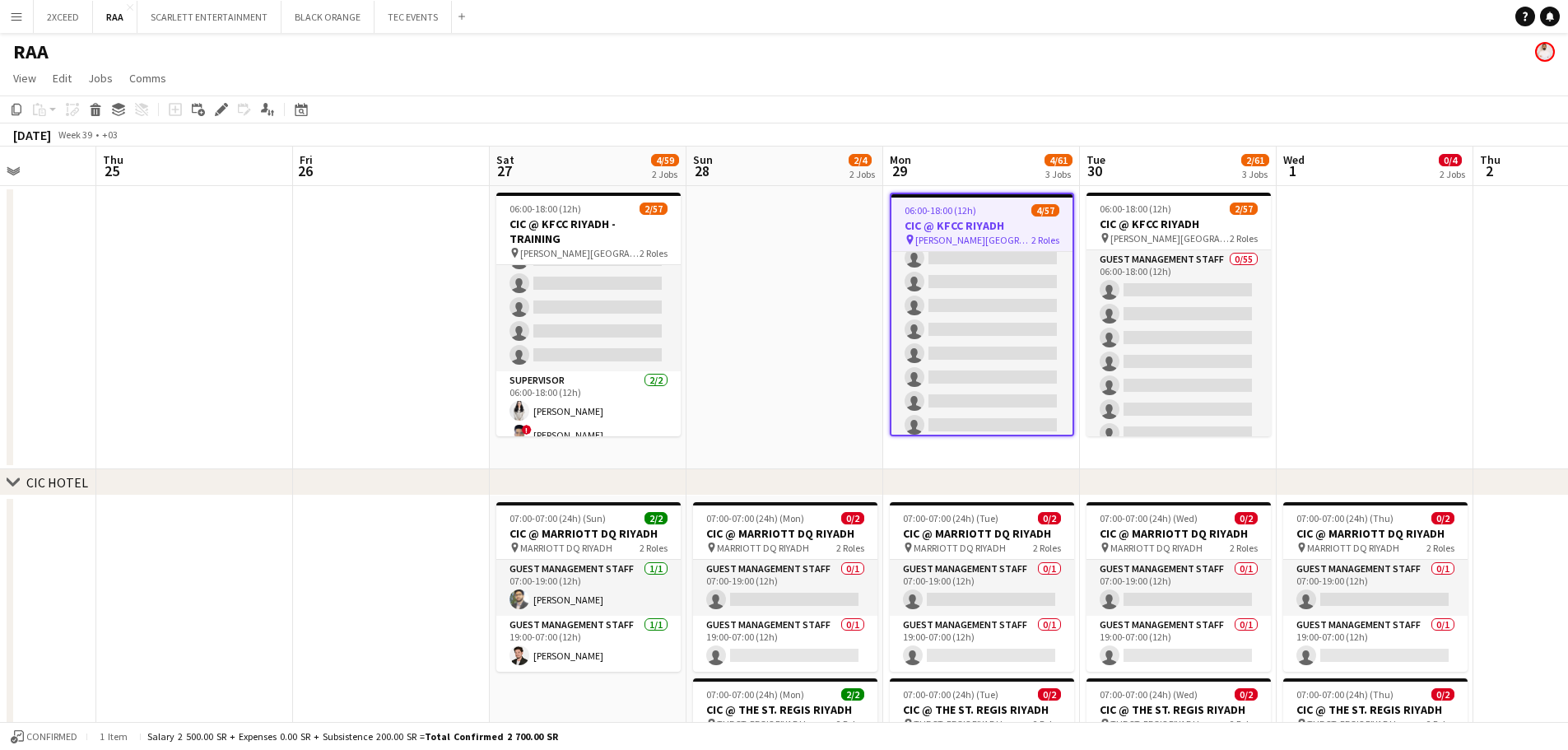
click at [787, 215] on div "06:00-18:00 (12h) 4/57" at bounding box center [983, 210] width 181 height 12
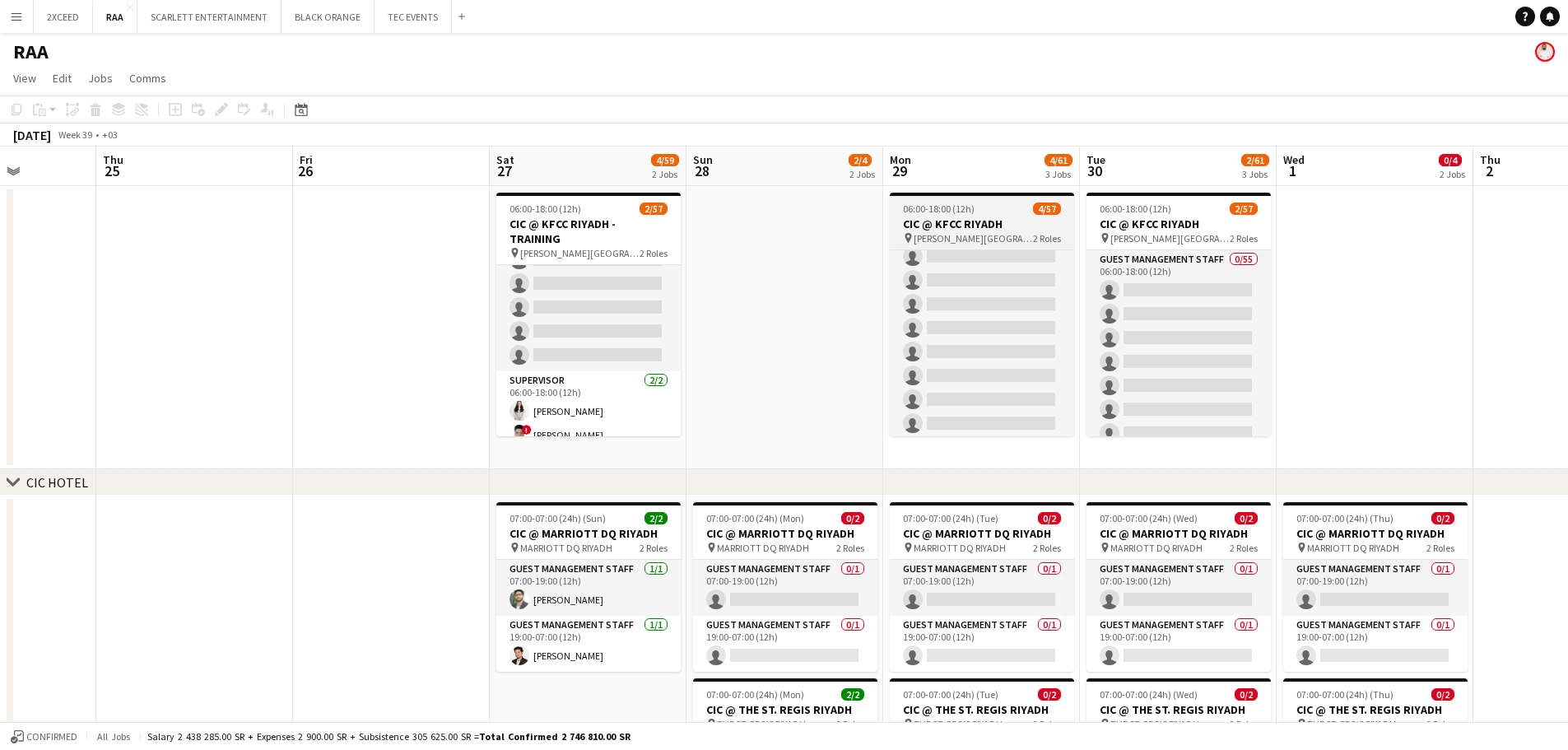
click at [787, 215] on app-job-card "06:00-18:00 (12h) 4/57 CIC @ KFCC RIYADH pin [PERSON_NAME][GEOGRAPHIC_DATA] 2 R…" at bounding box center [982, 314] width 184 height 243
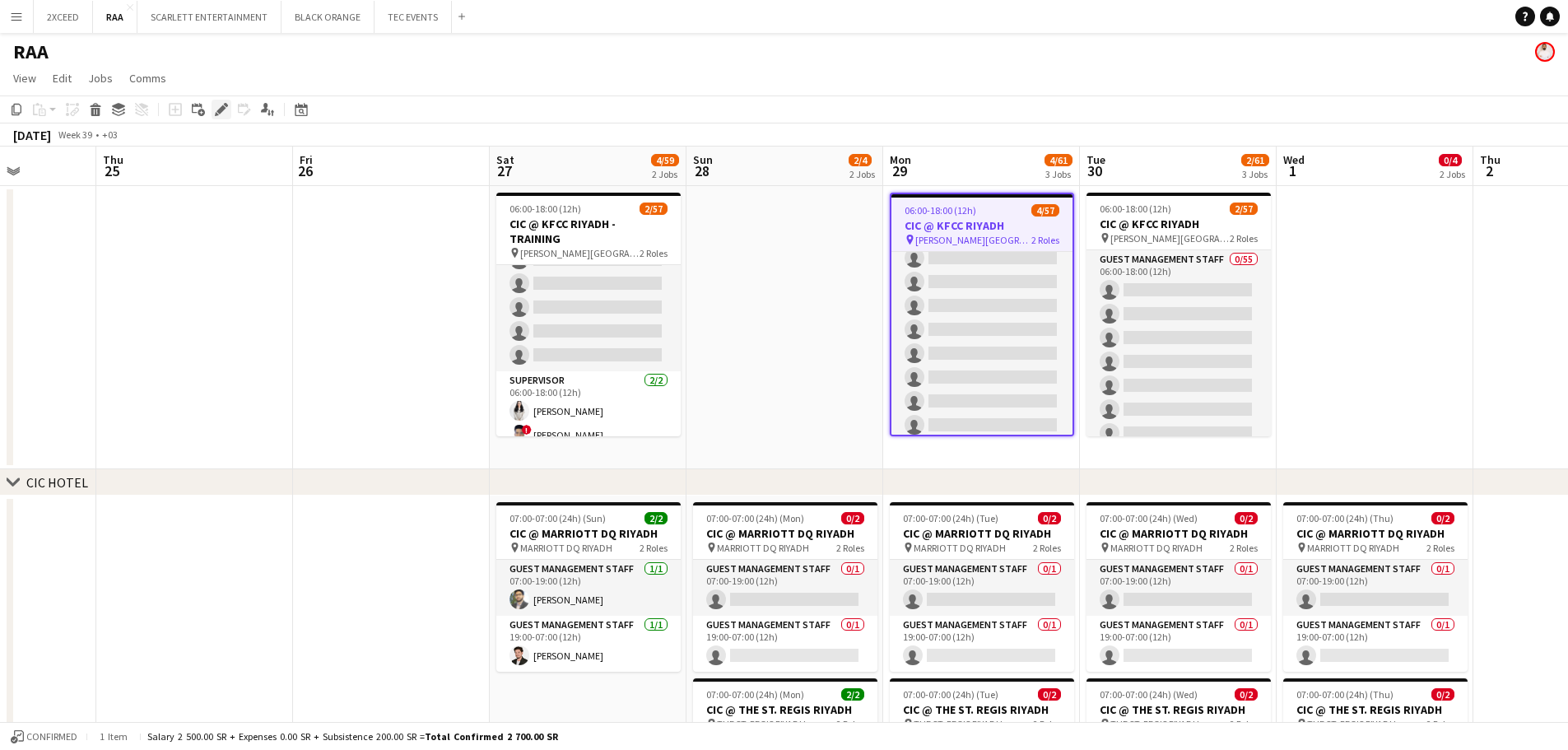
click at [222, 104] on icon "Edit" at bounding box center [221, 109] width 13 height 13
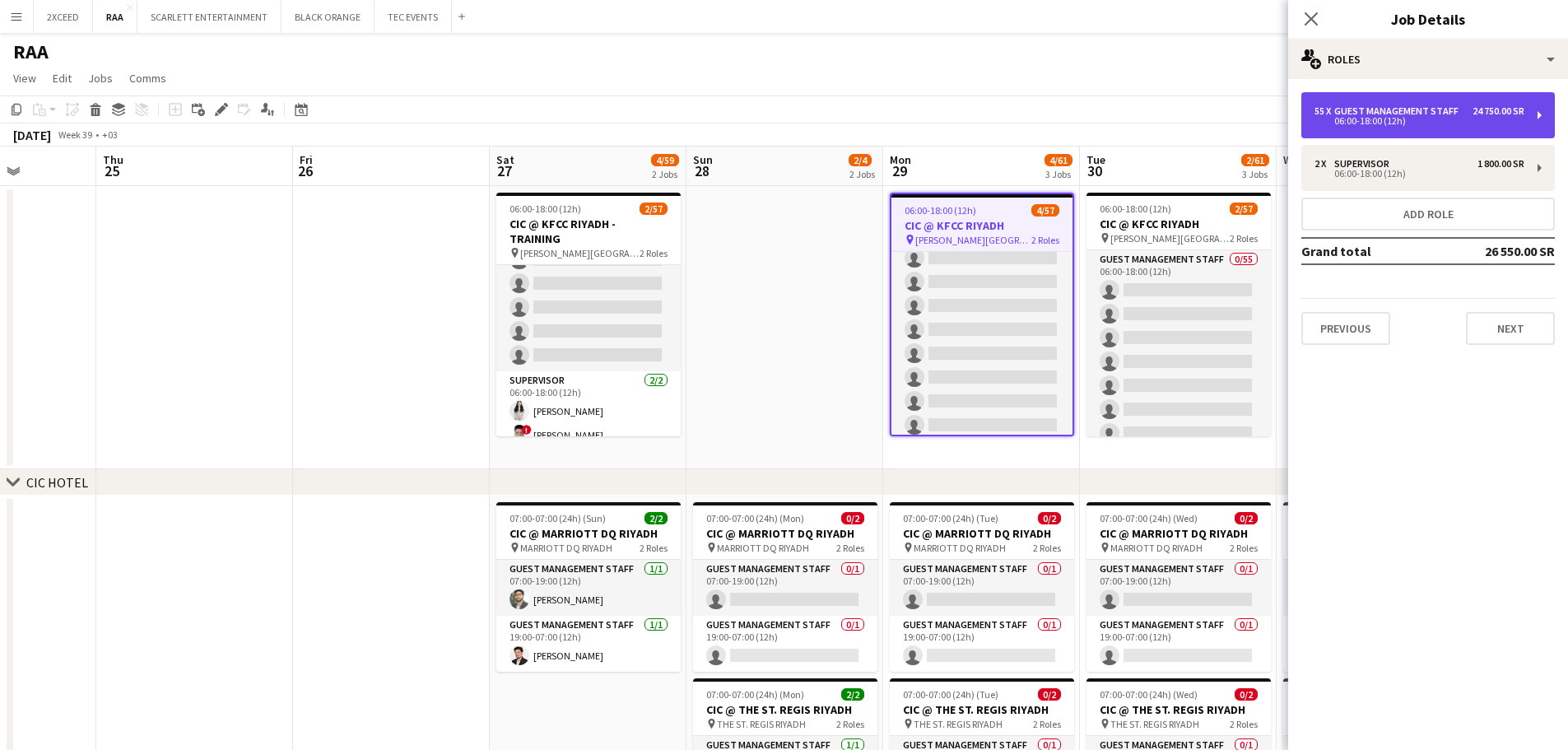
click at [787, 123] on div "06:00-18:00 (12h)" at bounding box center [1419, 121] width 210 height 8
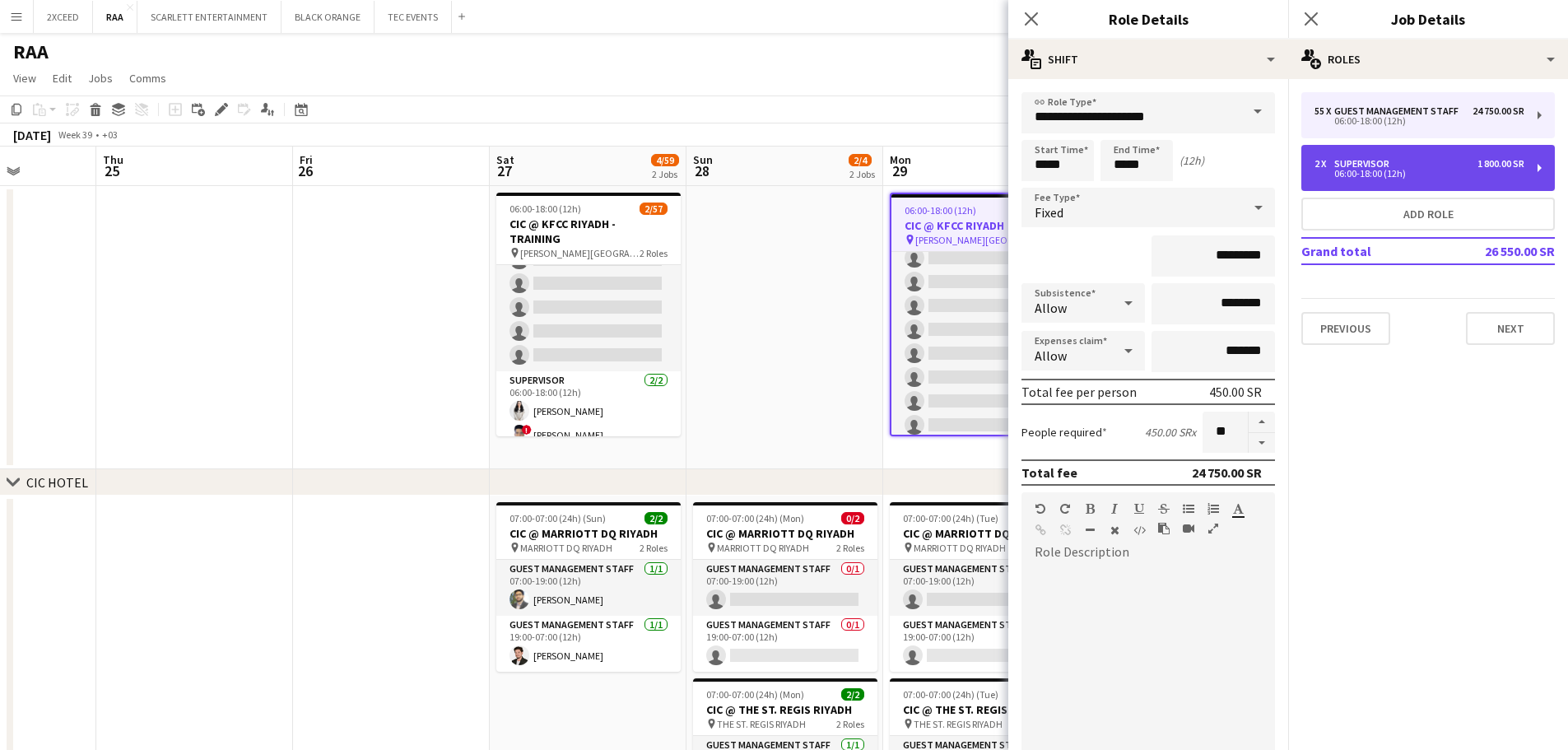
click at [787, 169] on div "2 x Supervisor 1 800.00 SR" at bounding box center [1419, 165] width 210 height 12
type input "**********"
type input "*********"
type input "*"
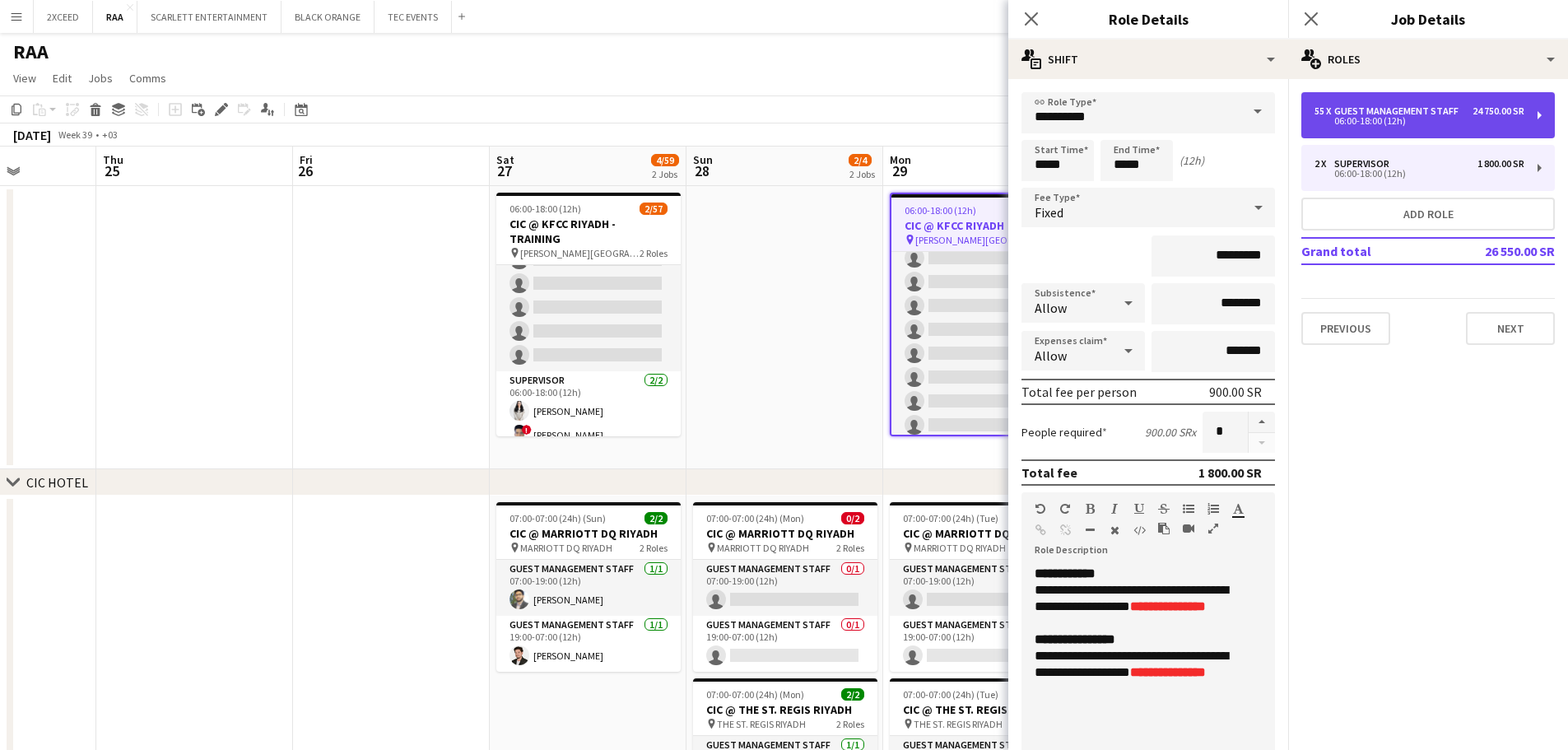
click at [787, 117] on div "06:00-18:00 (12h)" at bounding box center [1419, 121] width 210 height 8
type input "**********"
type input "*********"
type input "**"
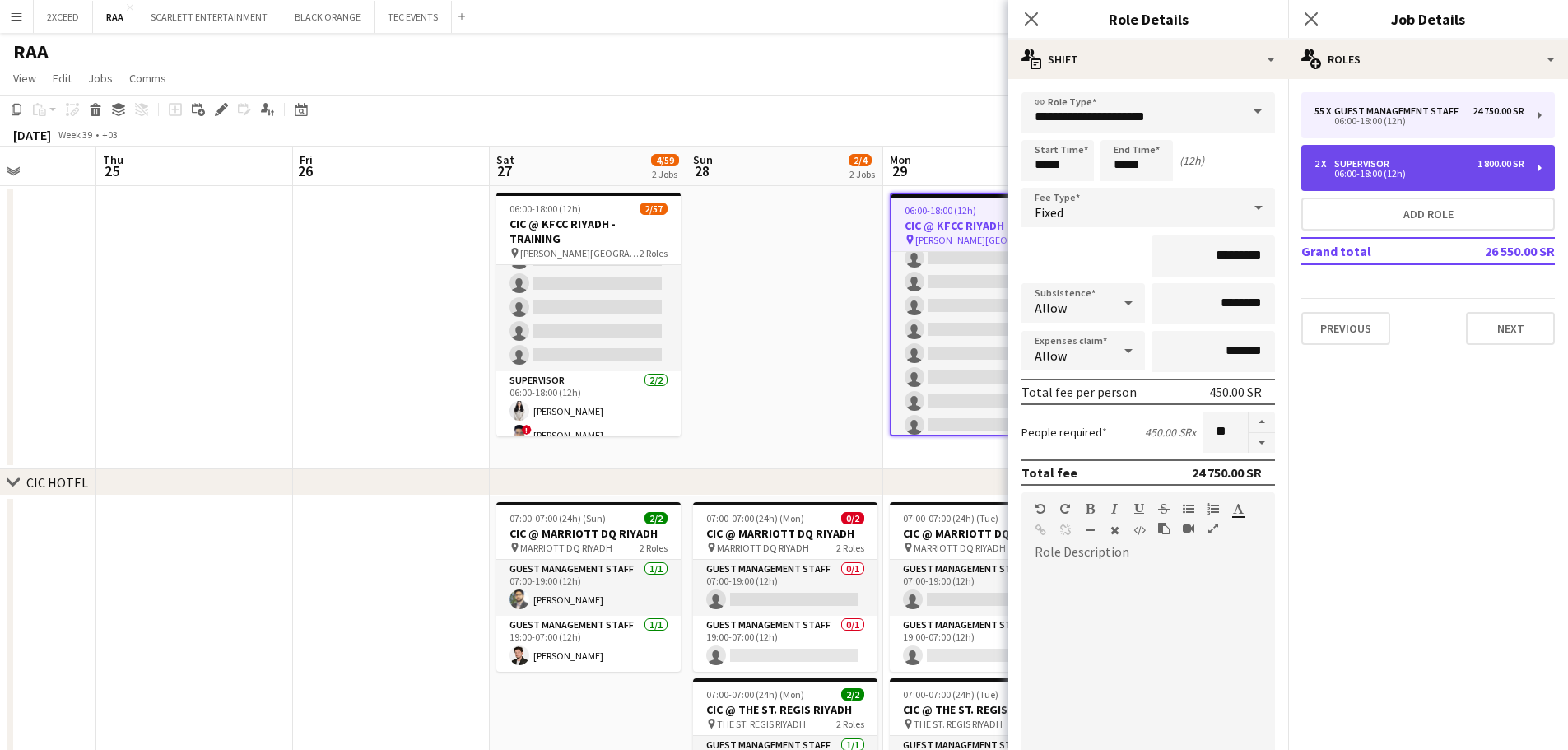
click at [787, 164] on div "2 x Supervisor 1 800.00 SR" at bounding box center [1419, 165] width 210 height 12
type input "**********"
type input "*********"
type input "*"
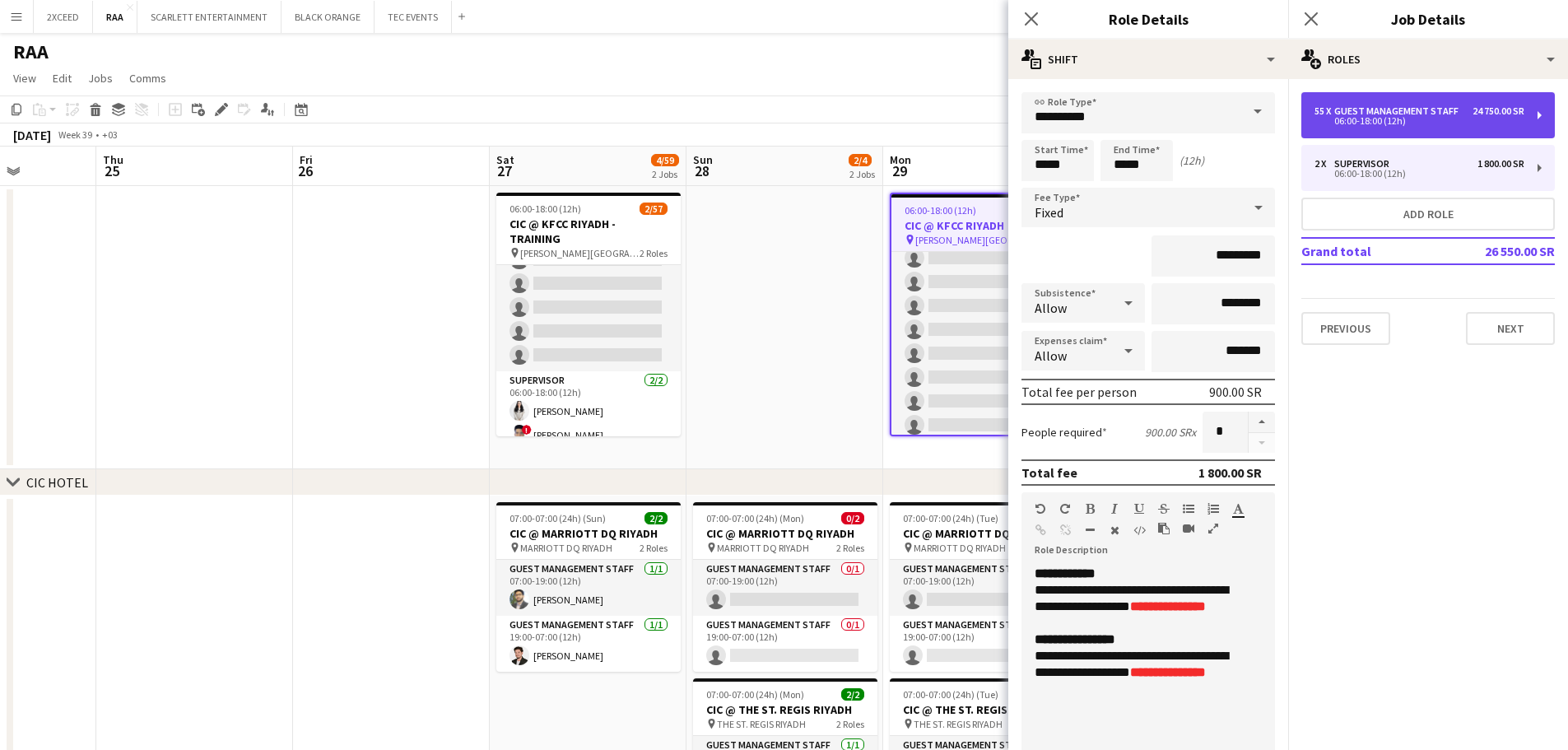
click at [787, 120] on div "06:00-18:00 (12h)" at bounding box center [1419, 121] width 210 height 8
type input "**********"
type input "*********"
type input "**"
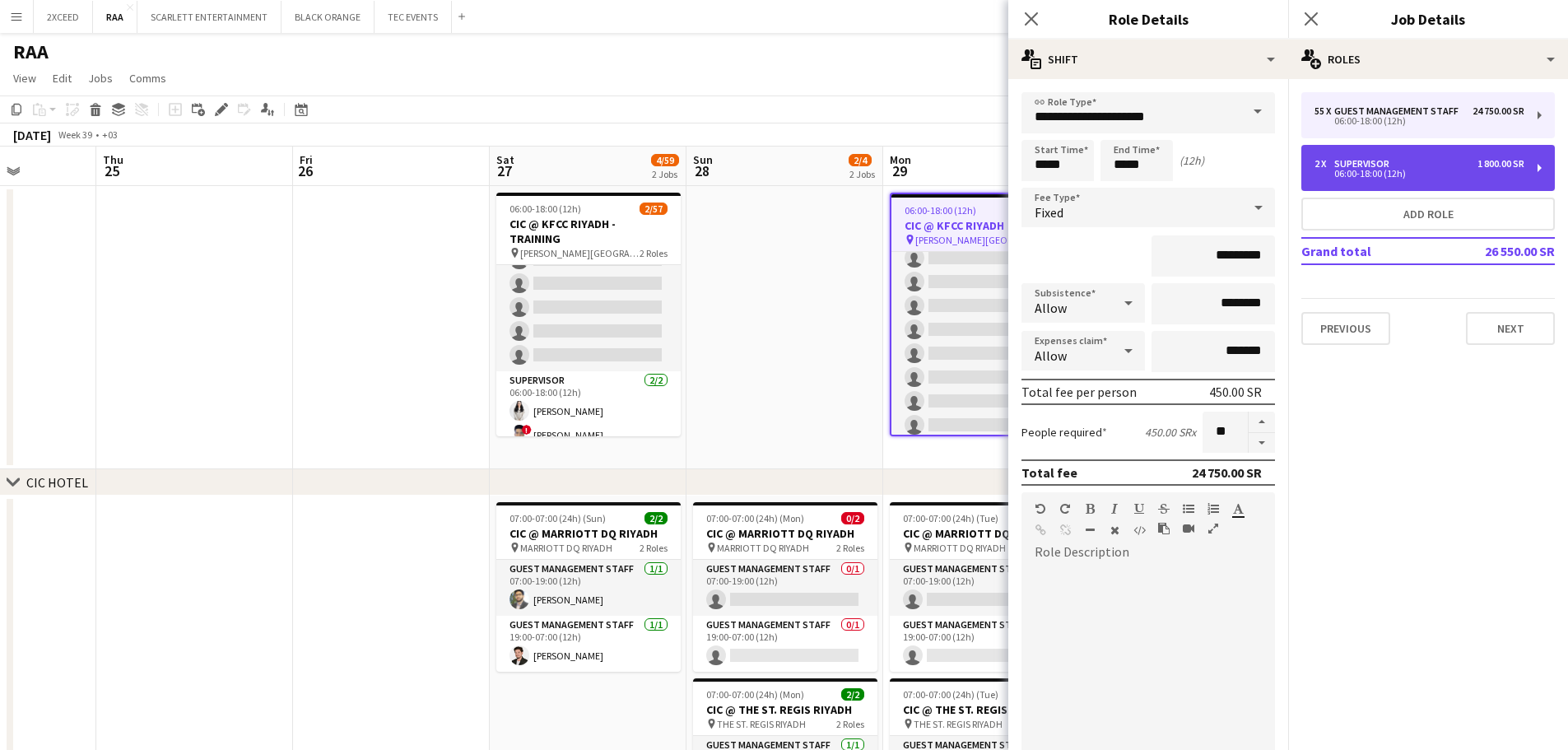
click at [787, 176] on div "06:00-18:00 (12h)" at bounding box center [1419, 174] width 210 height 8
type input "**********"
type input "*********"
type input "*"
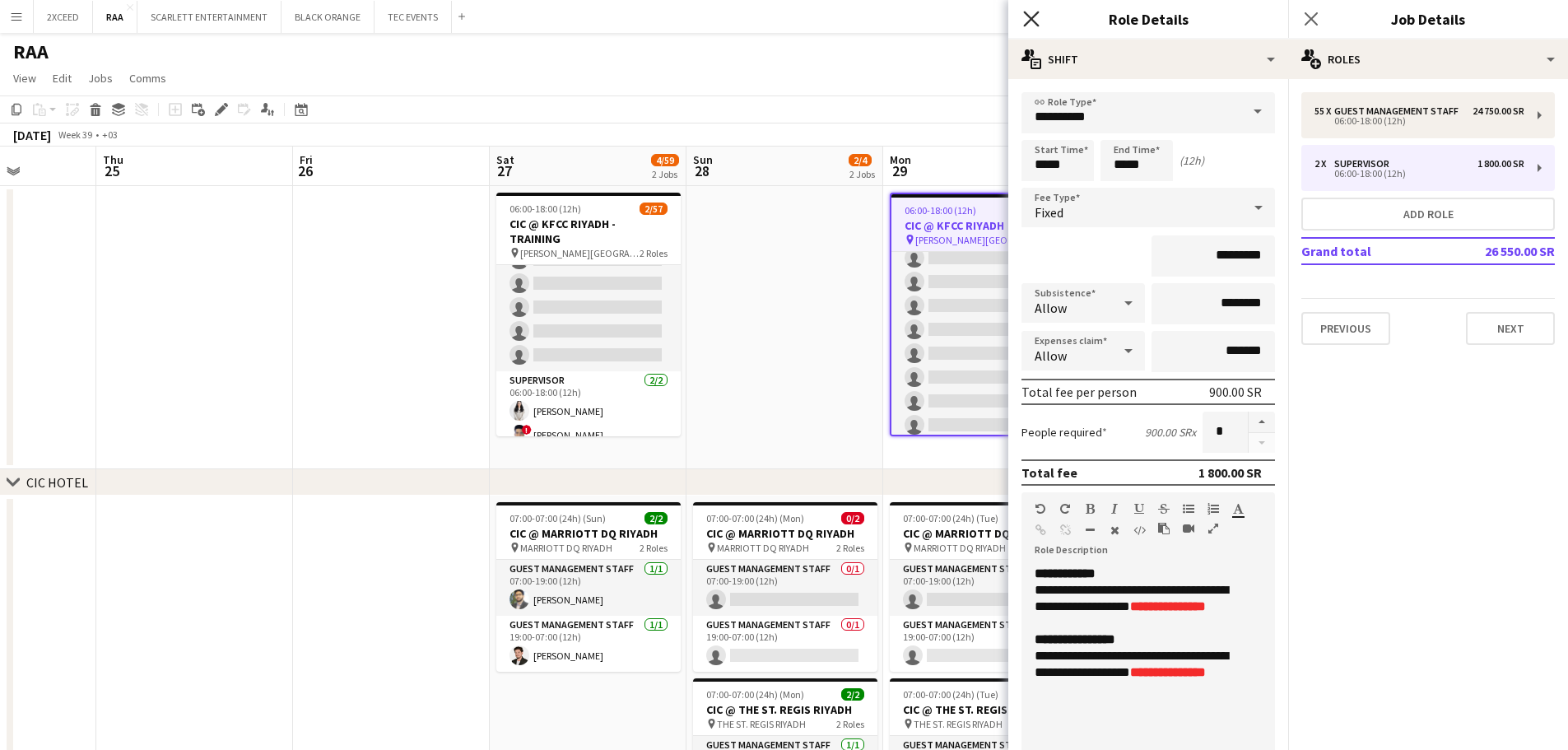
click at [787, 21] on icon at bounding box center [1032, 19] width 16 height 16
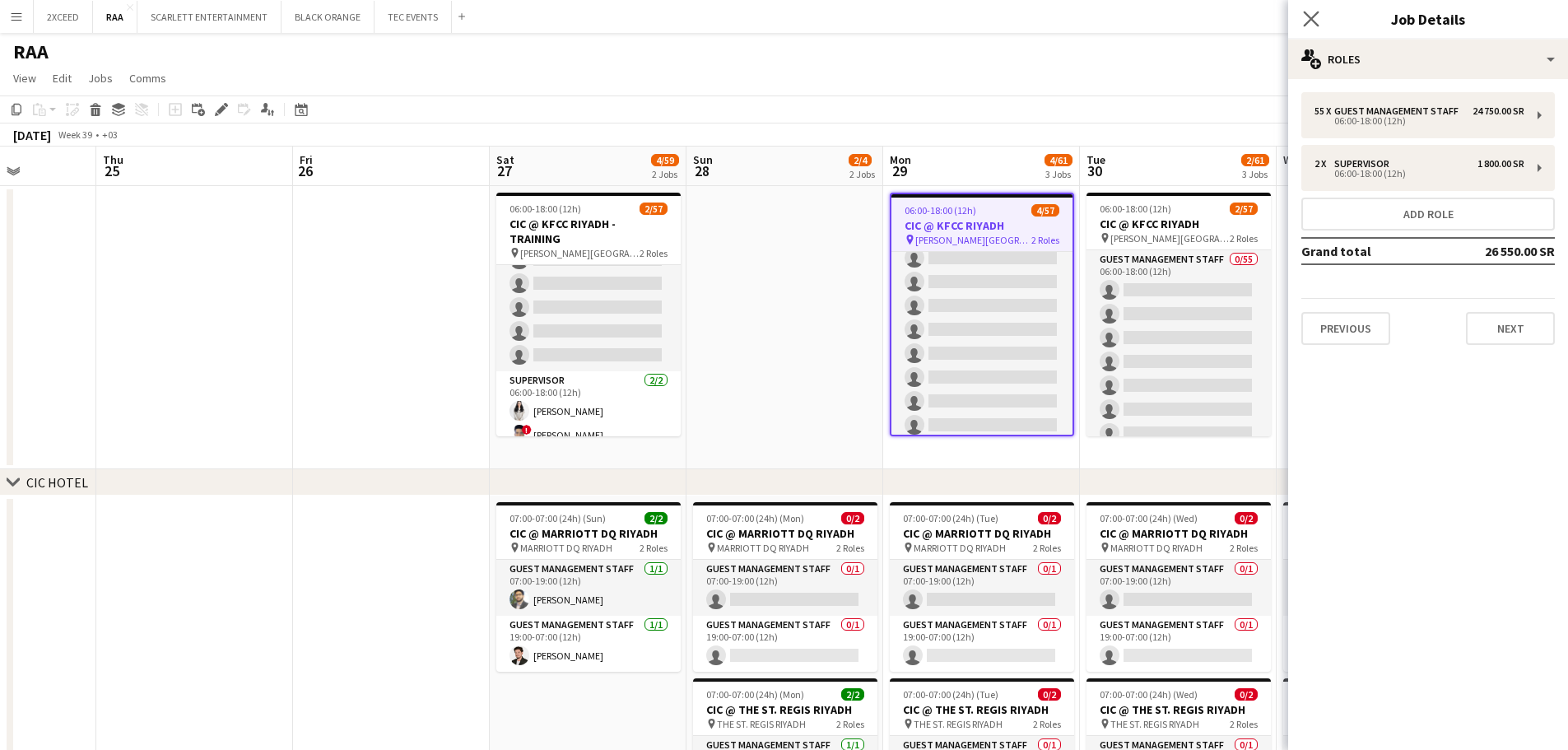
click at [787, 9] on app-icon "Close pop-in" at bounding box center [1312, 19] width 24 height 24
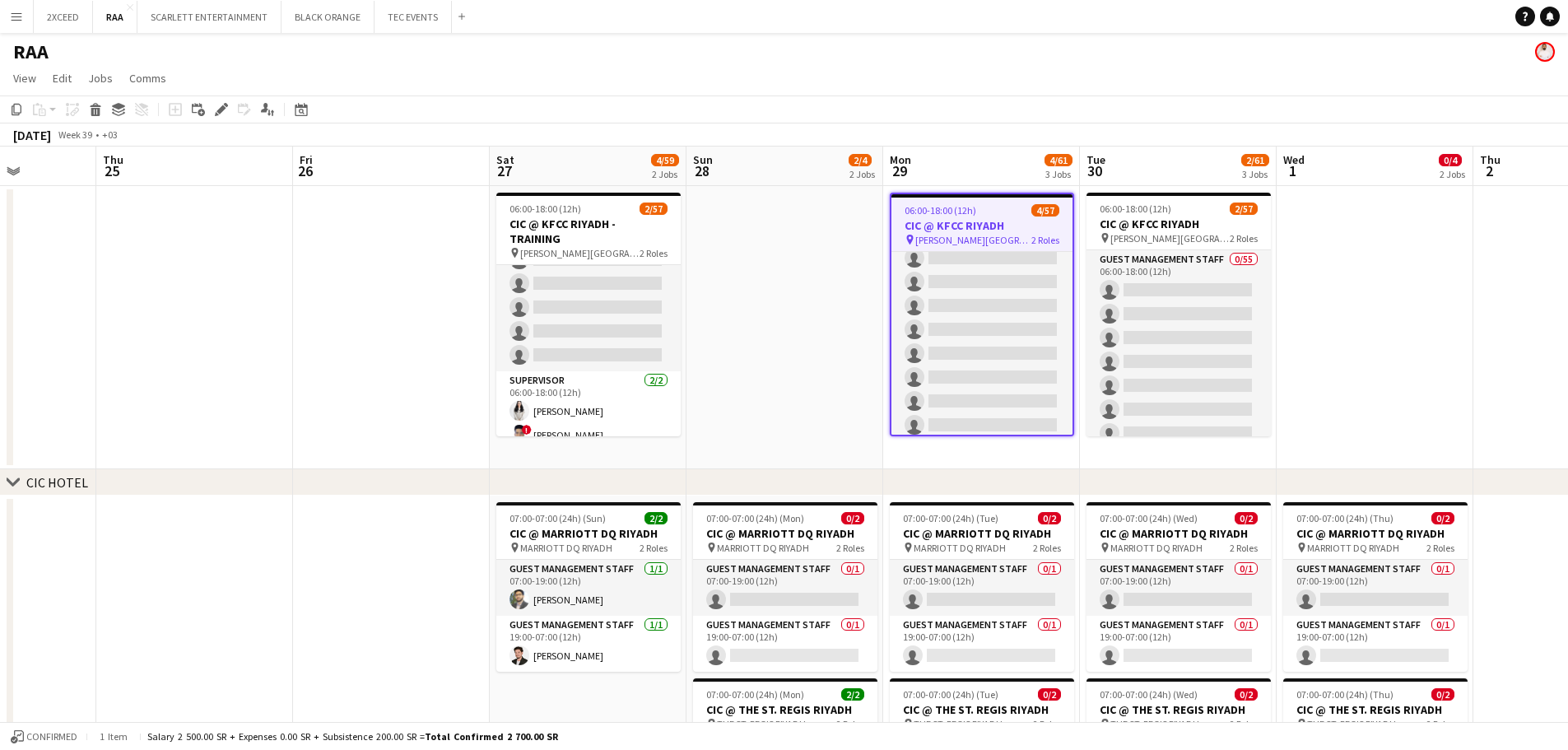
click at [787, 328] on app-date-cell at bounding box center [1375, 328] width 196 height 283
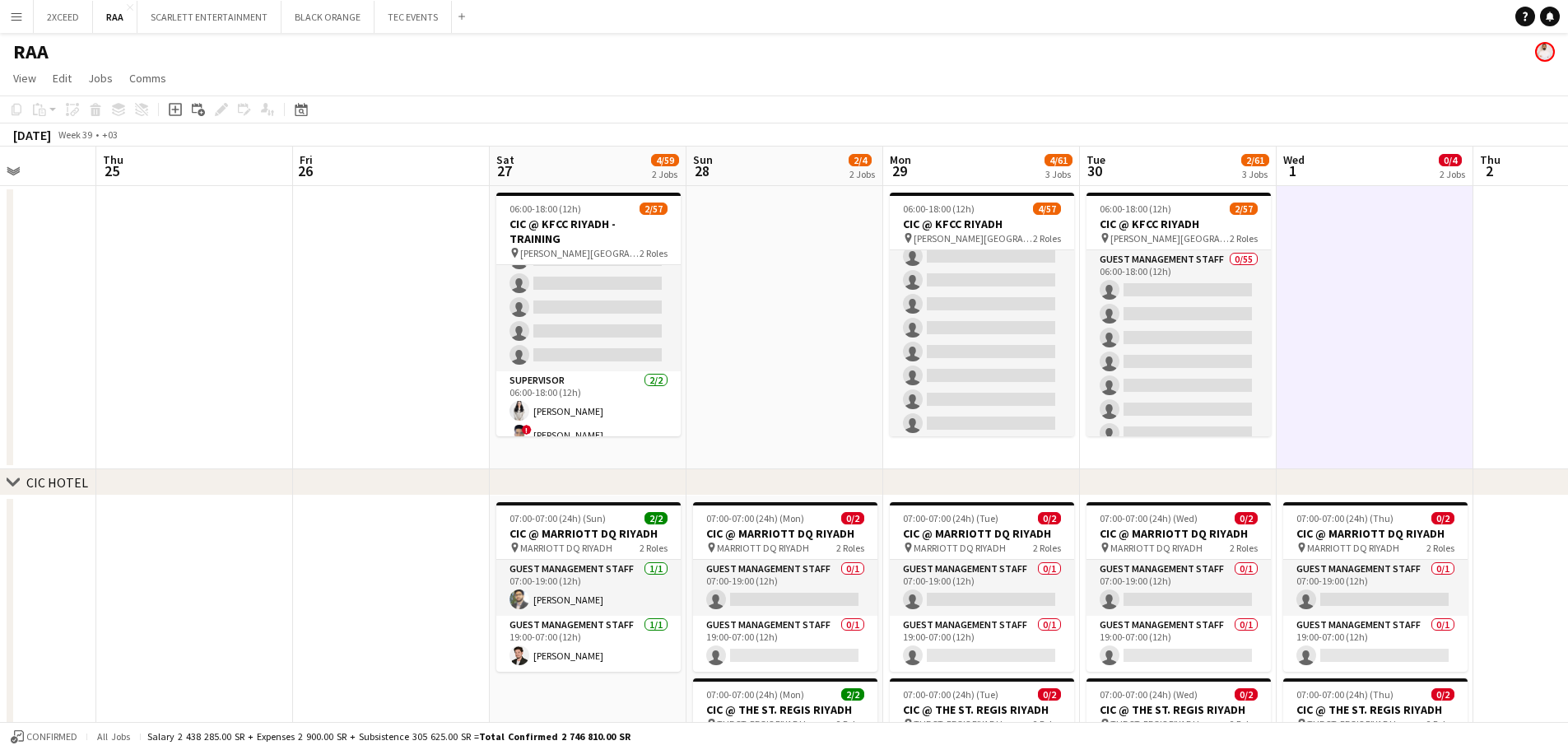
click at [787, 400] on app-date-cell at bounding box center [1375, 328] width 196 height 283
